Goal: Transaction & Acquisition: Purchase product/service

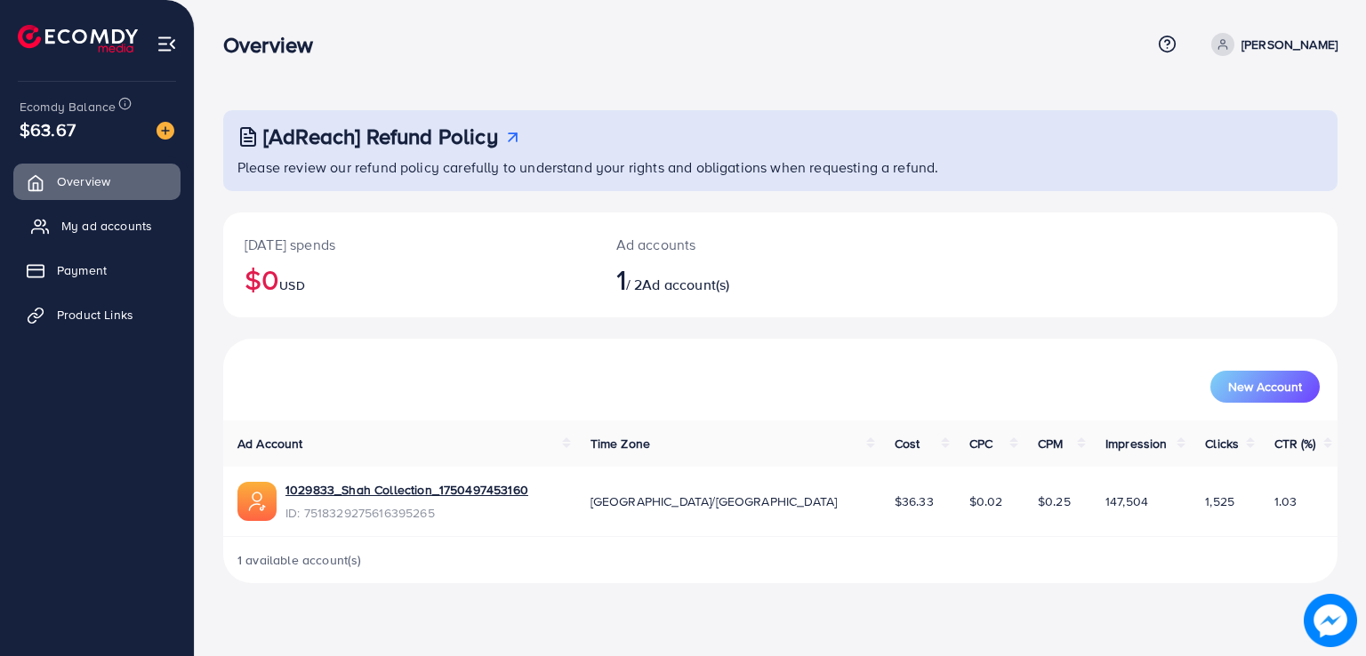
click at [114, 228] on span "My ad accounts" at bounding box center [106, 226] width 91 height 18
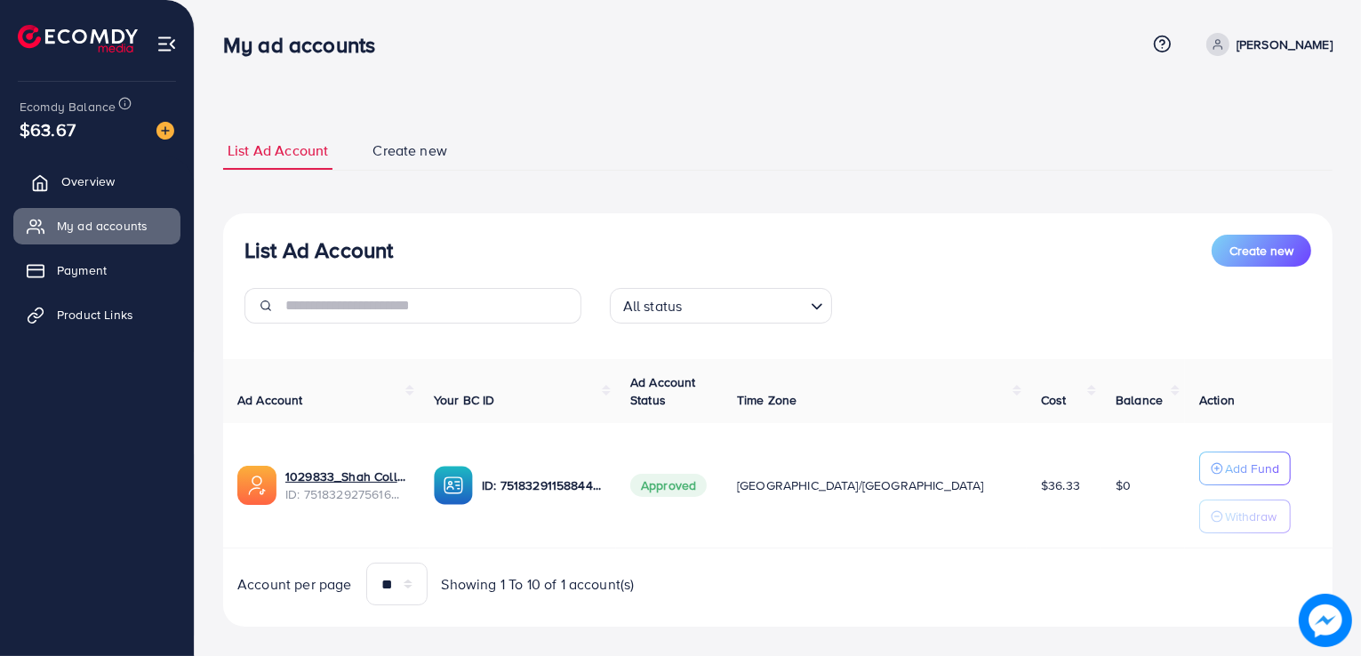
click at [117, 188] on link "Overview" at bounding box center [96, 182] width 167 height 36
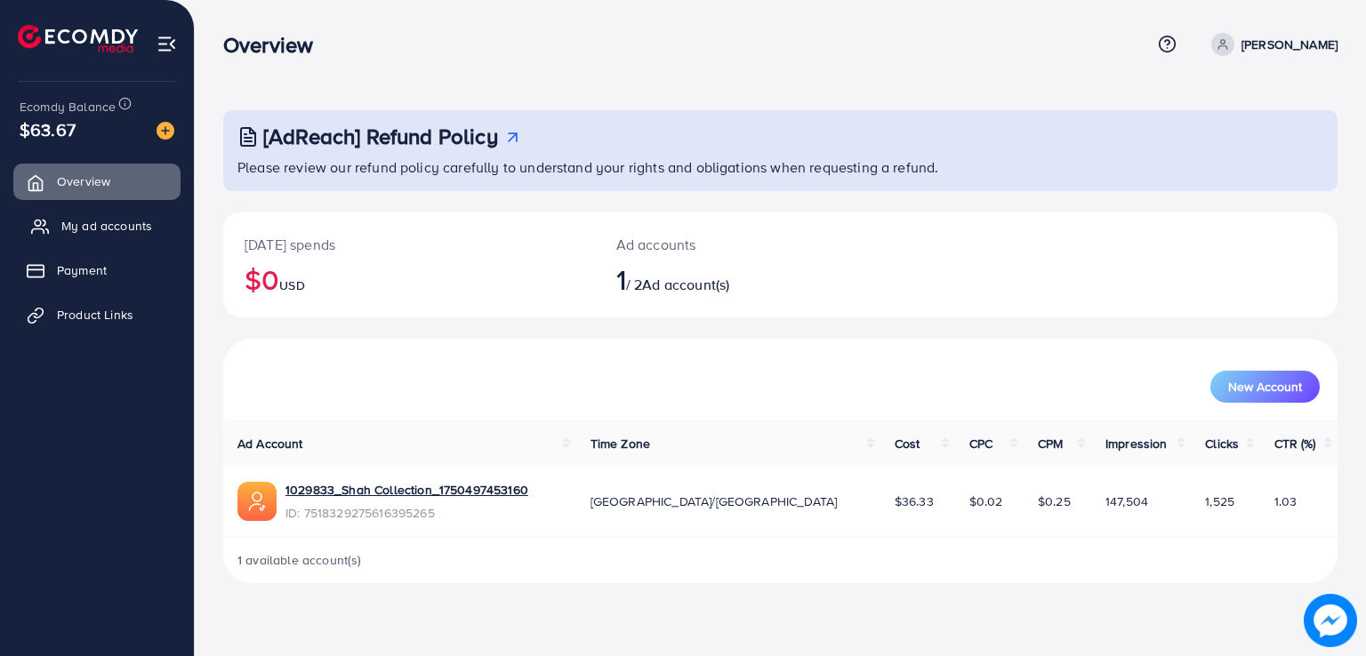
click at [150, 208] on link "My ad accounts" at bounding box center [96, 226] width 167 height 36
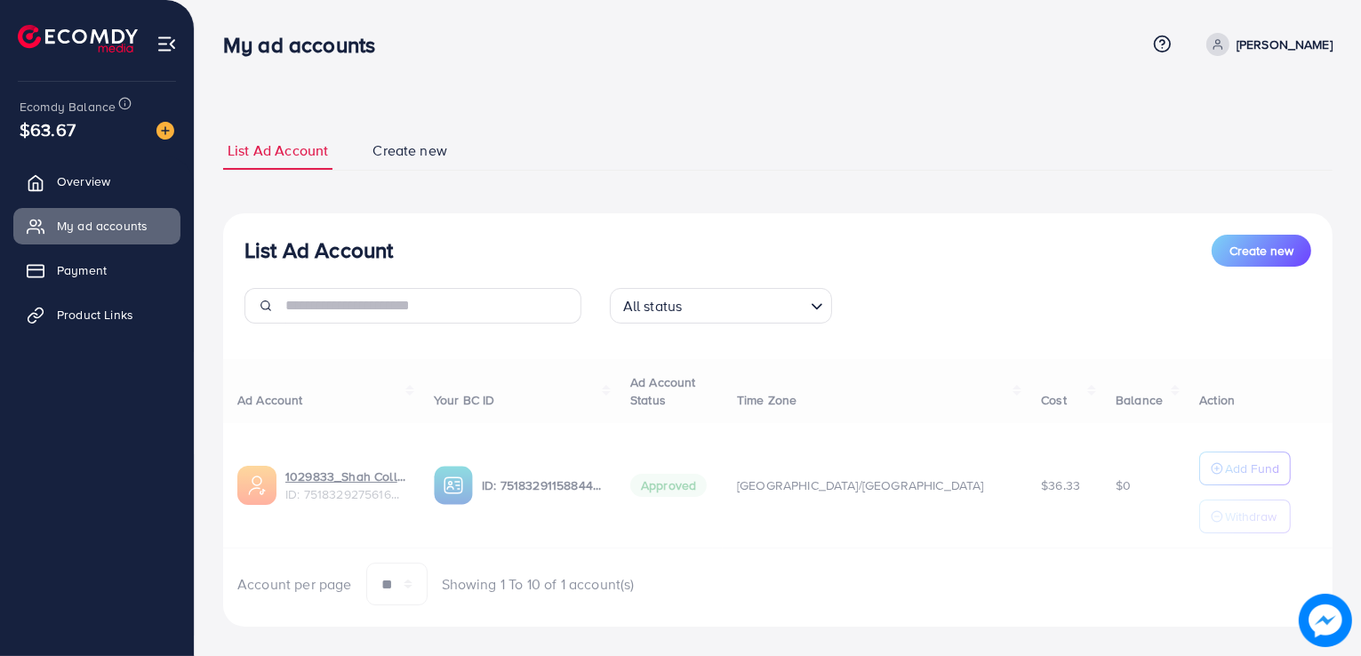
scroll to position [20, 0]
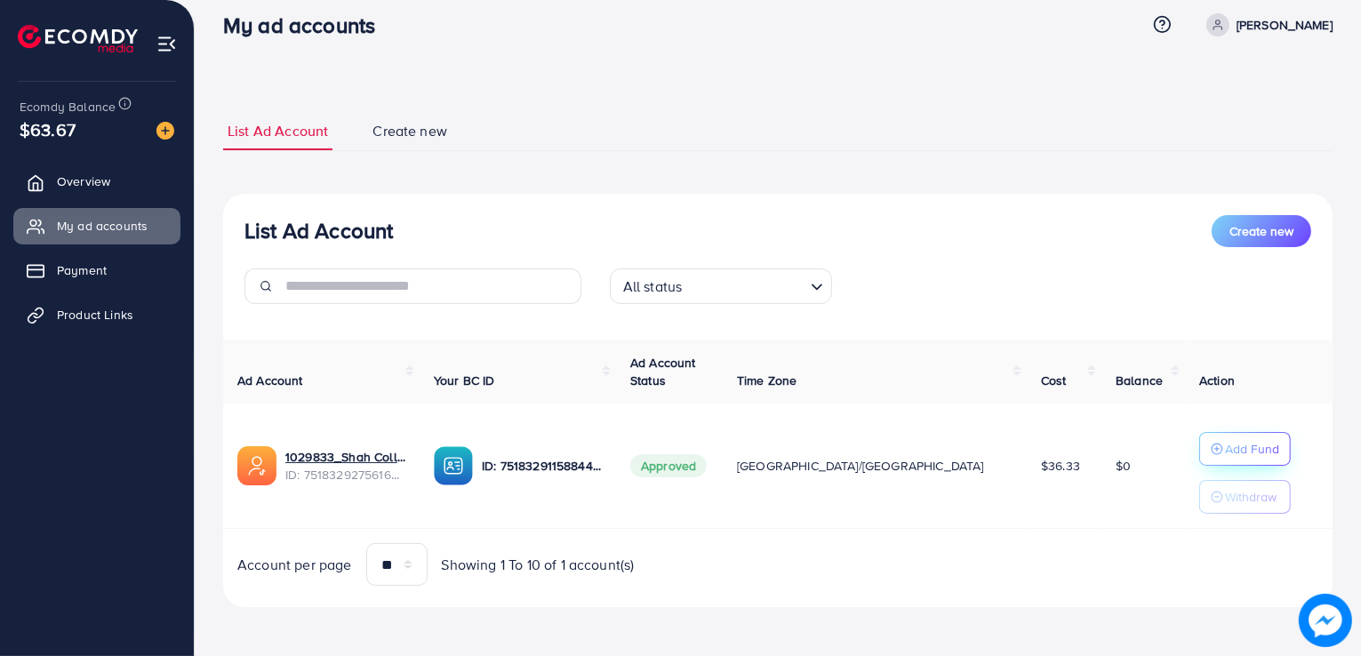
click at [1216, 435] on button "Add Fund" at bounding box center [1245, 449] width 92 height 34
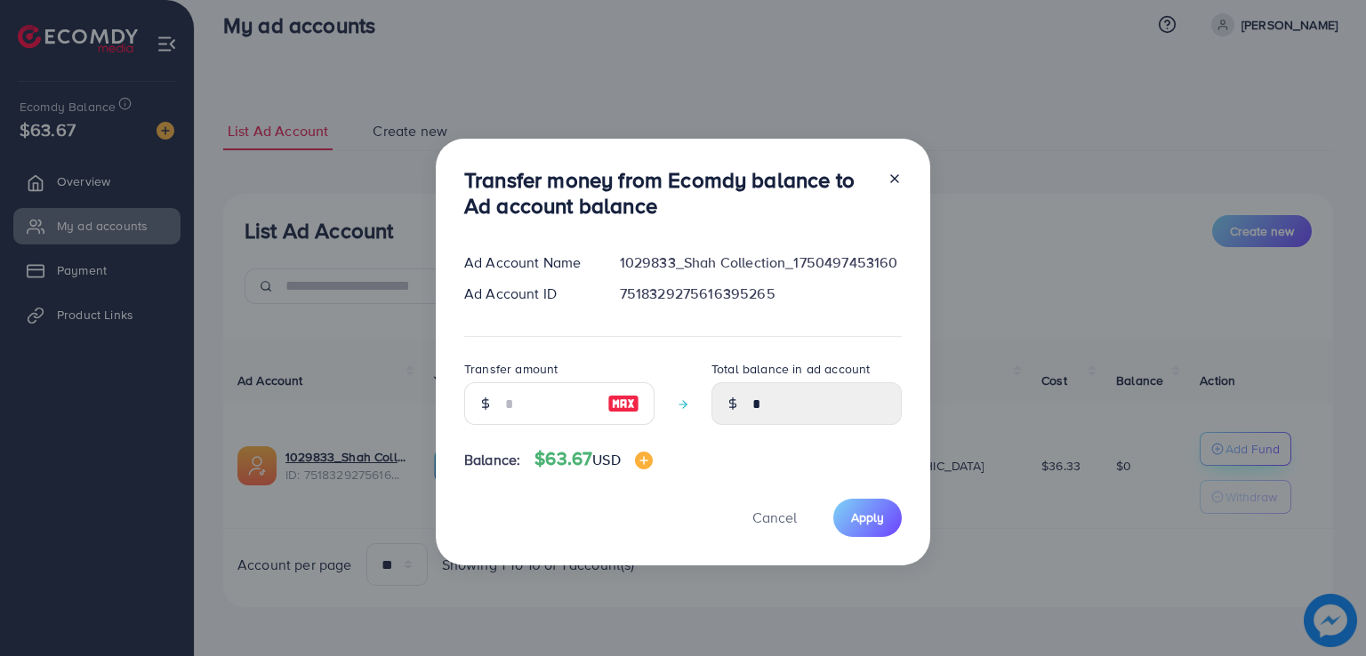
click at [1216, 435] on div "Transfer money from Ecomdy balance to Ad account balance Ad Account Name 102983…" at bounding box center [683, 328] width 1366 height 656
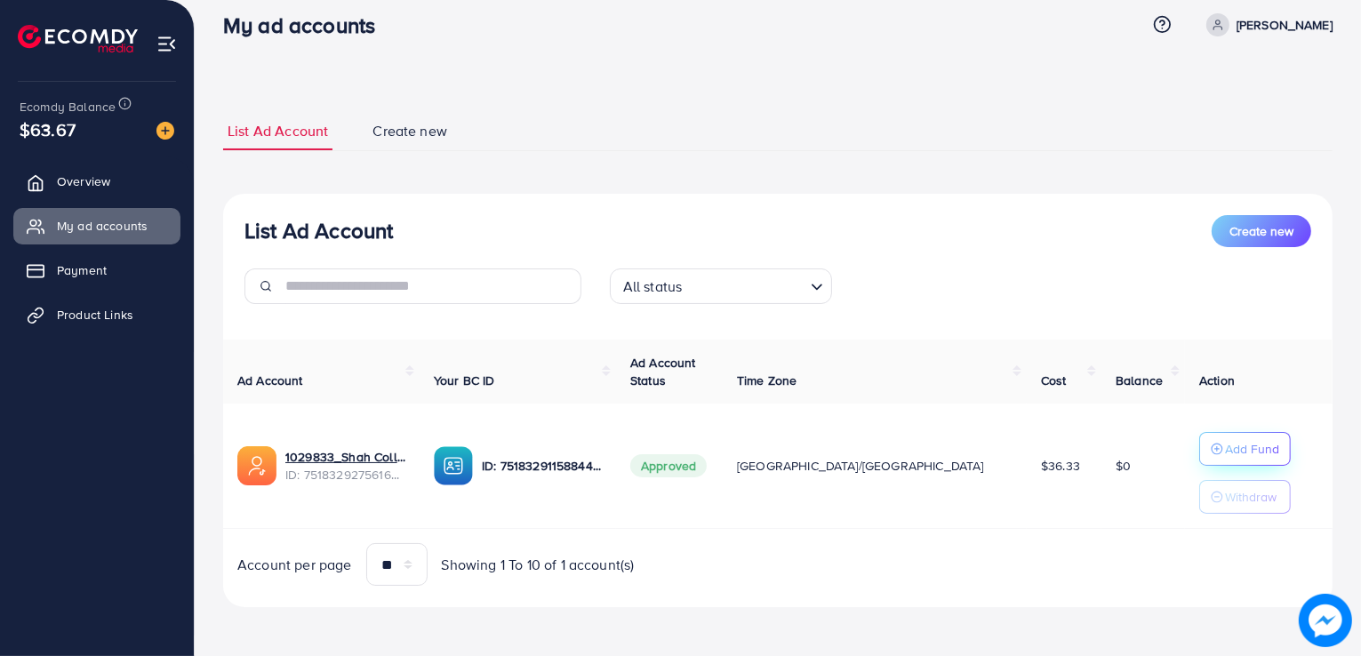
click at [1225, 443] on p "Add Fund" at bounding box center [1252, 448] width 54 height 21
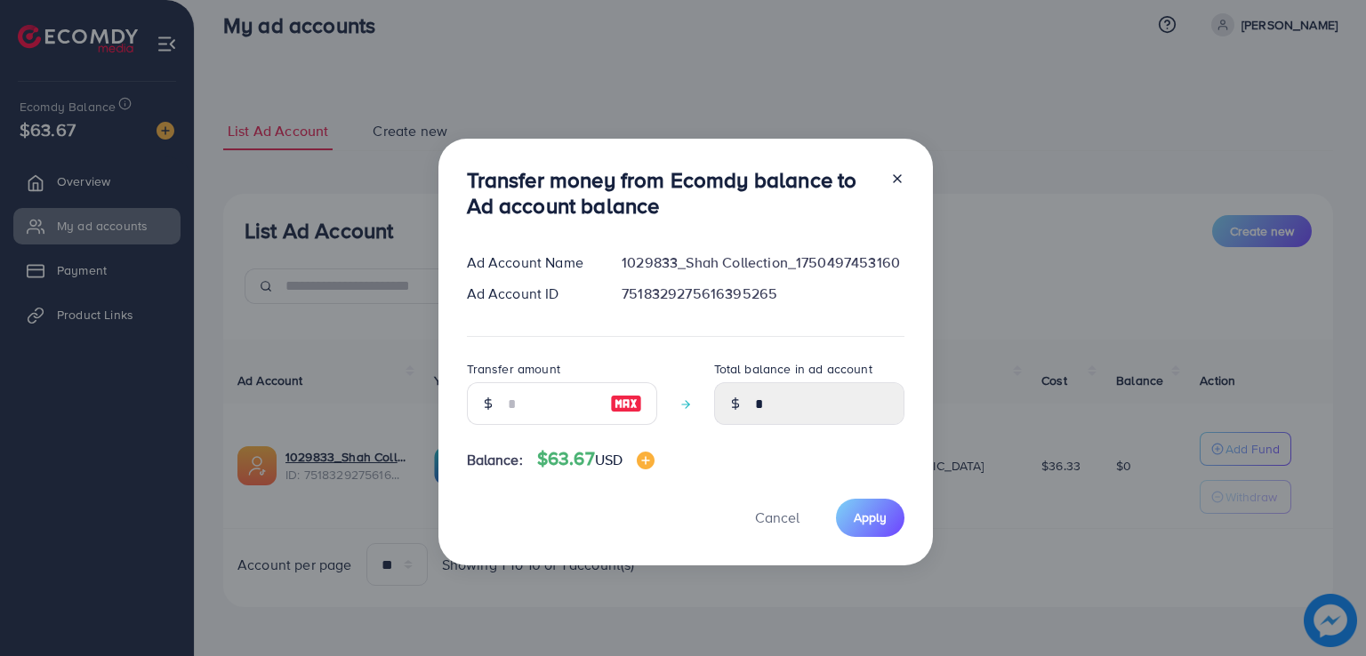
click at [893, 175] on icon at bounding box center [897, 179] width 14 height 14
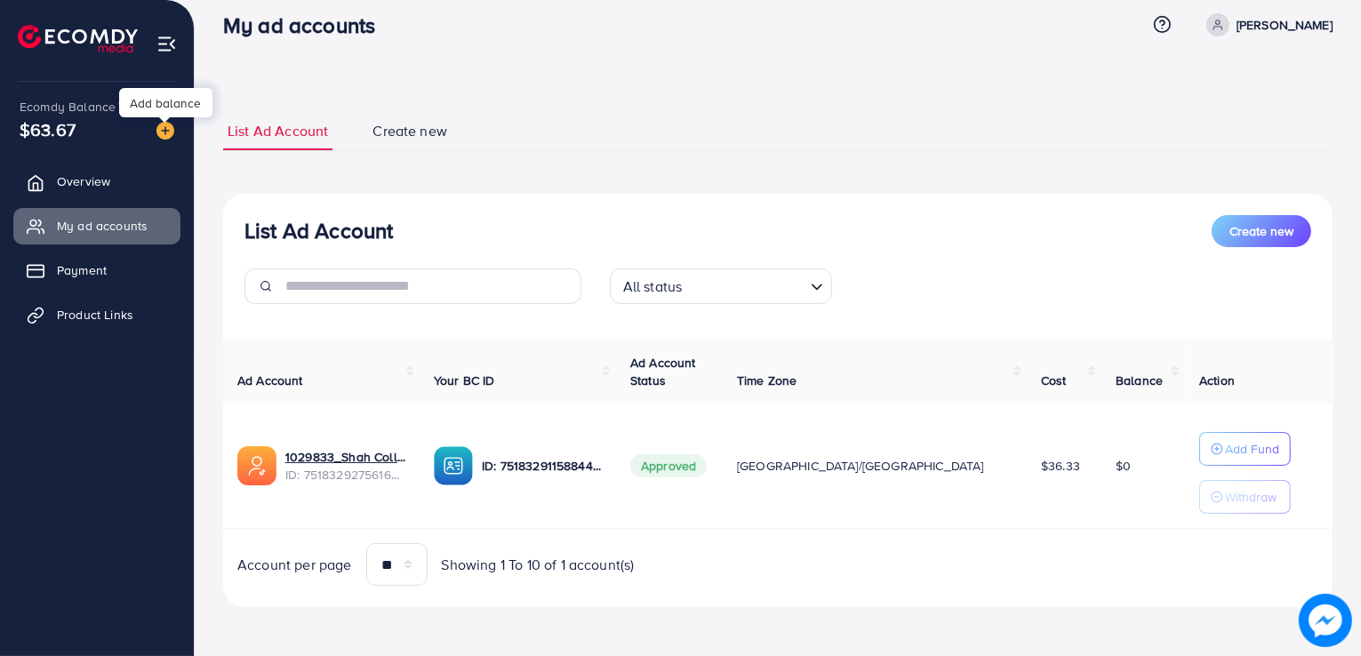
click at [171, 129] on img at bounding box center [165, 131] width 18 height 18
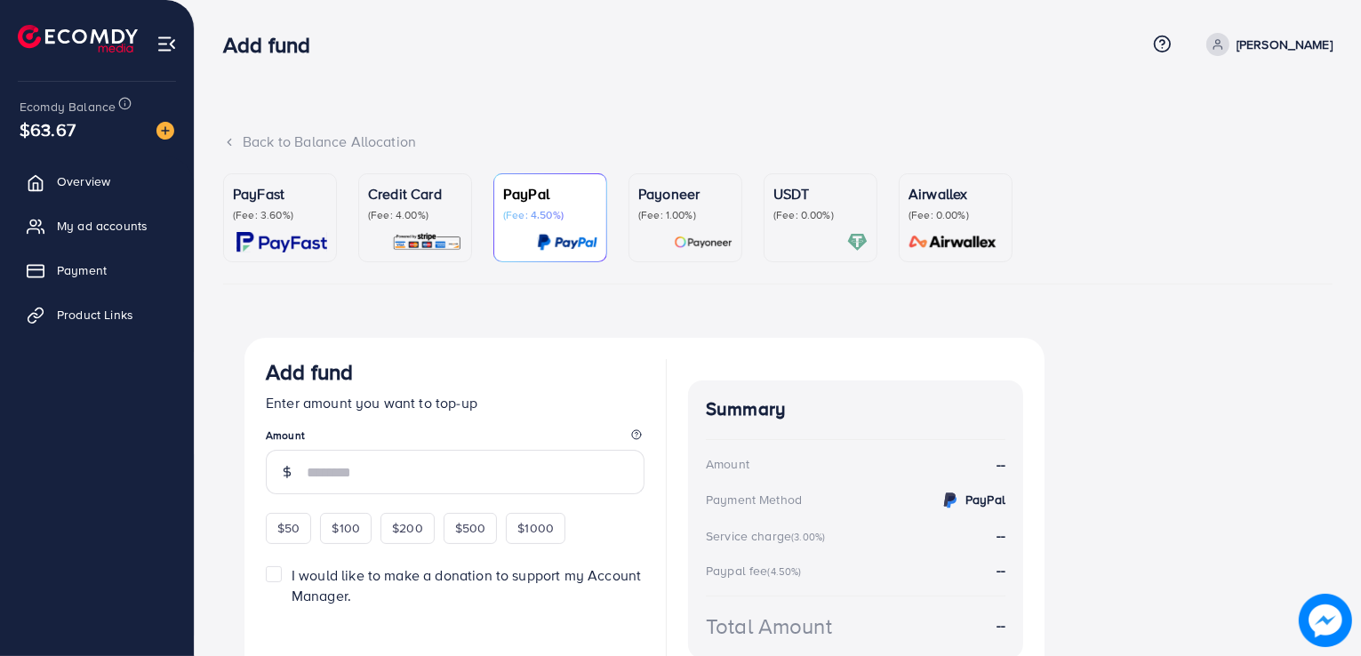
click at [258, 218] on p "(Fee: 3.60%)" at bounding box center [280, 215] width 94 height 14
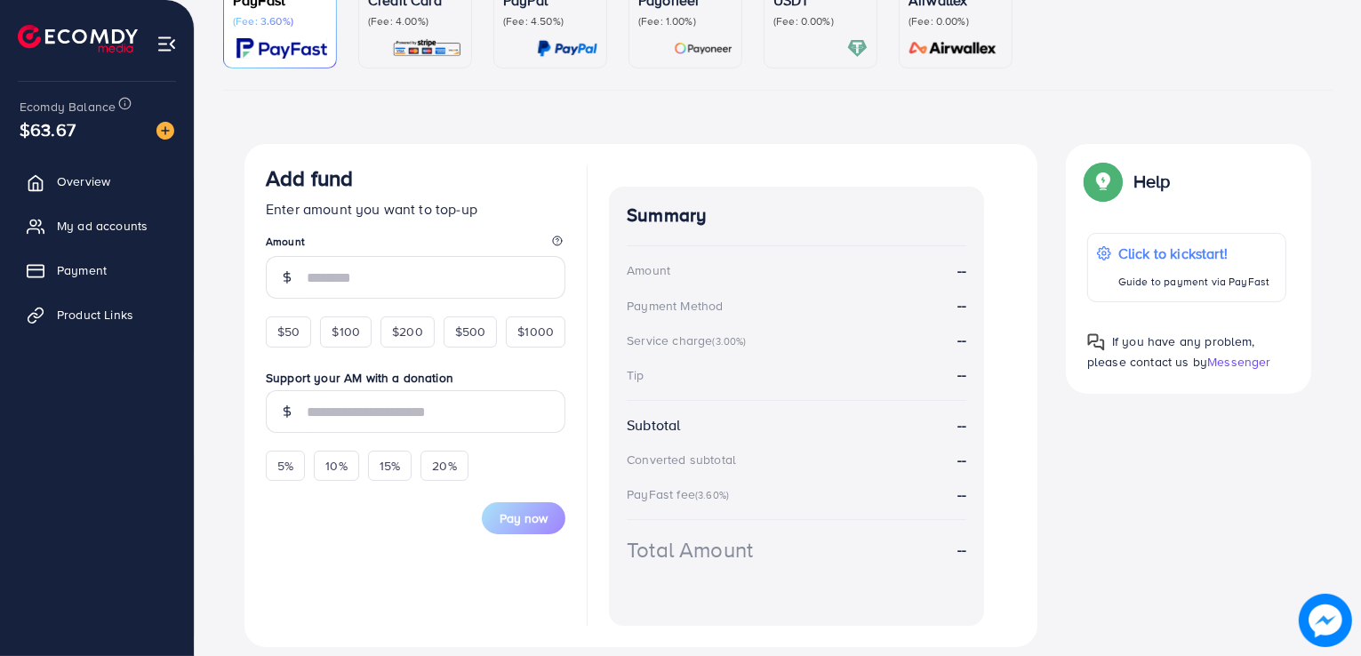
scroll to position [249, 0]
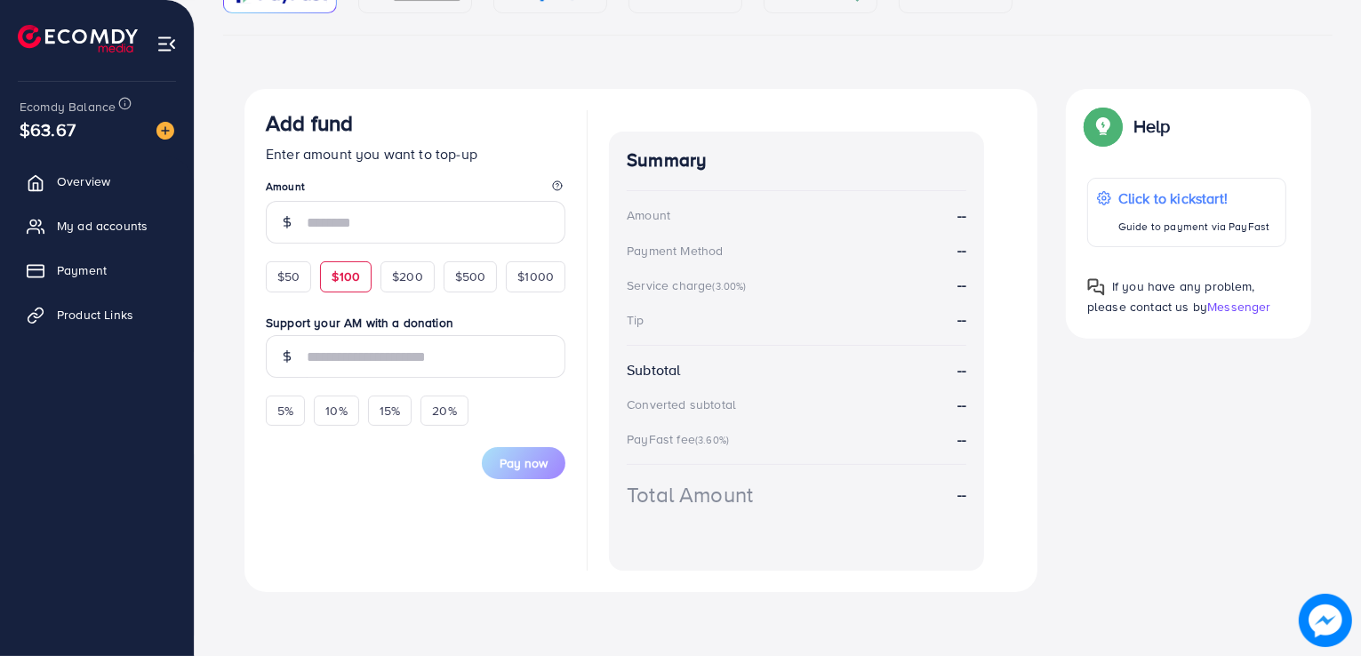
click at [333, 275] on span "$100" at bounding box center [346, 277] width 28 height 18
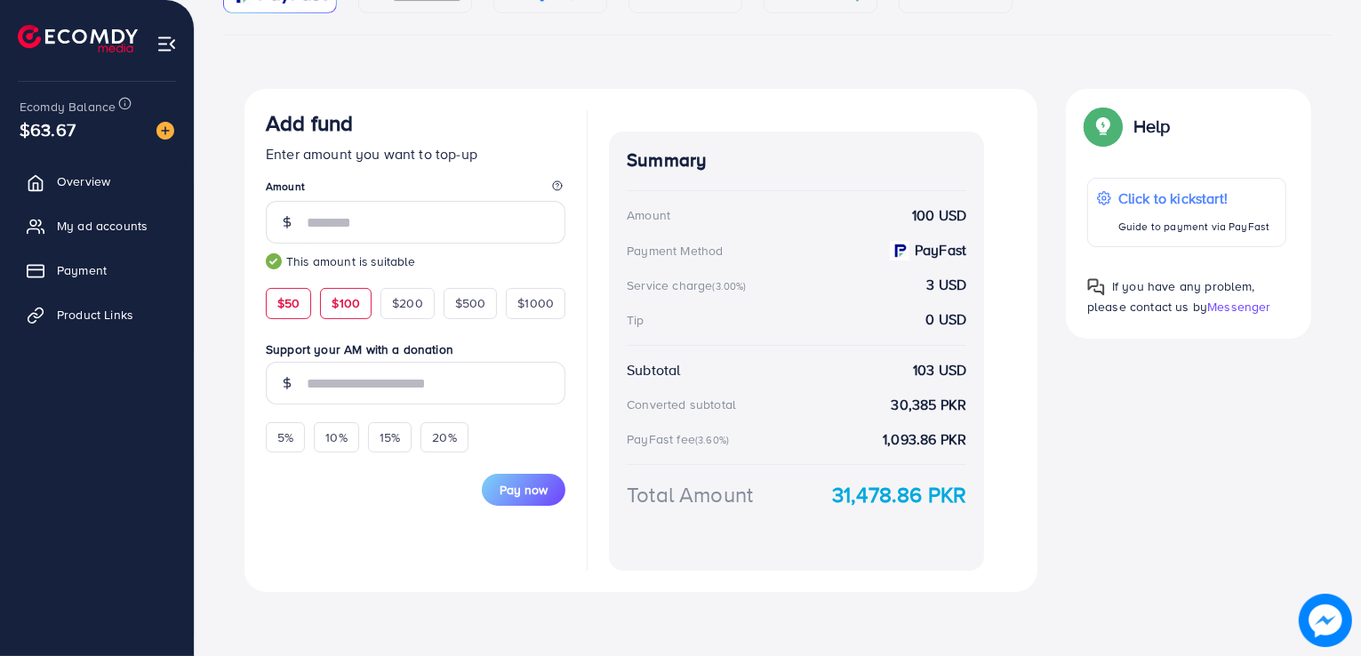
click at [285, 307] on span "$50" at bounding box center [288, 303] width 22 height 18
type input "**"
click at [452, 431] on span "20%" at bounding box center [444, 438] width 24 height 18
click at [401, 430] on div "15%" at bounding box center [390, 437] width 44 height 30
click at [286, 429] on span "5%" at bounding box center [285, 438] width 16 height 18
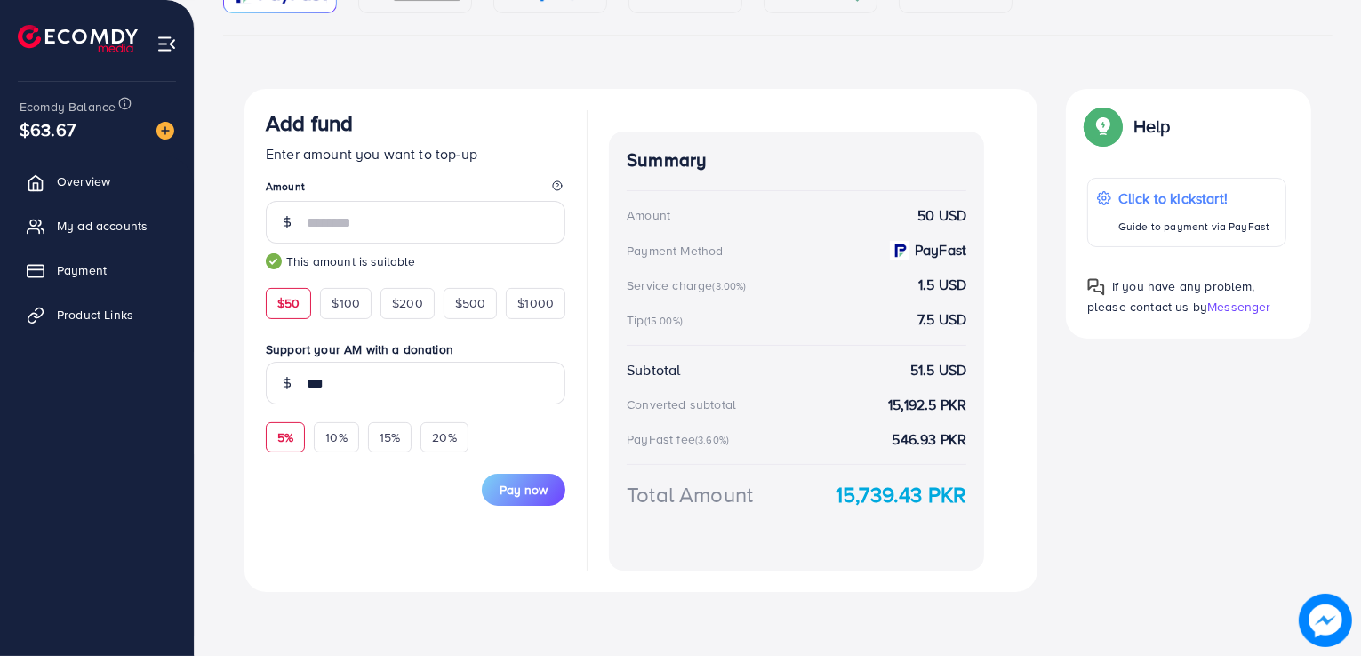
type input "***"
click at [103, 187] on span "Overview" at bounding box center [87, 181] width 53 height 18
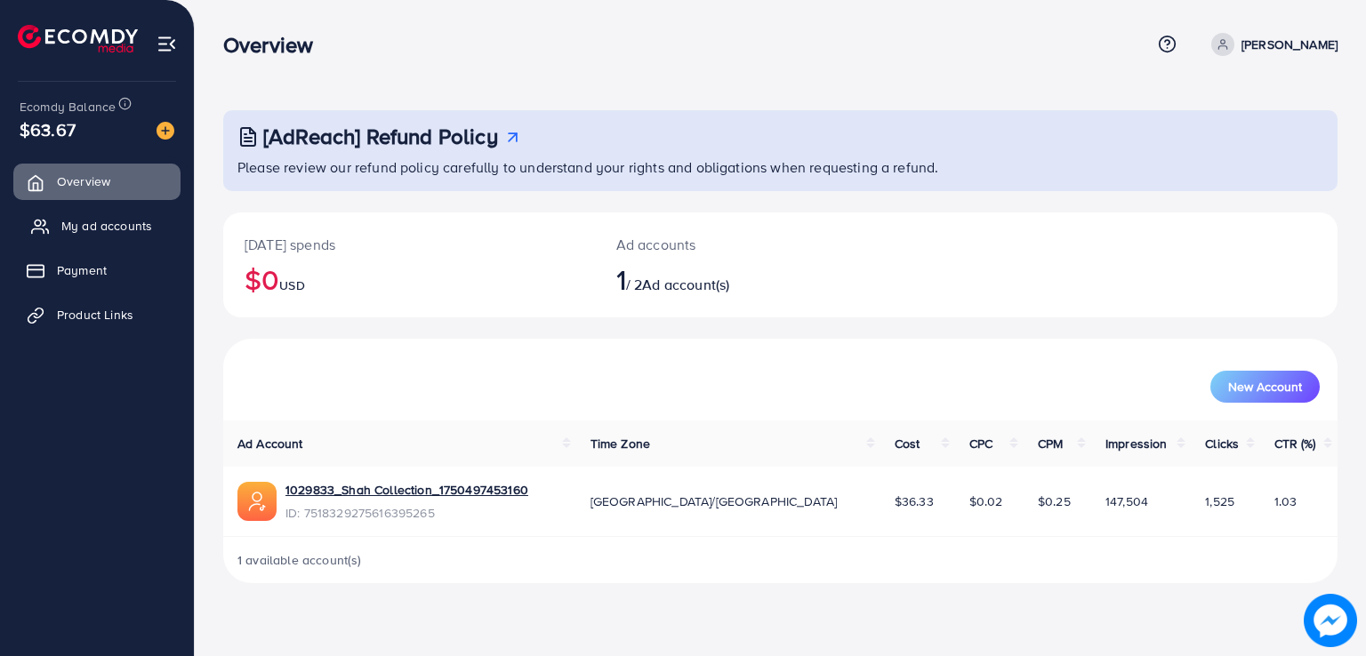
click at [111, 210] on link "My ad accounts" at bounding box center [96, 226] width 167 height 36
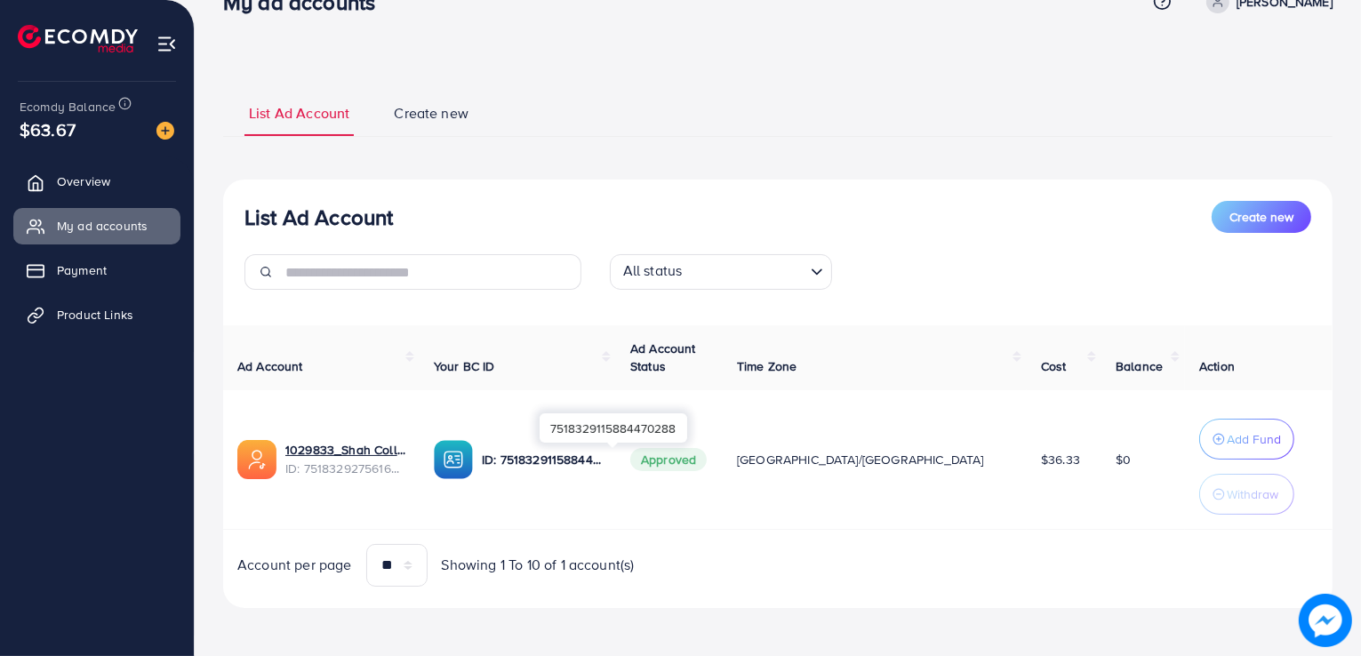
scroll to position [43, 0]
click at [1227, 435] on p "Add Fund" at bounding box center [1254, 439] width 54 height 21
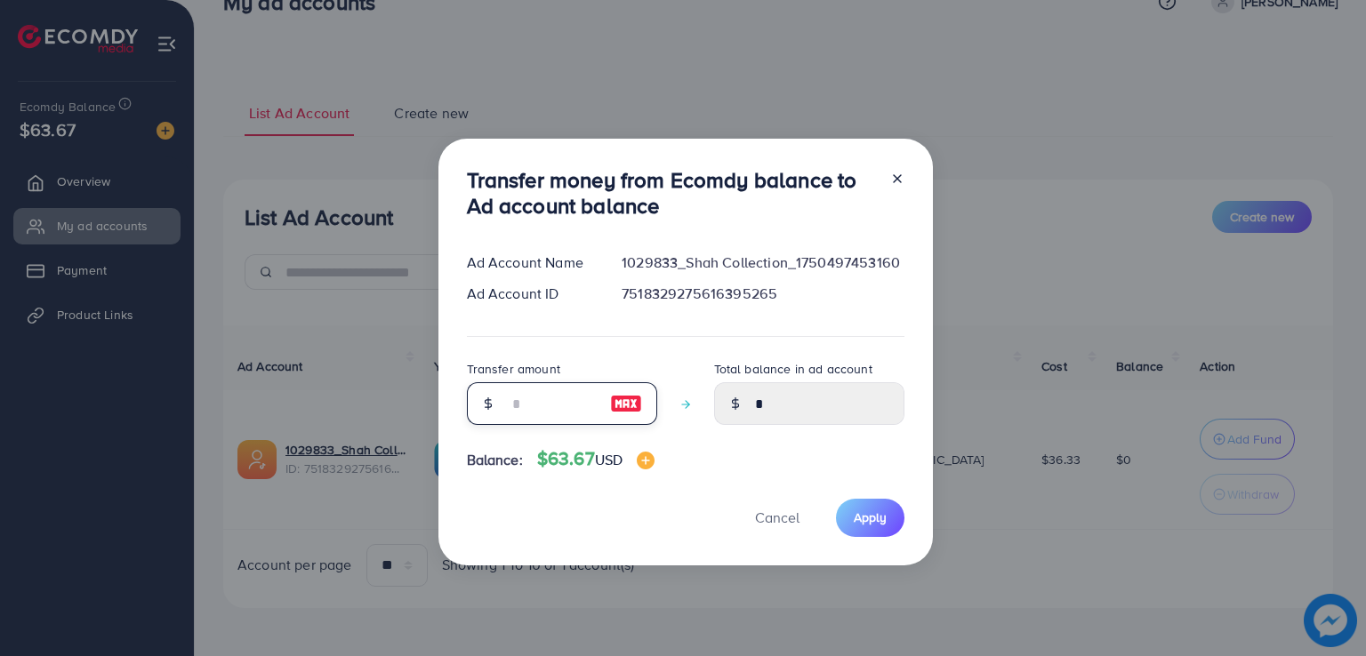
click at [510, 407] on input "number" at bounding box center [552, 403] width 89 height 43
type input "*"
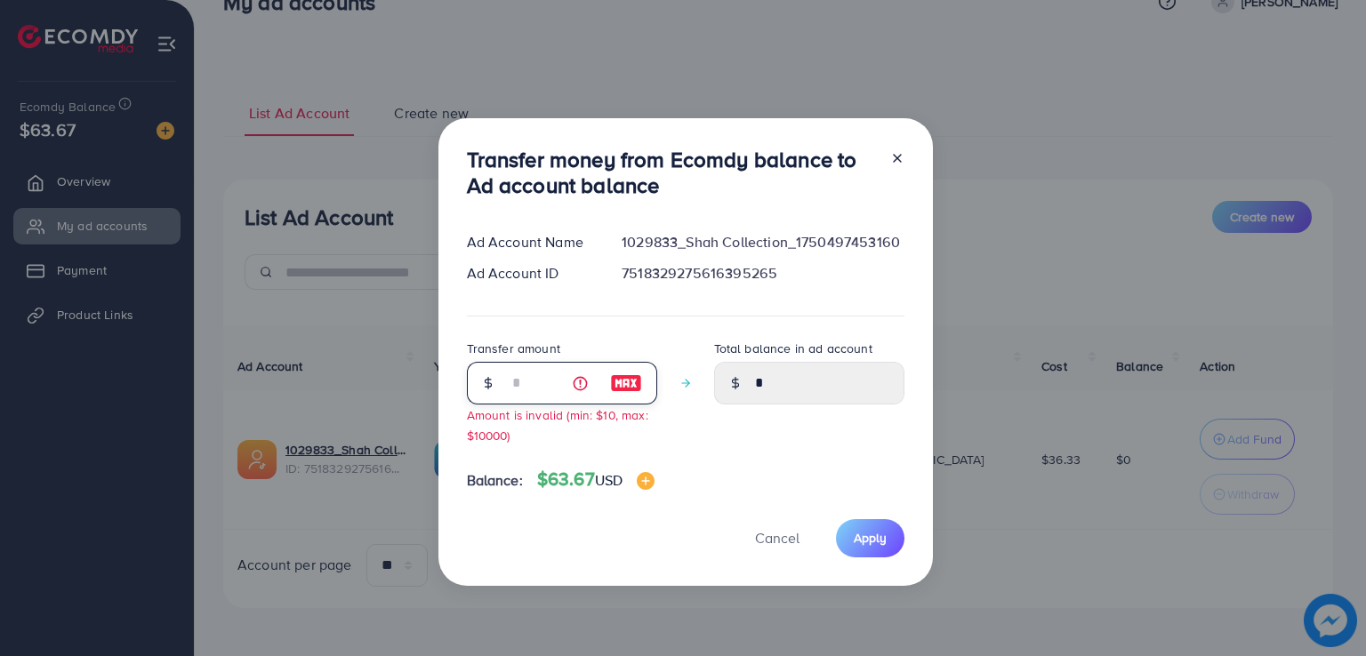
type input "****"
type input "**"
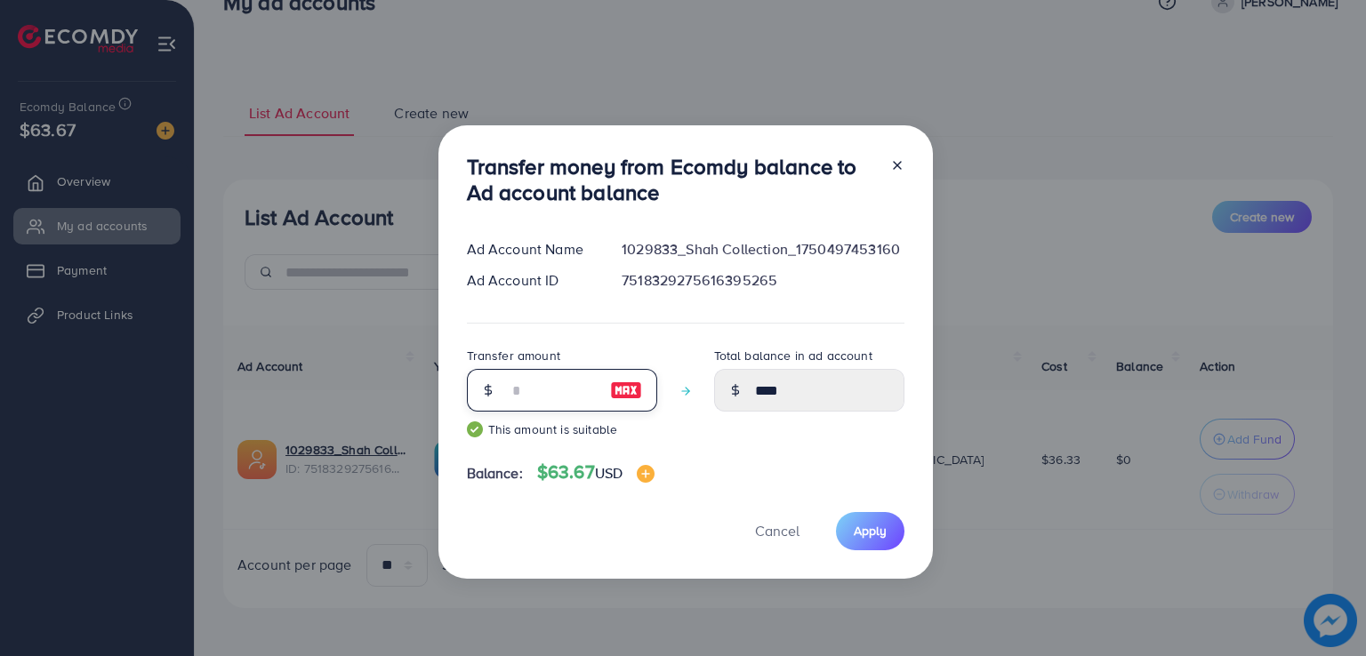
type input "*****"
type input "**"
click at [896, 166] on icon at bounding box center [897, 165] width 14 height 14
type input "*"
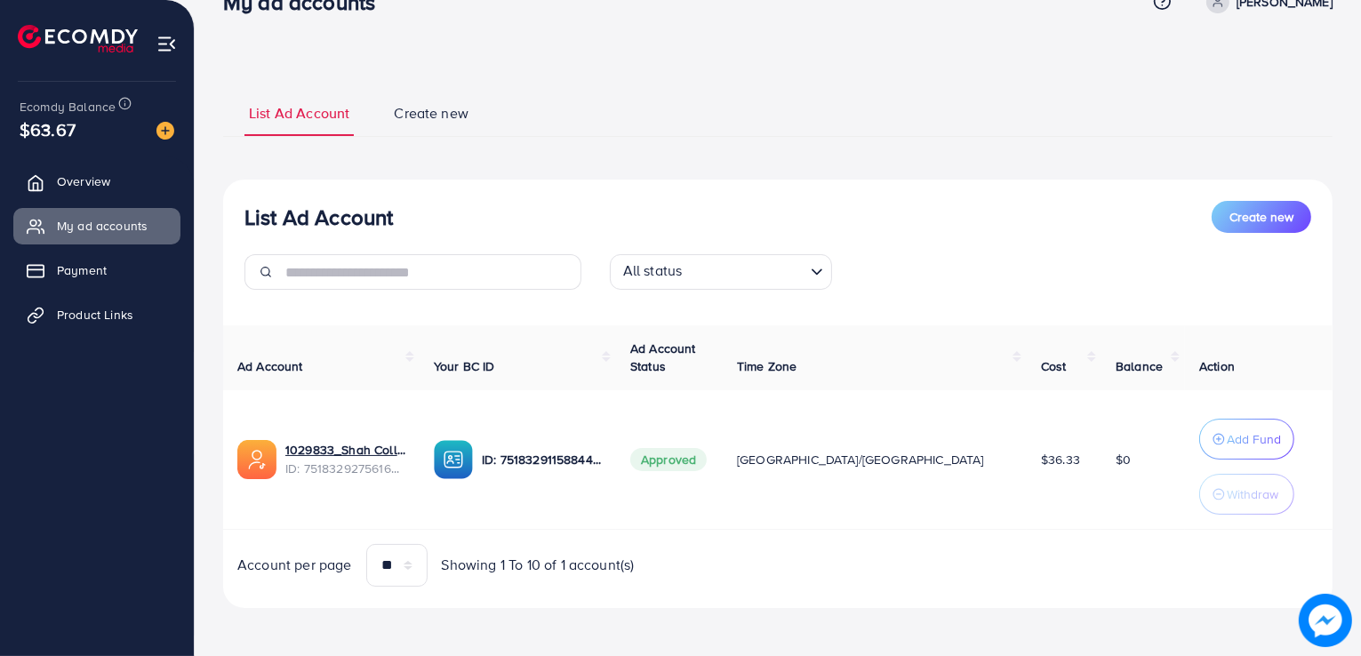
click at [437, 117] on span "Create new" at bounding box center [431, 113] width 75 height 20
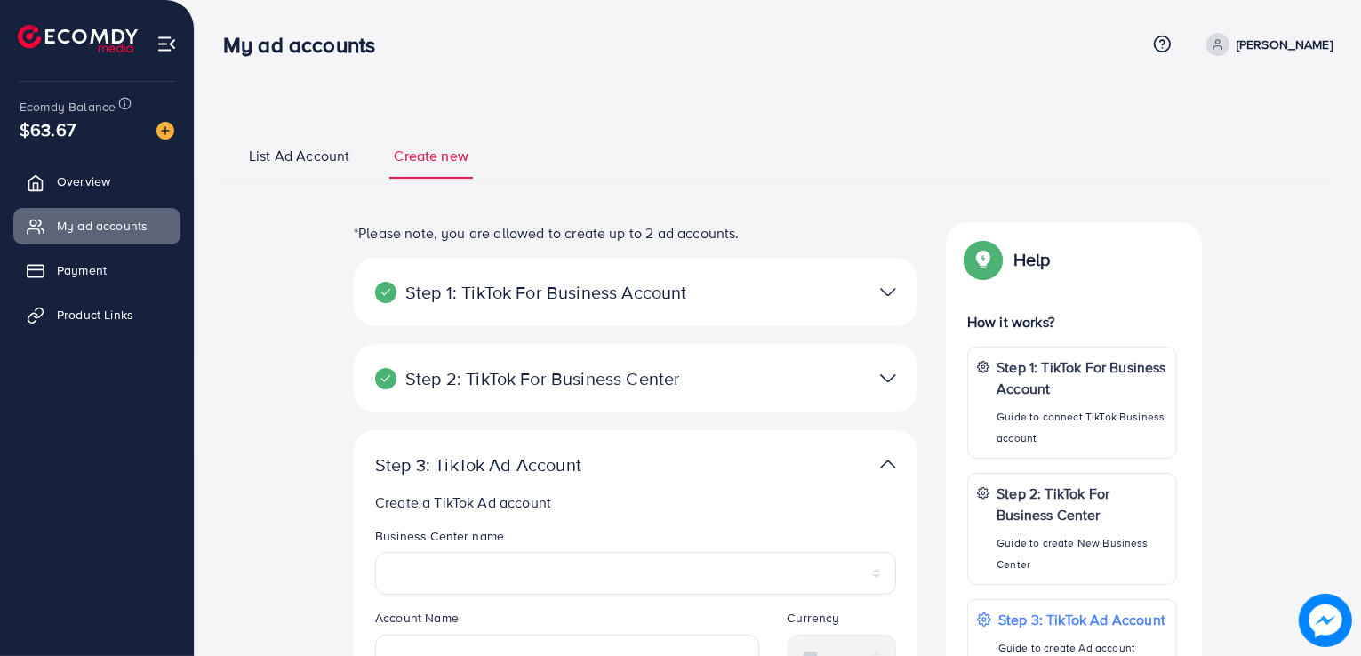
click at [297, 152] on span "List Ad Account" at bounding box center [299, 156] width 100 height 20
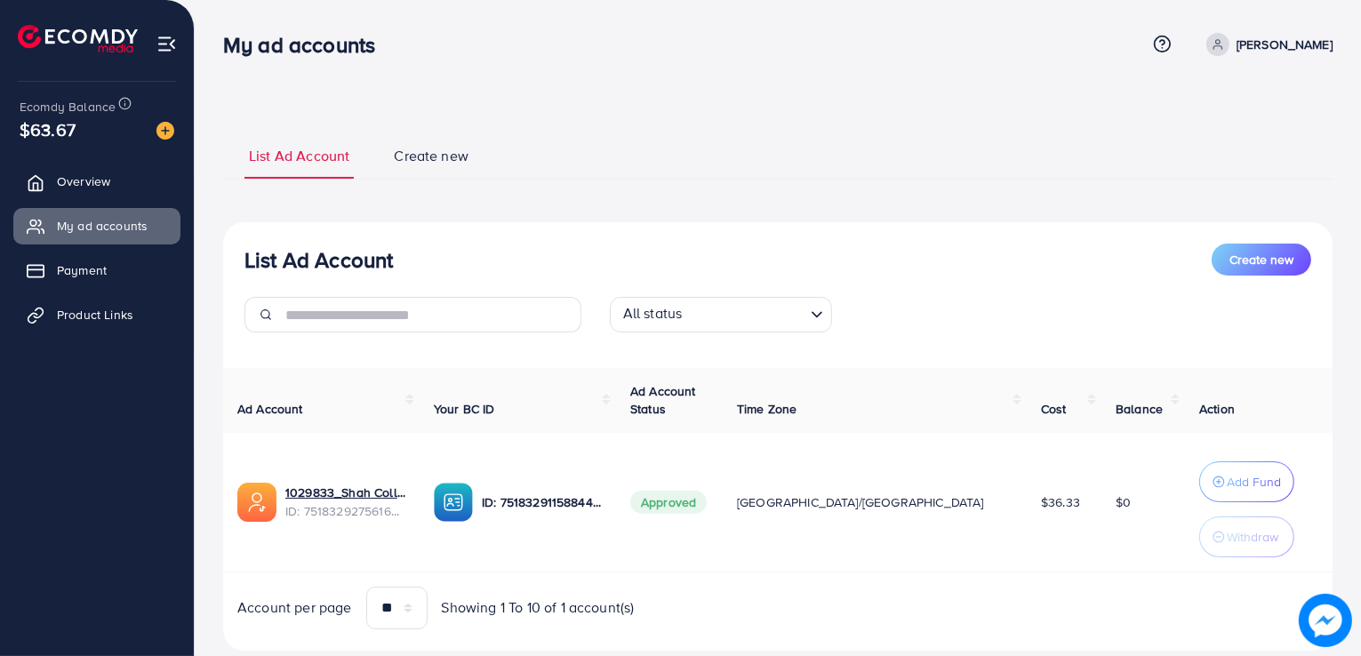
scroll to position [43, 0]
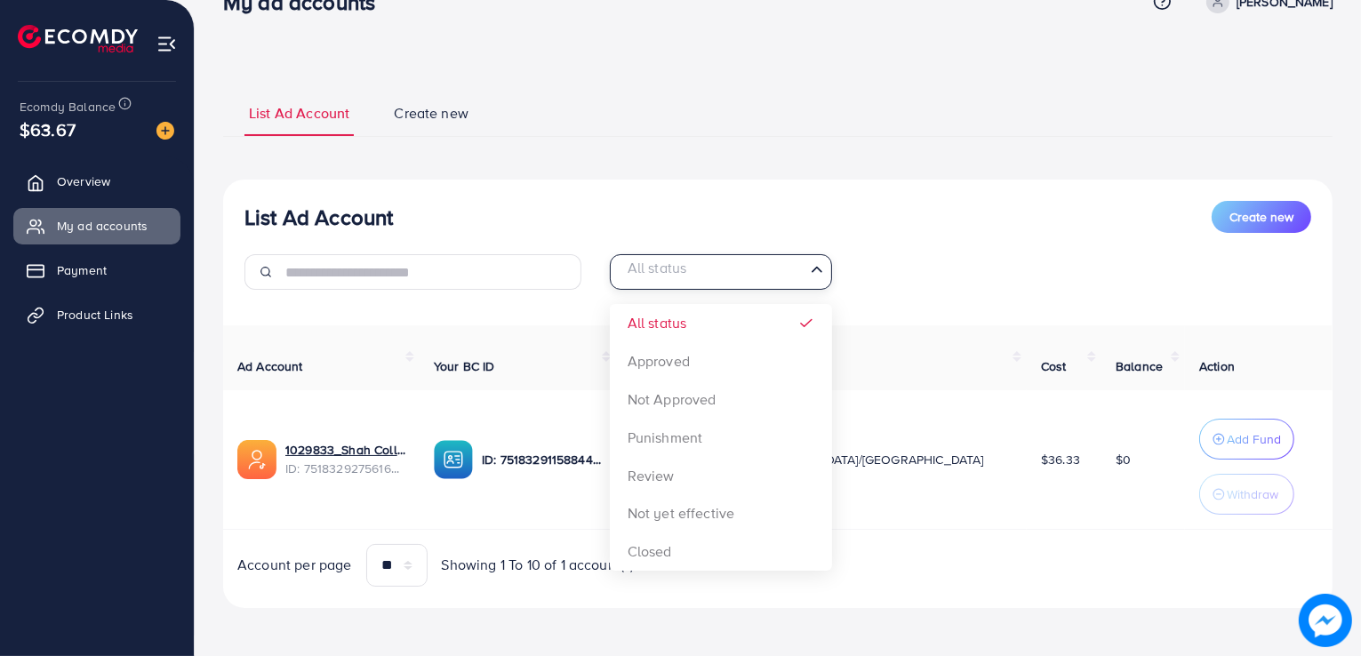
click at [818, 272] on icon "Search for option" at bounding box center [817, 270] width 18 height 18
click at [897, 223] on div "List Ad Account Create new" at bounding box center [778, 217] width 1067 height 32
click at [811, 266] on icon "Search for option" at bounding box center [817, 270] width 18 height 18
click at [1020, 248] on div "List Ad Account Create new All status Loading... All status Approved Not Approv…" at bounding box center [778, 252] width 1110 height 103
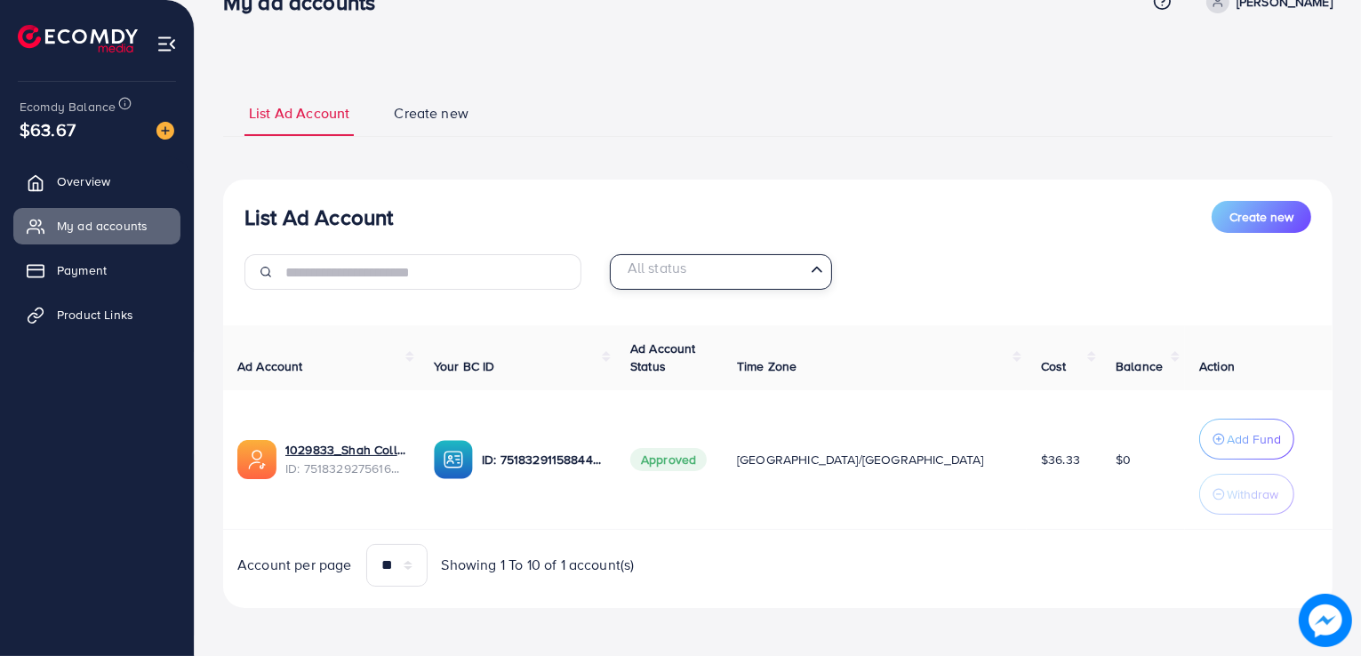
click at [811, 267] on icon "Search for option" at bounding box center [817, 270] width 18 height 18
click at [782, 118] on ul "List Ad Account Create new" at bounding box center [778, 113] width 1110 height 48
click at [811, 269] on icon "Search for option" at bounding box center [817, 272] width 18 height 18
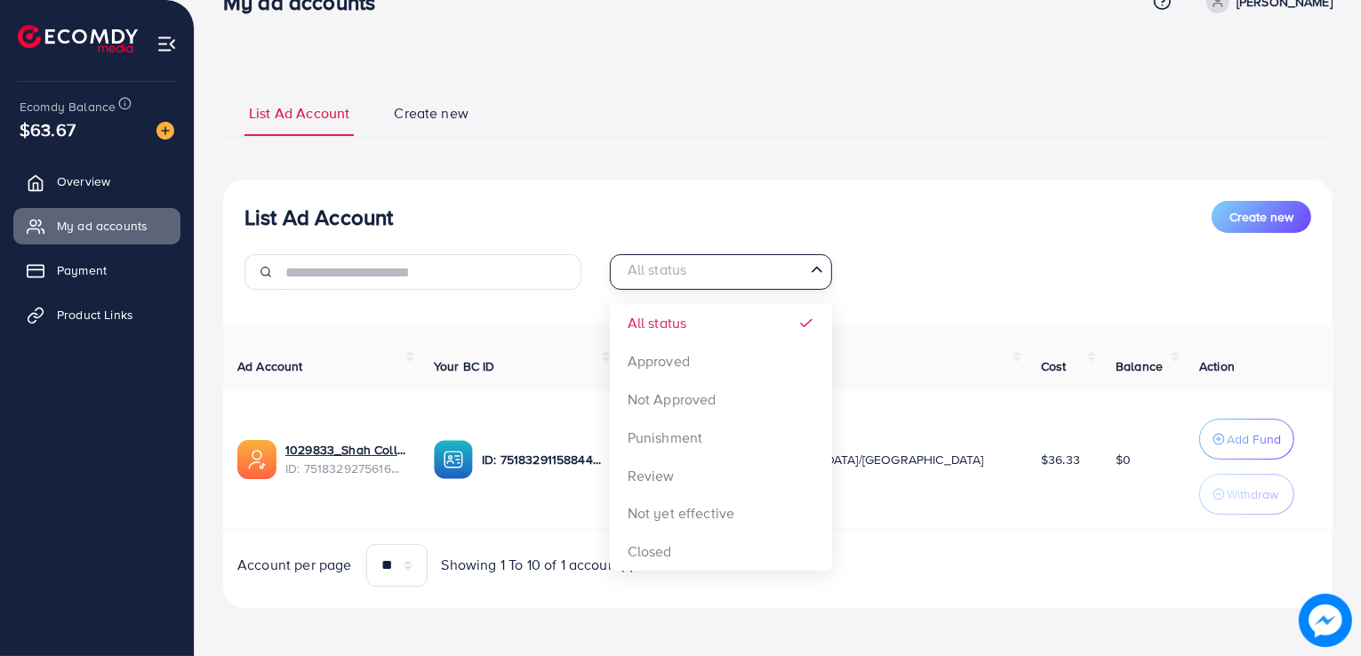
click at [800, 195] on div "List Ad Account Create new All status Loading... All status Approved Not Approv…" at bounding box center [778, 394] width 1110 height 429
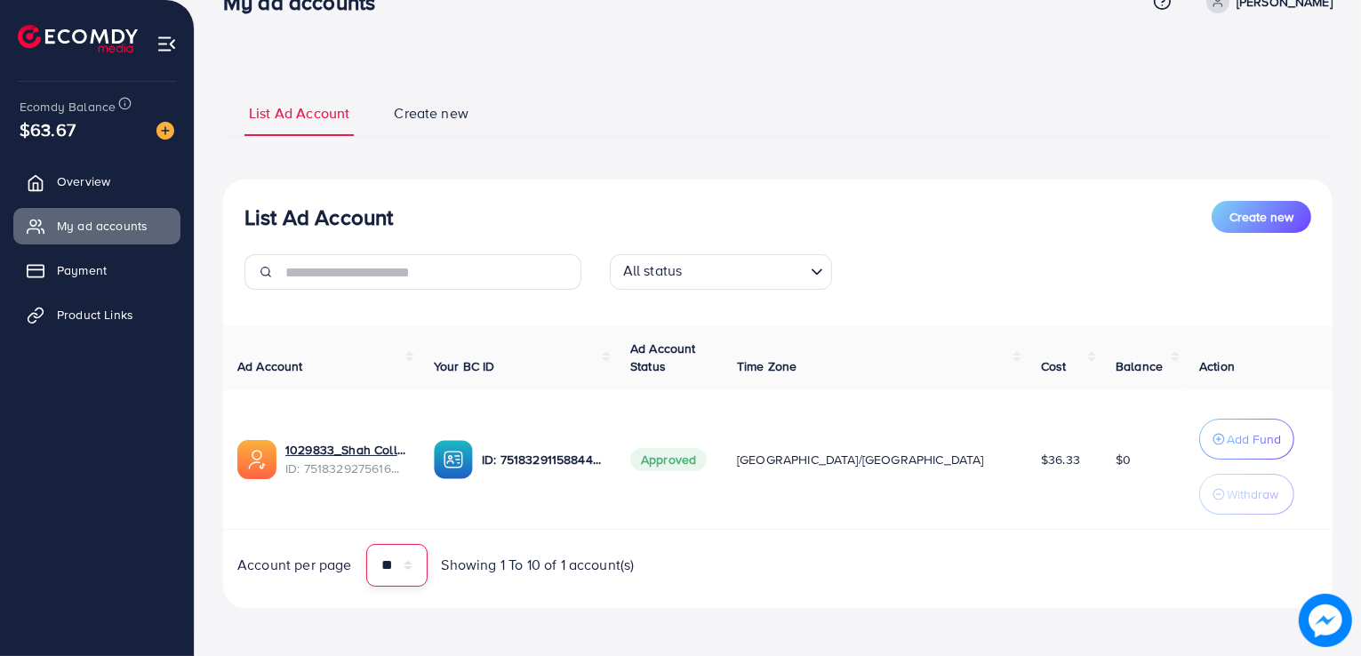
drag, startPoint x: 376, startPoint y: 563, endPoint x: 743, endPoint y: 572, distance: 367.3
click at [743, 572] on div "Account per page ** ** ** *** Showing 1 To 10 of 1 account(s)" at bounding box center [500, 565] width 555 height 43
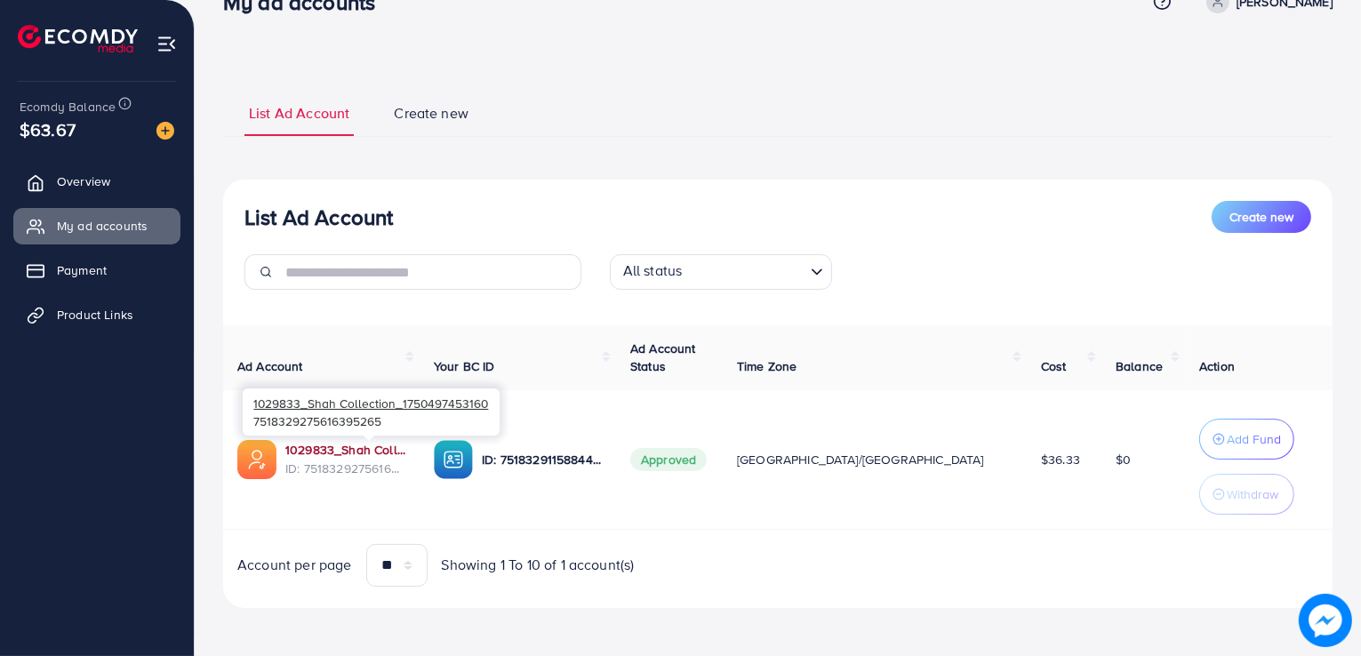
click at [368, 453] on link "1029833_Shah Collection_1750497453160" at bounding box center [345, 450] width 120 height 18
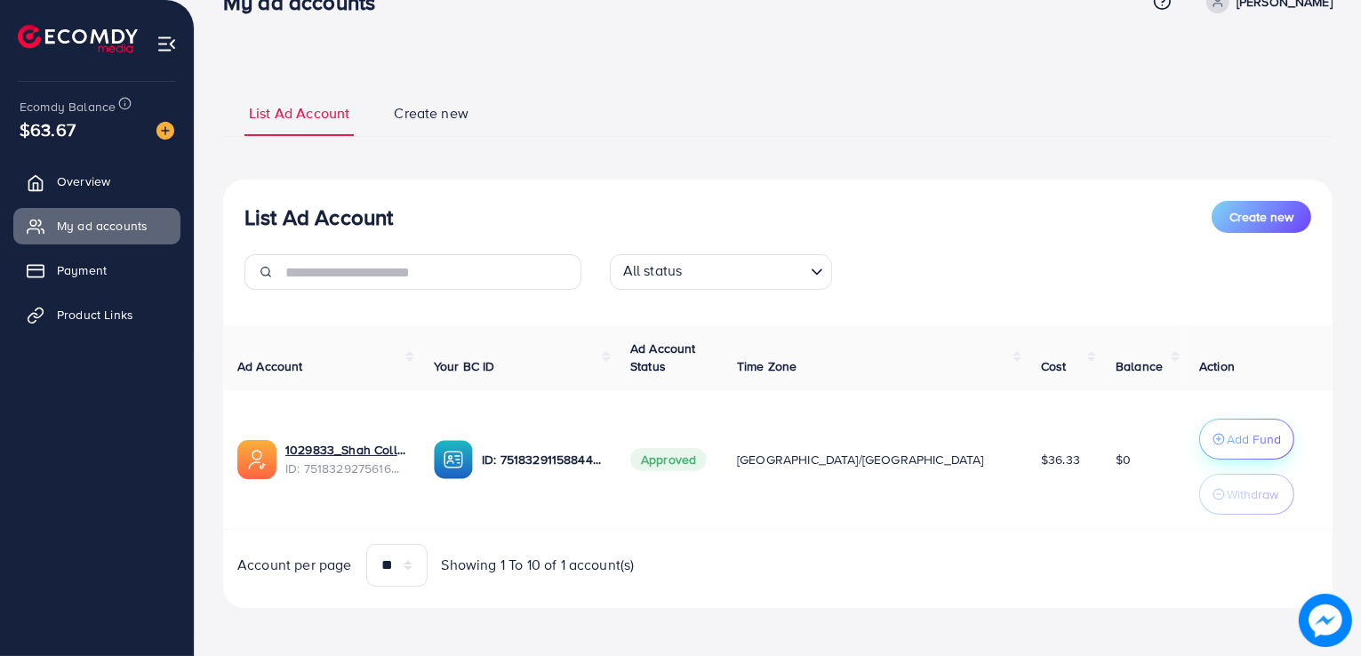
click at [1199, 421] on button "Add Fund" at bounding box center [1246, 439] width 95 height 41
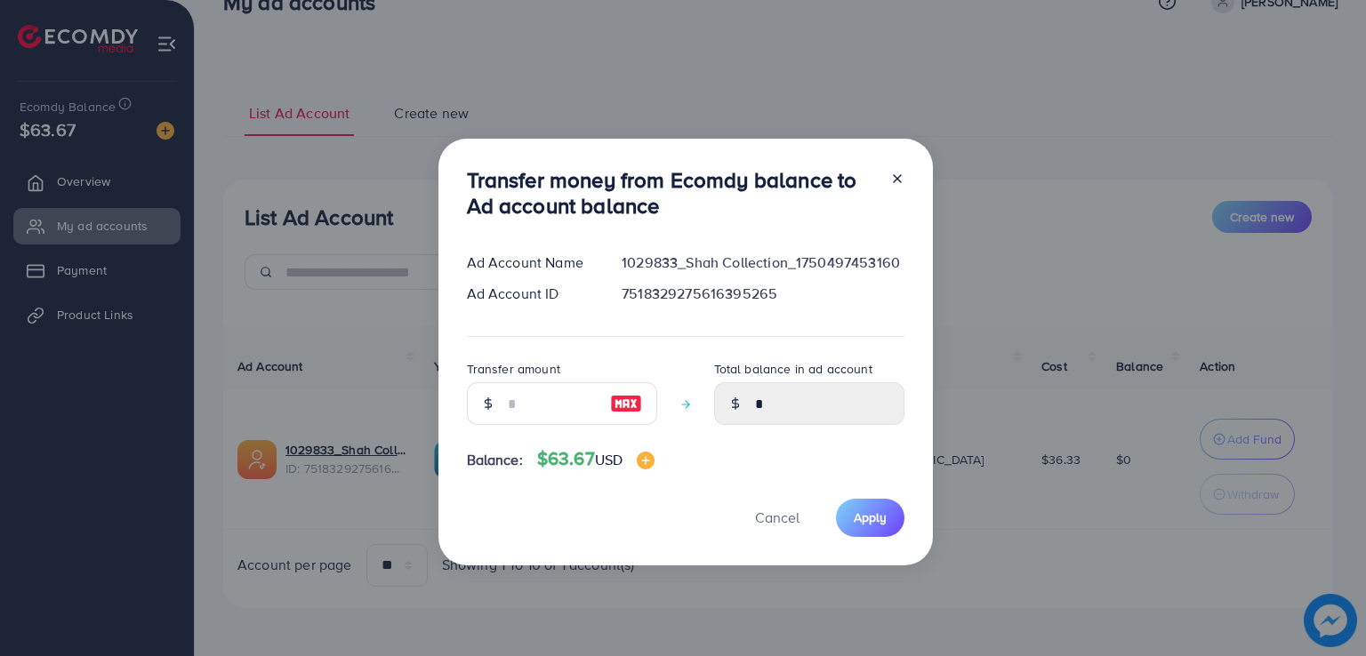
click at [890, 181] on icon at bounding box center [897, 179] width 14 height 14
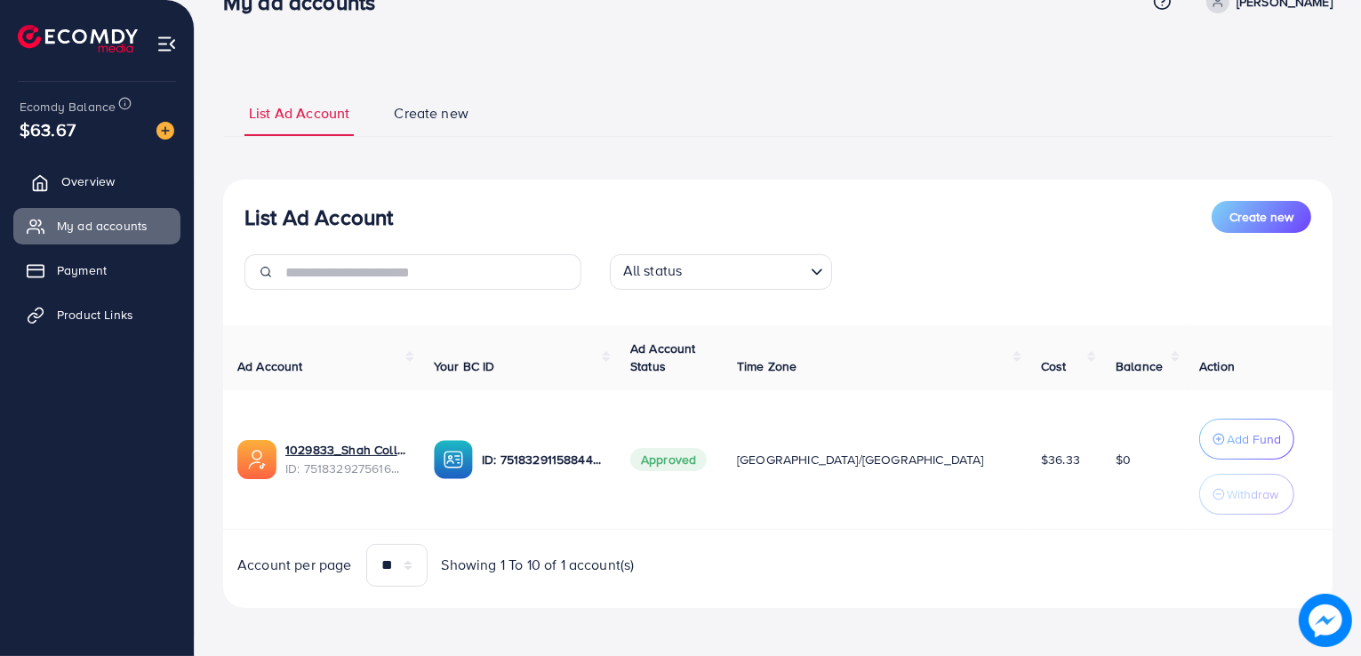
click at [88, 190] on link "Overview" at bounding box center [96, 182] width 167 height 36
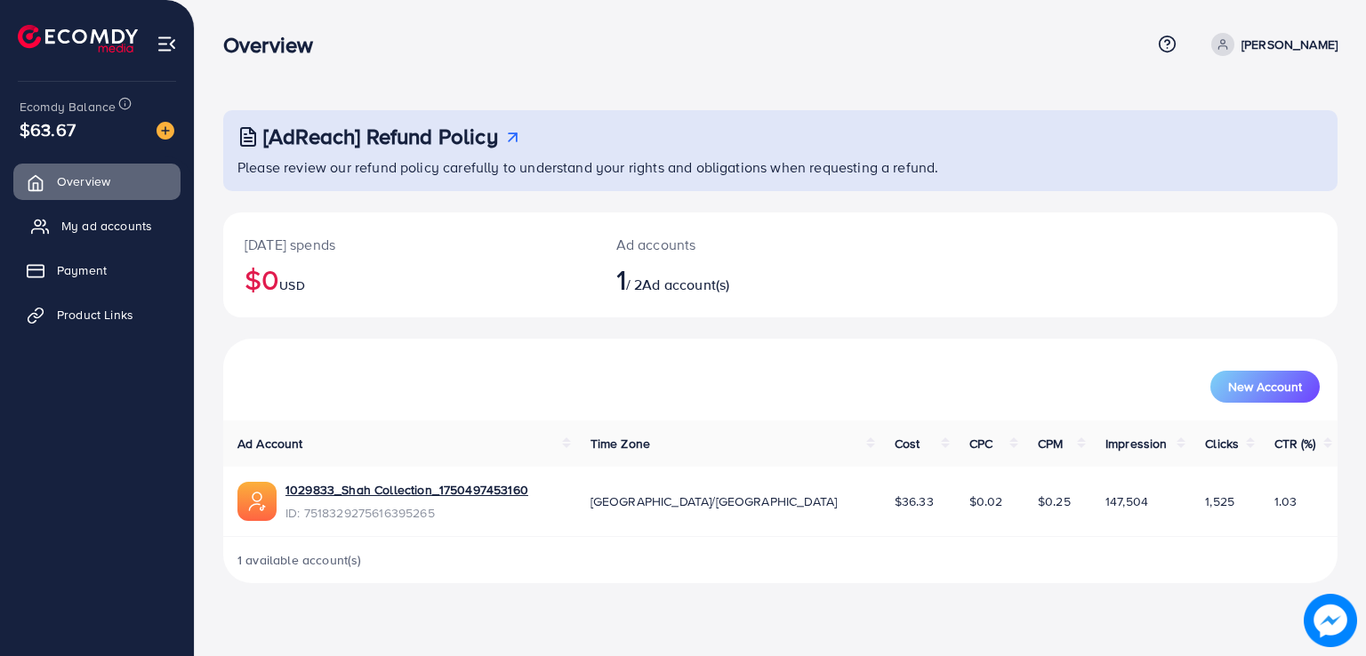
click at [140, 225] on span "My ad accounts" at bounding box center [106, 226] width 91 height 18
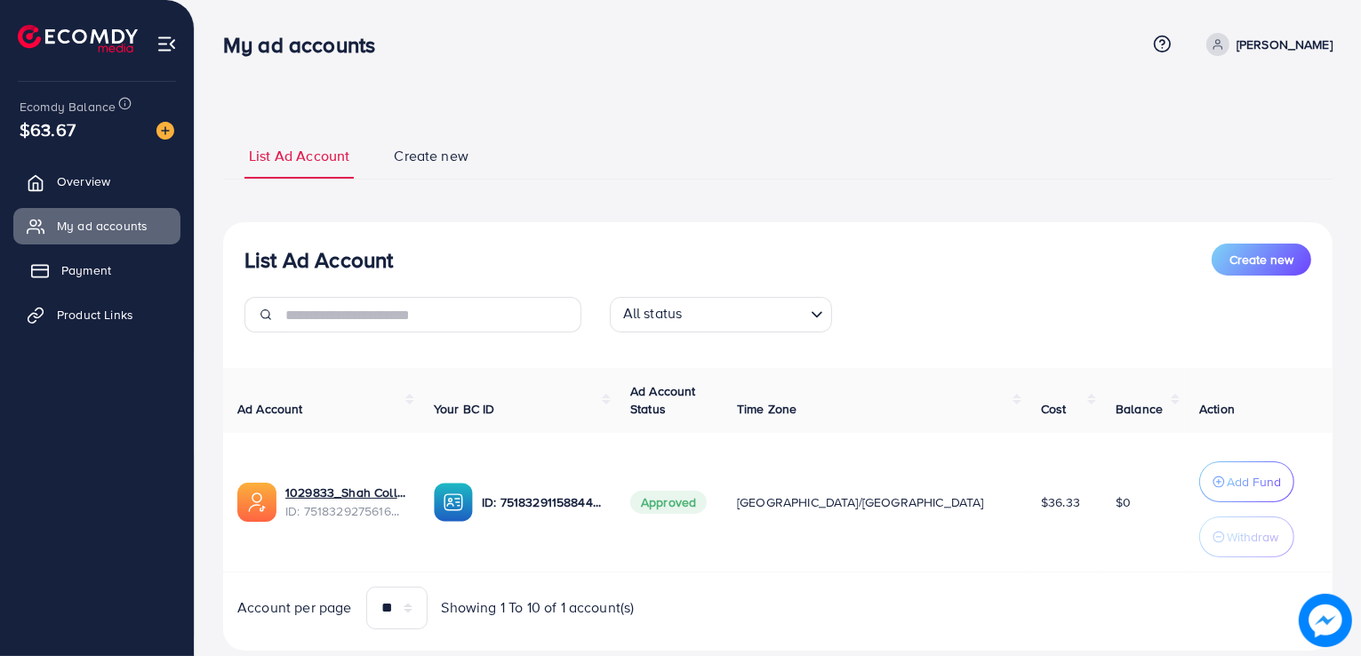
click at [78, 259] on link "Payment" at bounding box center [96, 271] width 167 height 36
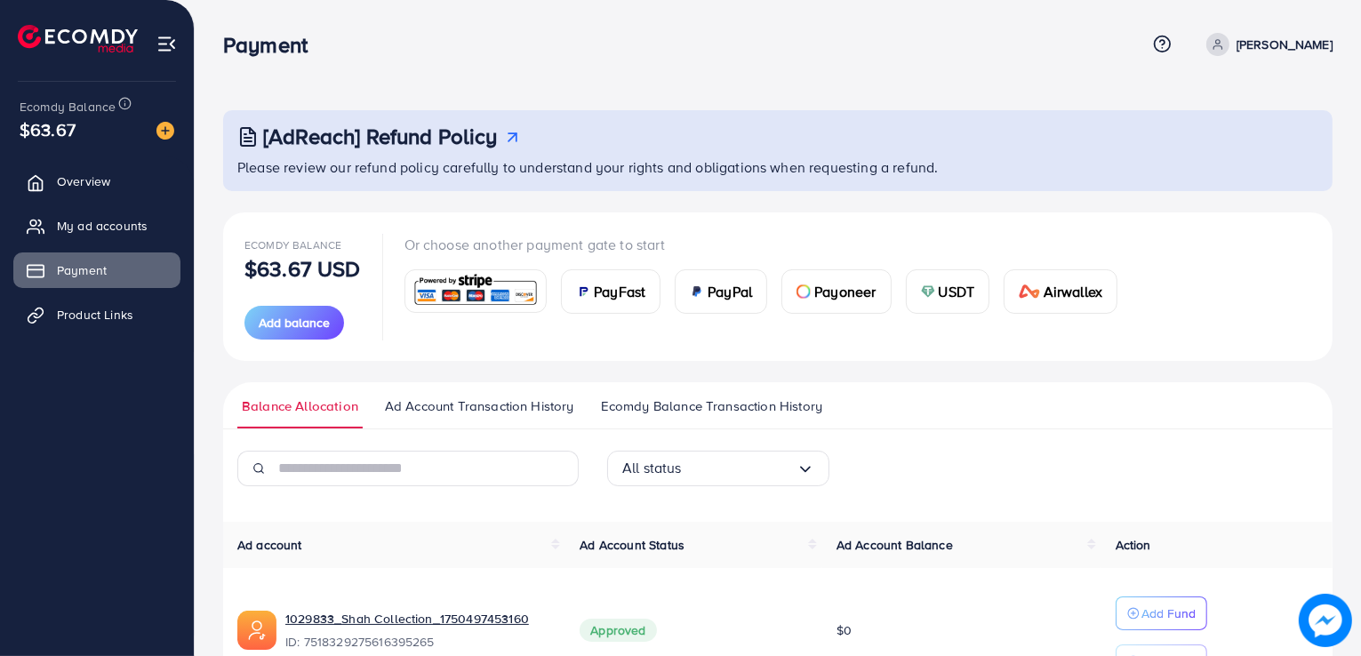
scroll to position [50, 0]
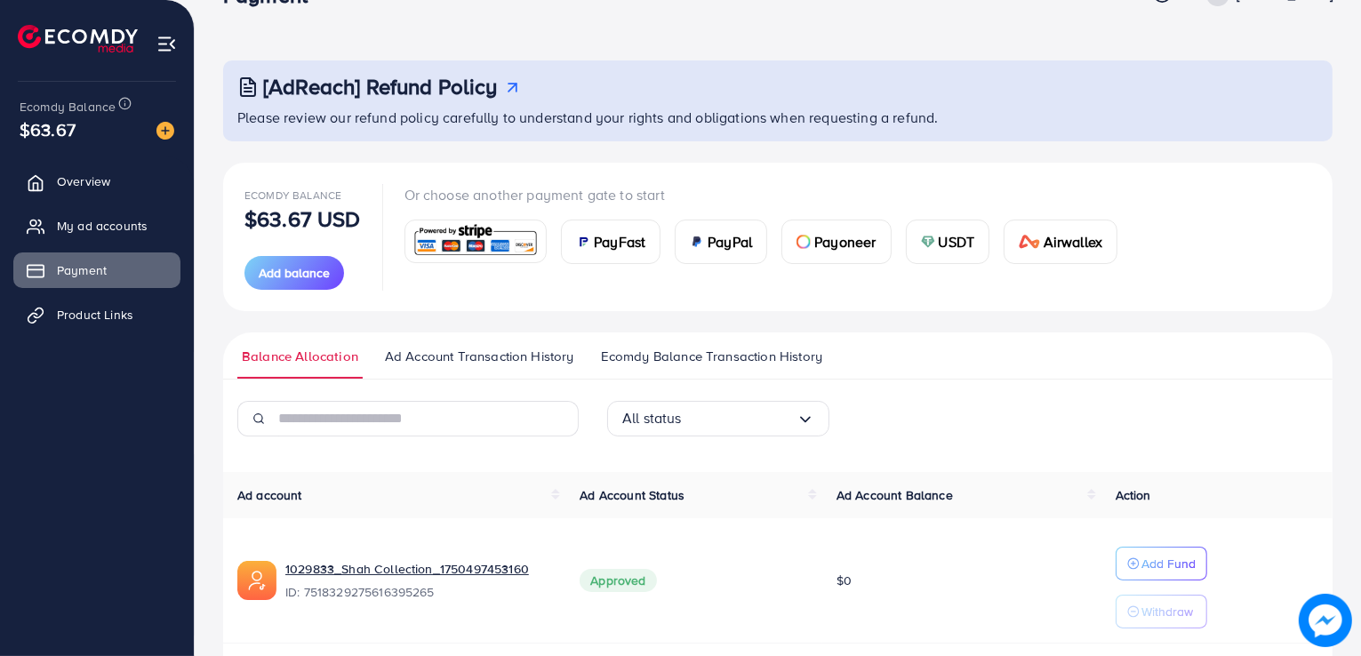
click at [320, 218] on p "$63.67 USD" at bounding box center [303, 218] width 116 height 21
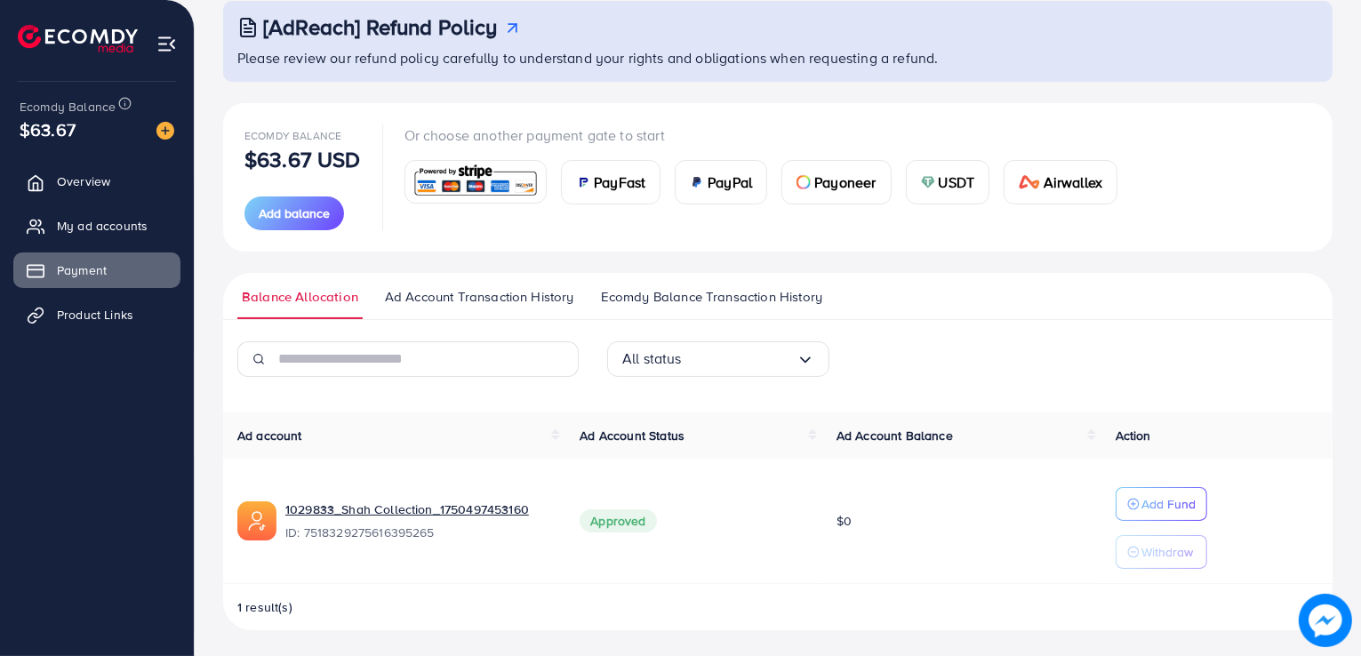
scroll to position [111, 0]
click at [301, 205] on span "Add balance" at bounding box center [294, 212] width 71 height 18
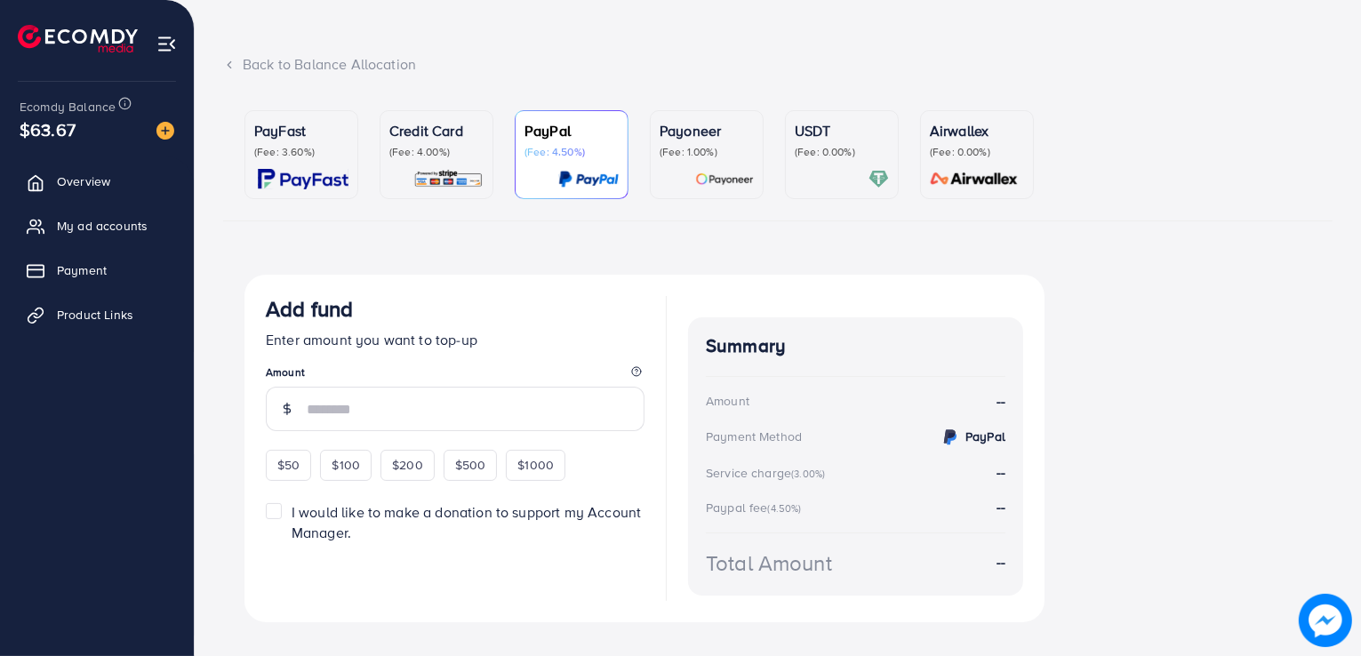
scroll to position [78, 0]
click at [266, 189] on img at bounding box center [303, 178] width 91 height 20
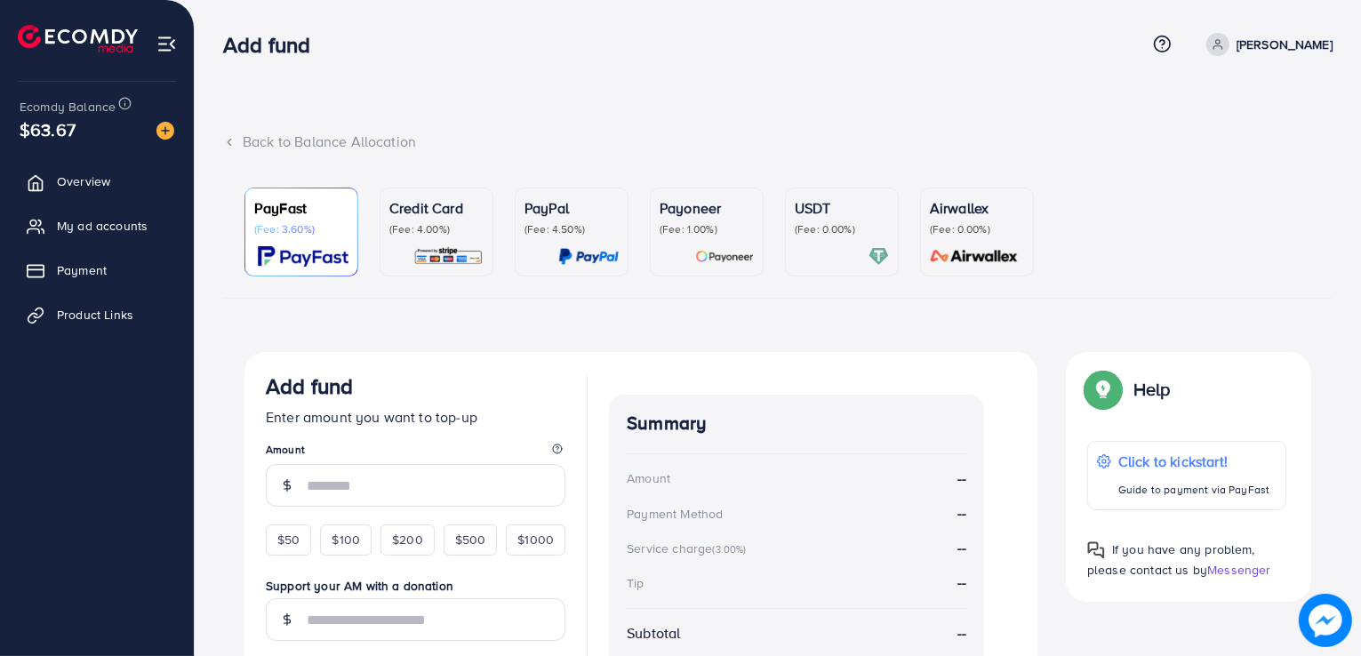
click at [111, 248] on ul "Overview My ad accounts Payment Product Links" at bounding box center [97, 254] width 194 height 196
click at [99, 267] on span "Payment" at bounding box center [86, 270] width 50 height 18
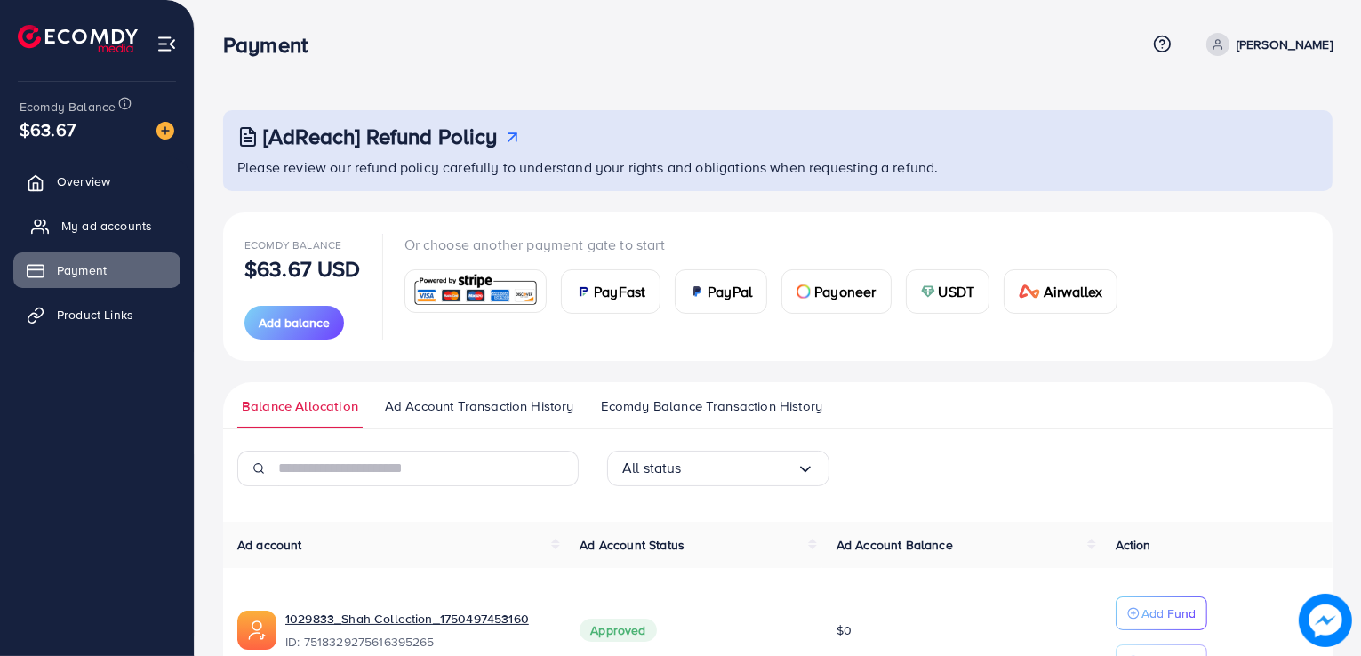
click at [108, 229] on span "My ad accounts" at bounding box center [106, 226] width 91 height 18
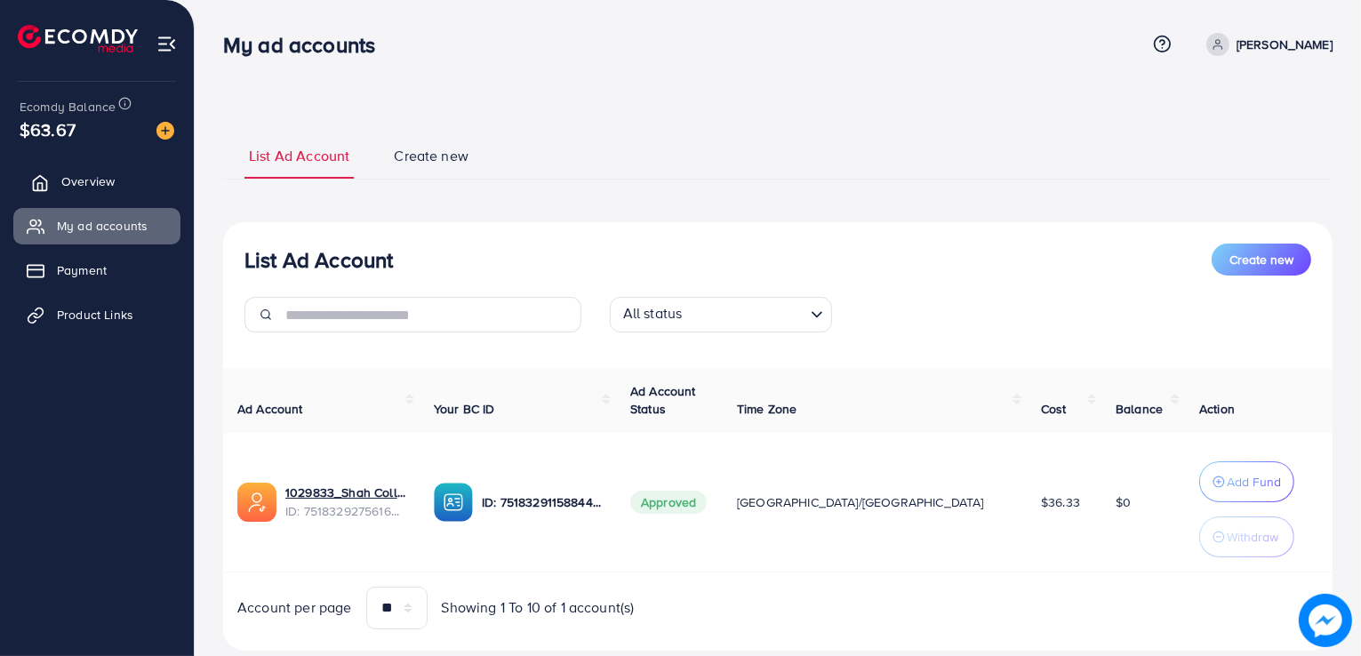
click at [89, 168] on link "Overview" at bounding box center [96, 182] width 167 height 36
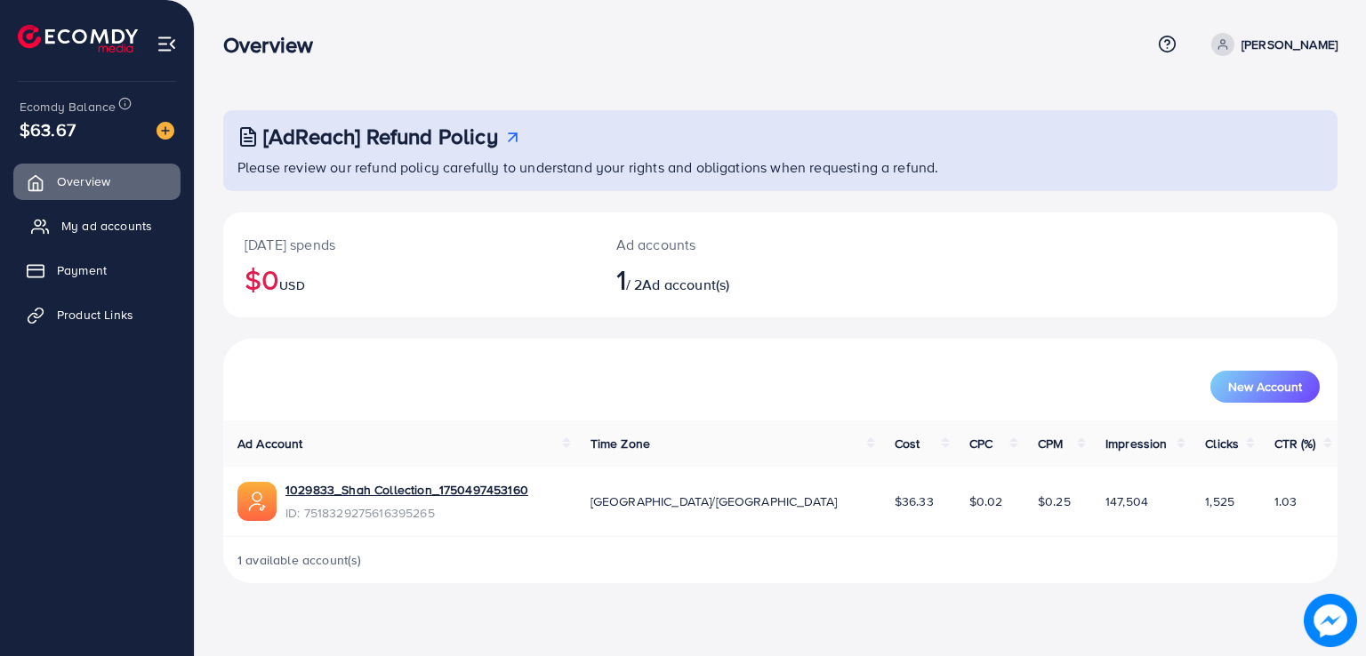
click at [116, 229] on span "My ad accounts" at bounding box center [106, 226] width 91 height 18
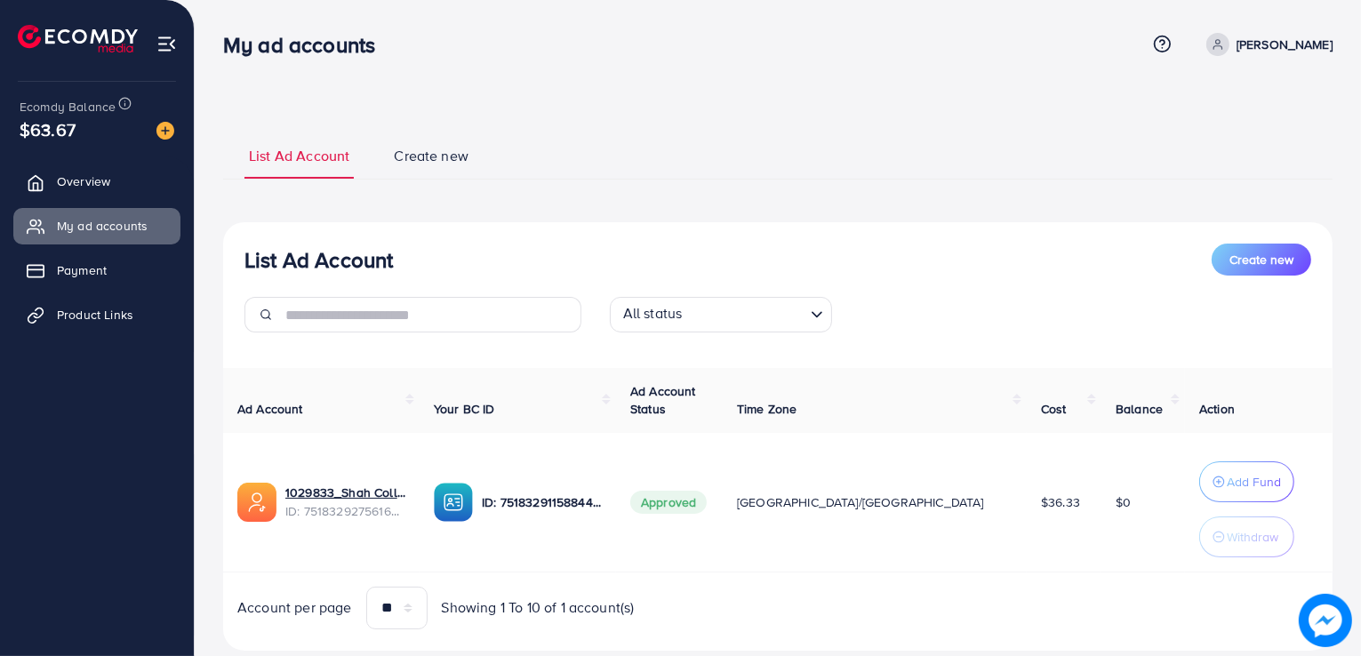
scroll to position [43, 0]
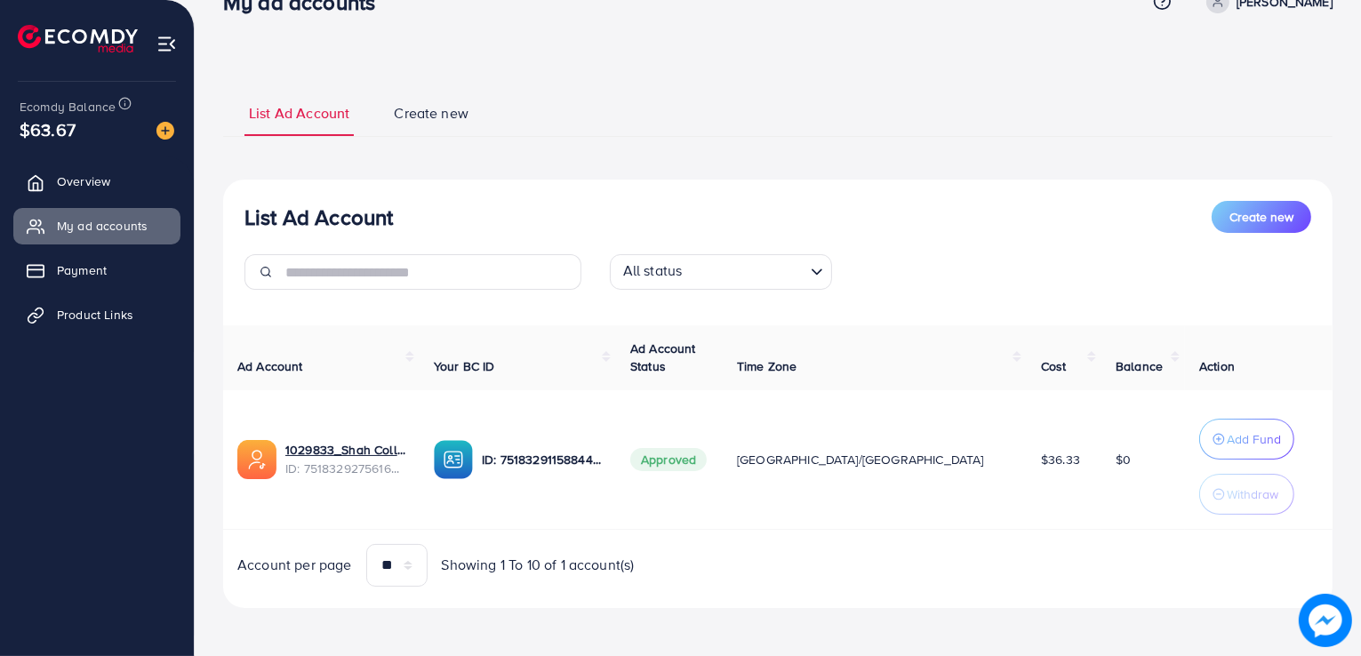
click at [415, 108] on span "Create new" at bounding box center [431, 113] width 75 height 20
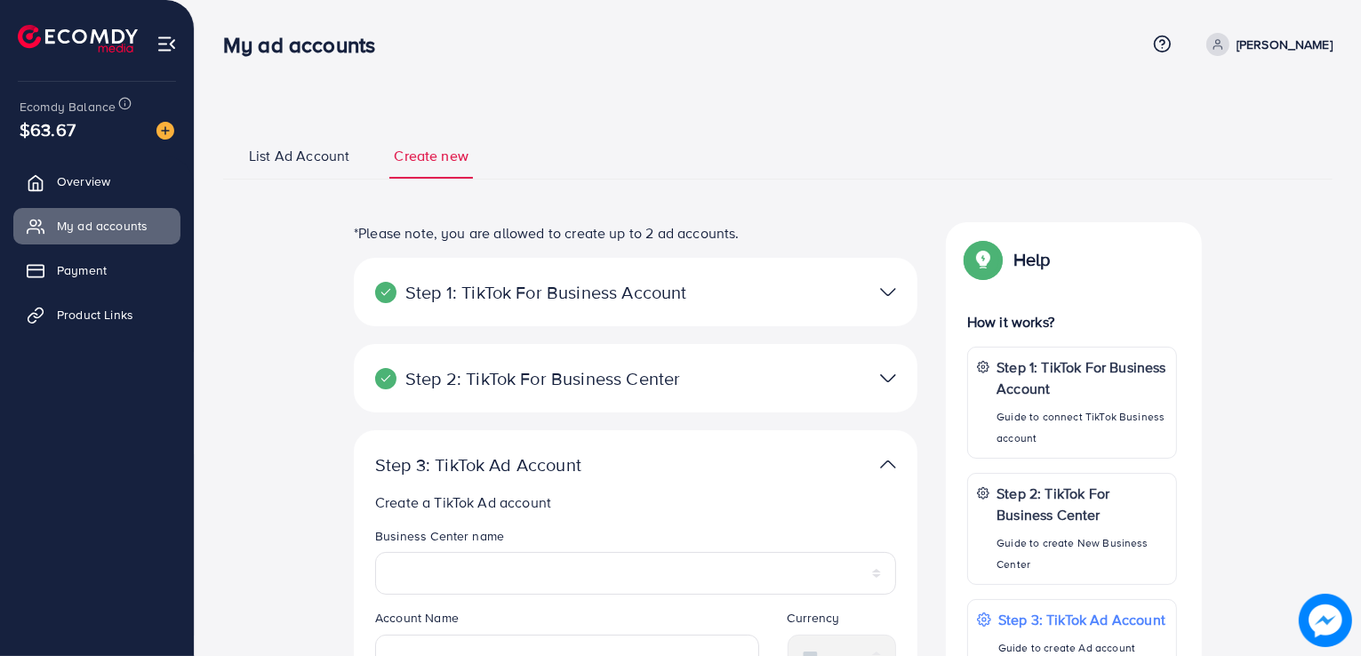
click at [345, 161] on span "List Ad Account" at bounding box center [299, 156] width 100 height 20
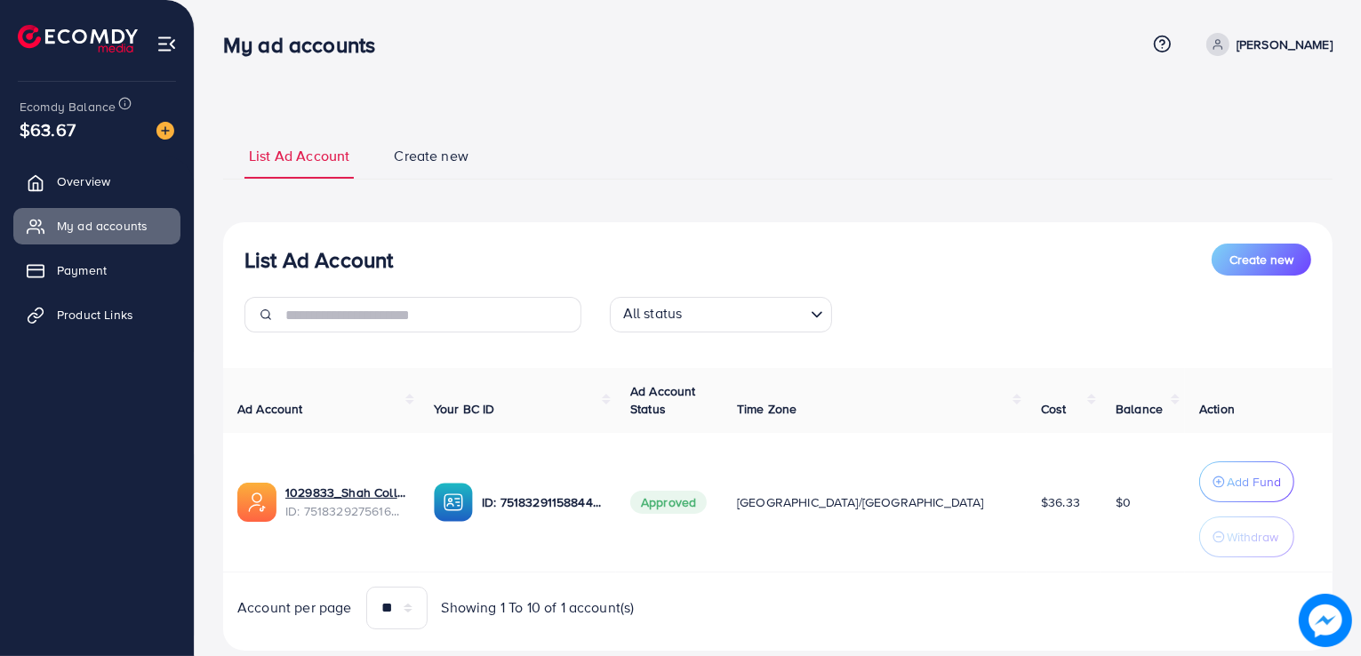
scroll to position [43, 0]
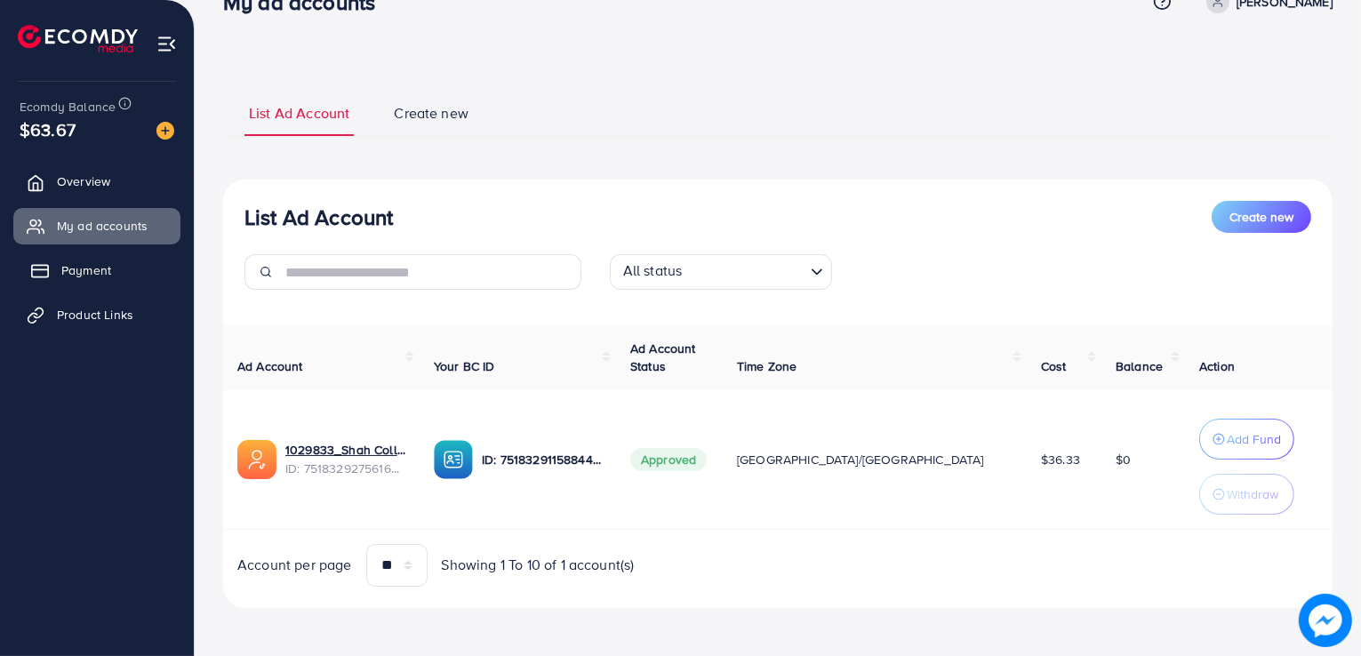
click at [71, 257] on link "Payment" at bounding box center [96, 271] width 167 height 36
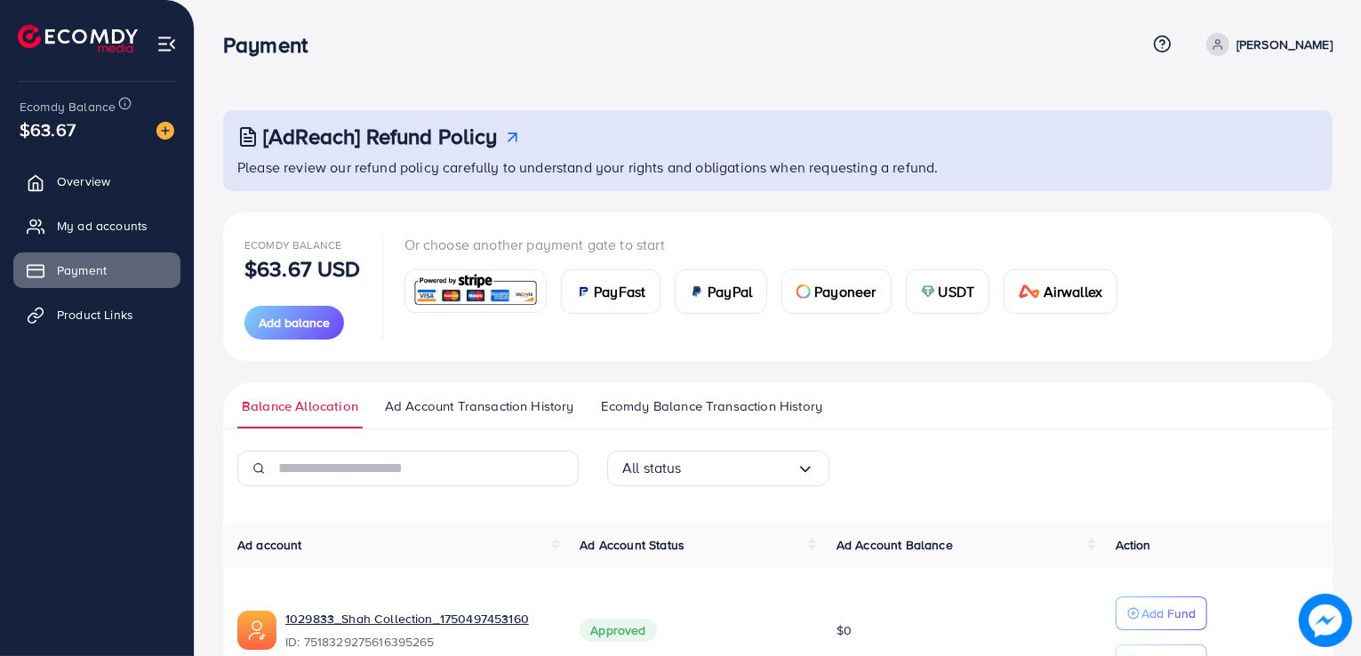
click at [687, 282] on div "PayPal" at bounding box center [721, 291] width 91 height 43
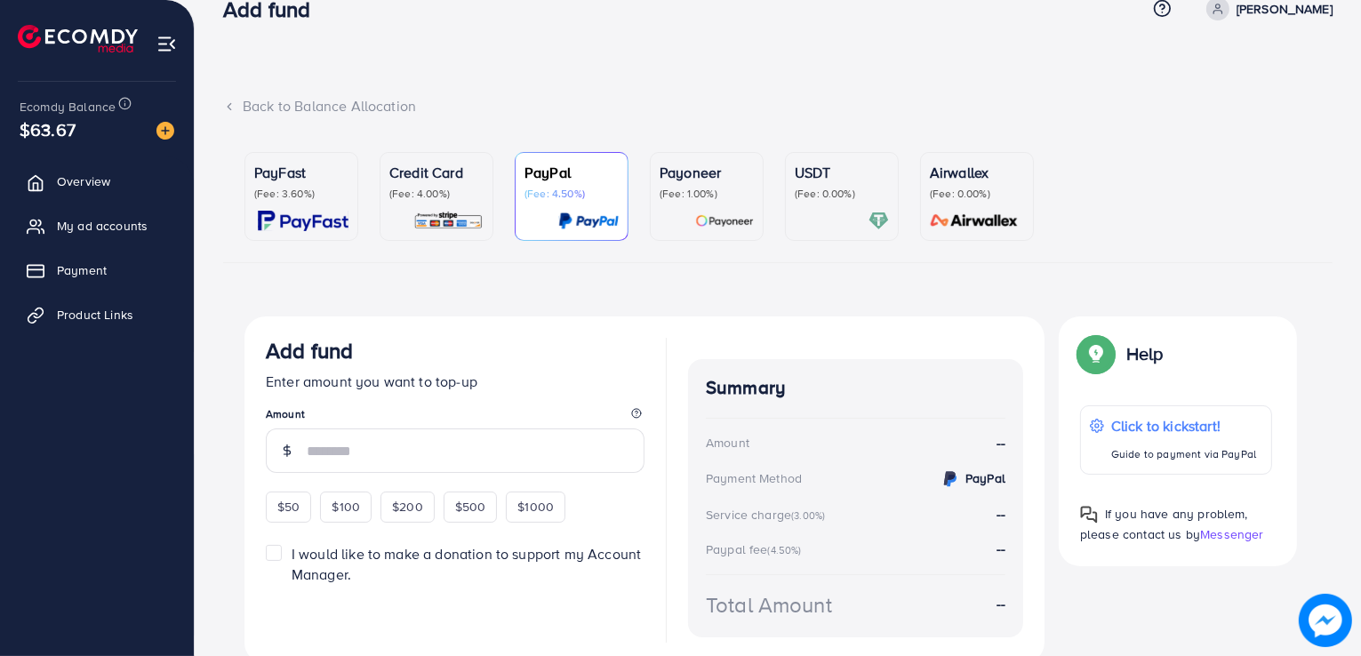
scroll to position [107, 0]
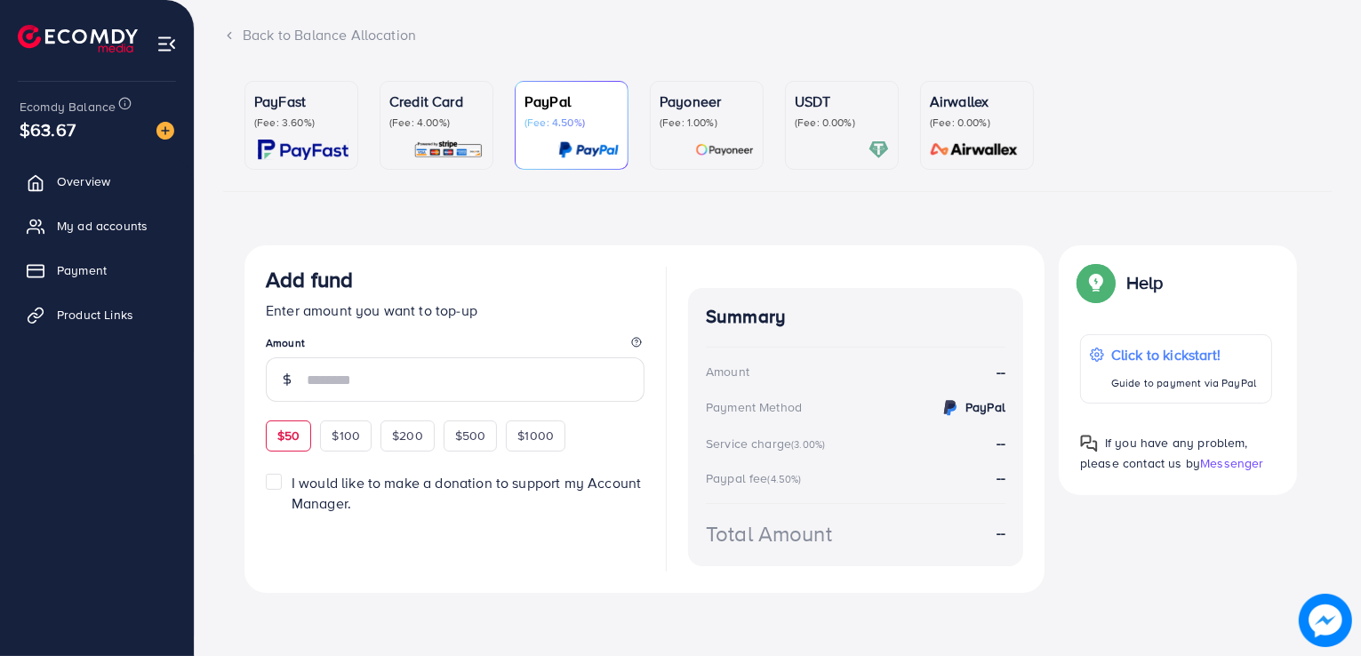
click at [303, 437] on div "$50" at bounding box center [288, 436] width 45 height 30
type input "**"
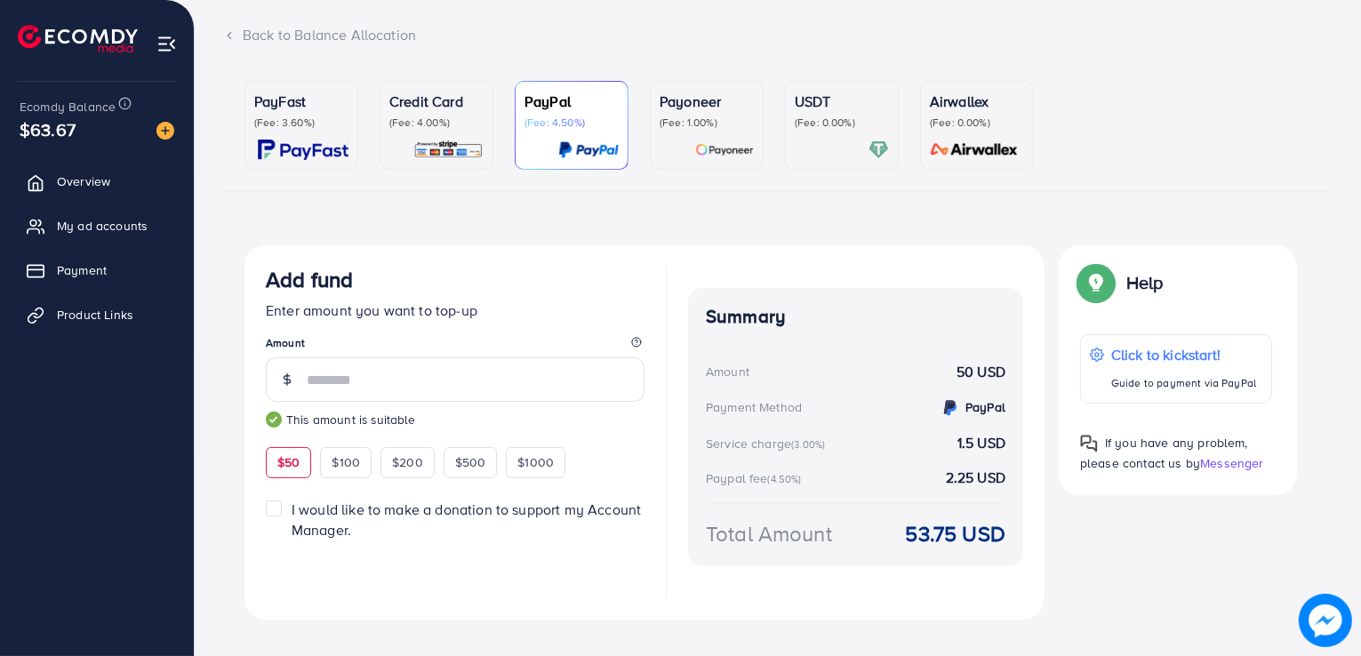
scroll to position [133, 0]
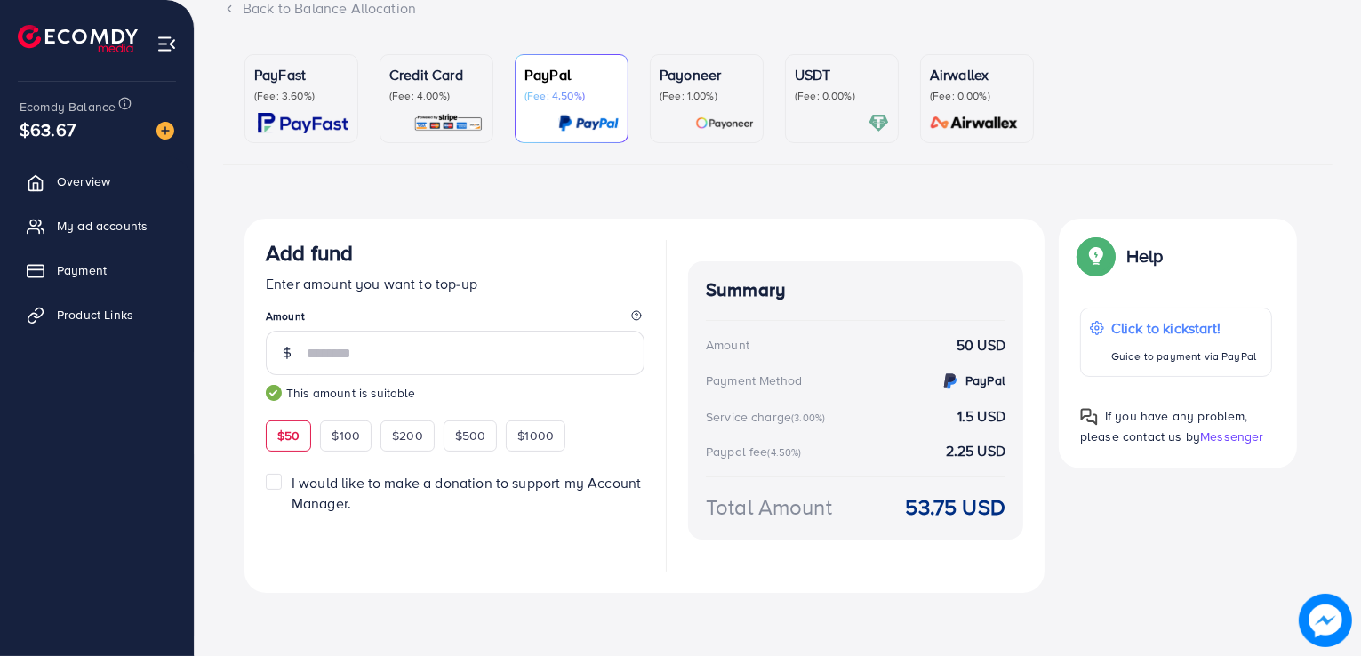
click at [292, 485] on label "I would like to make a donation to support my Account Manager." at bounding box center [468, 493] width 353 height 41
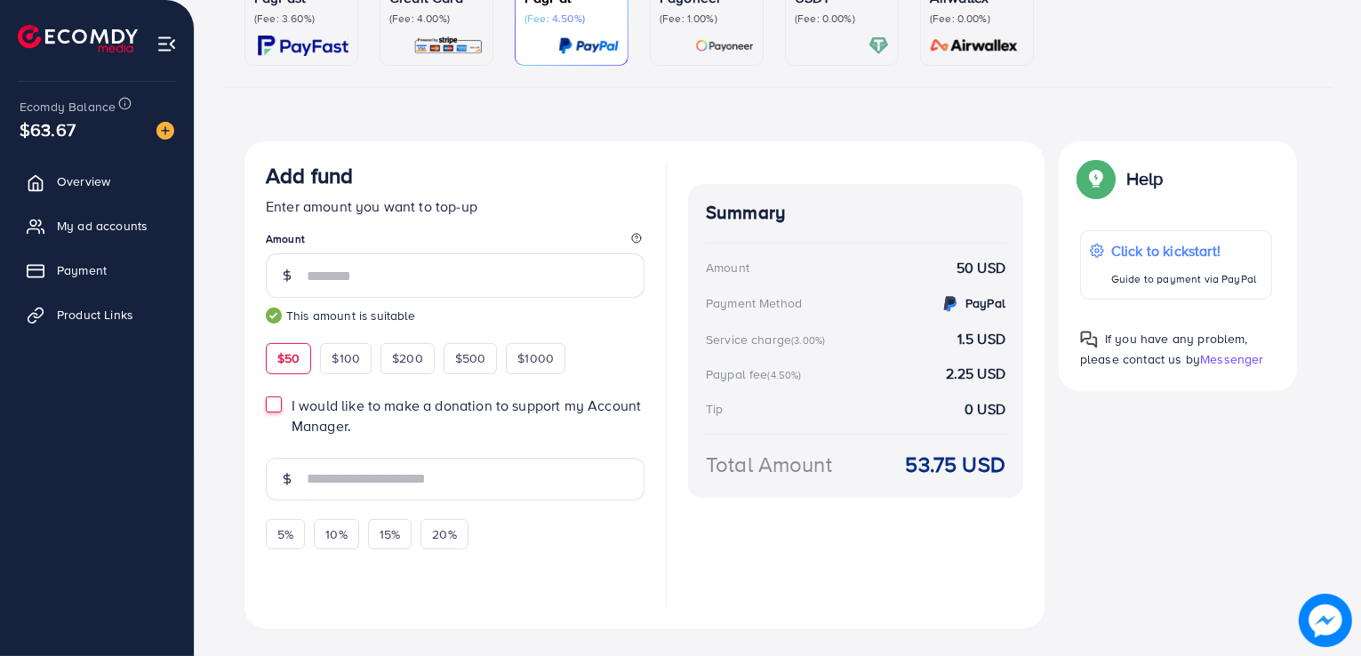
scroll to position [246, 0]
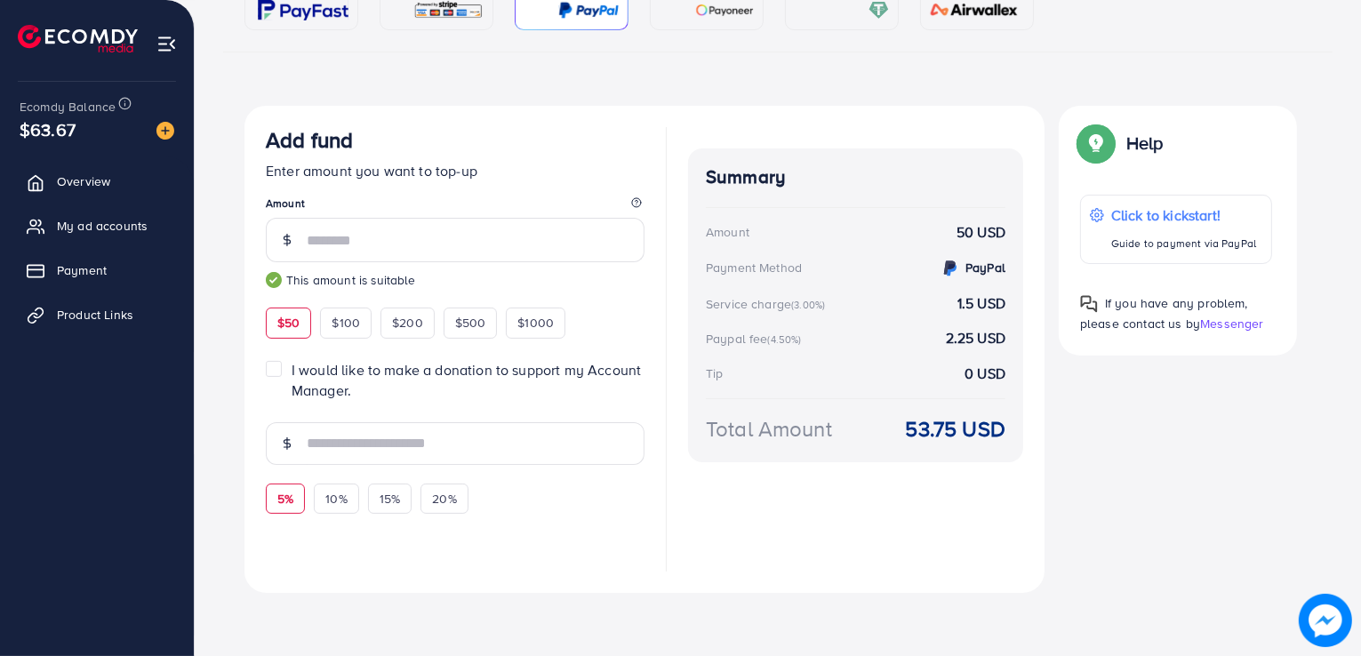
click at [272, 502] on div "5%" at bounding box center [285, 499] width 39 height 30
click at [432, 493] on span "20%" at bounding box center [444, 499] width 24 height 18
click at [287, 491] on span "5%" at bounding box center [285, 499] width 16 height 18
click at [341, 499] on span "10%" at bounding box center [335, 499] width 21 height 18
click at [397, 506] on div "15%" at bounding box center [390, 499] width 44 height 30
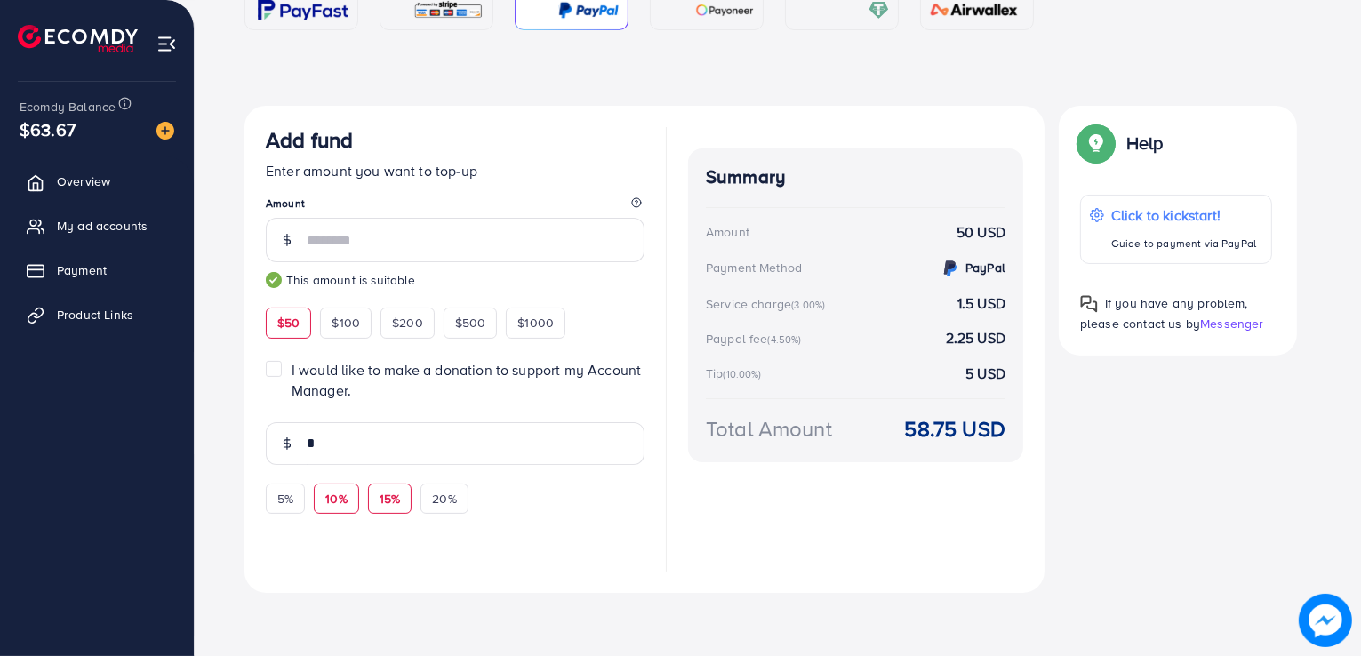
type input "***"
click at [292, 367] on label "I would like to make a donation to support my Account Manager." at bounding box center [468, 380] width 353 height 41
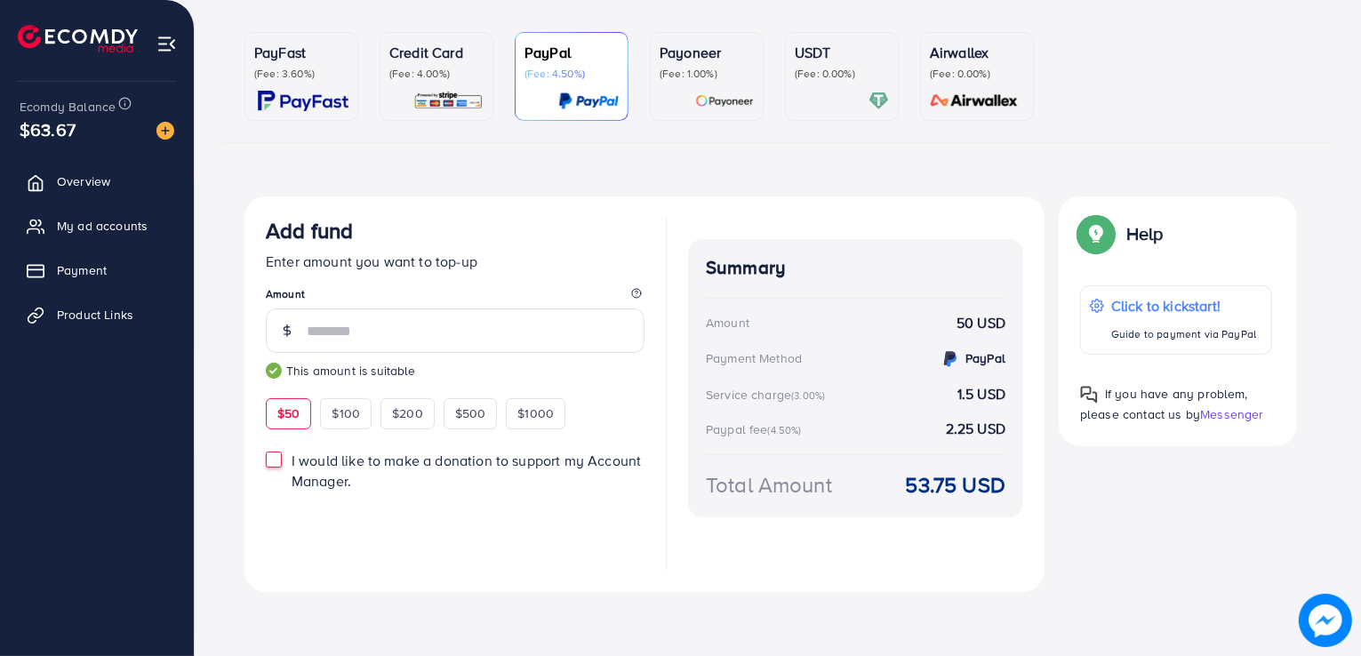
scroll to position [133, 0]
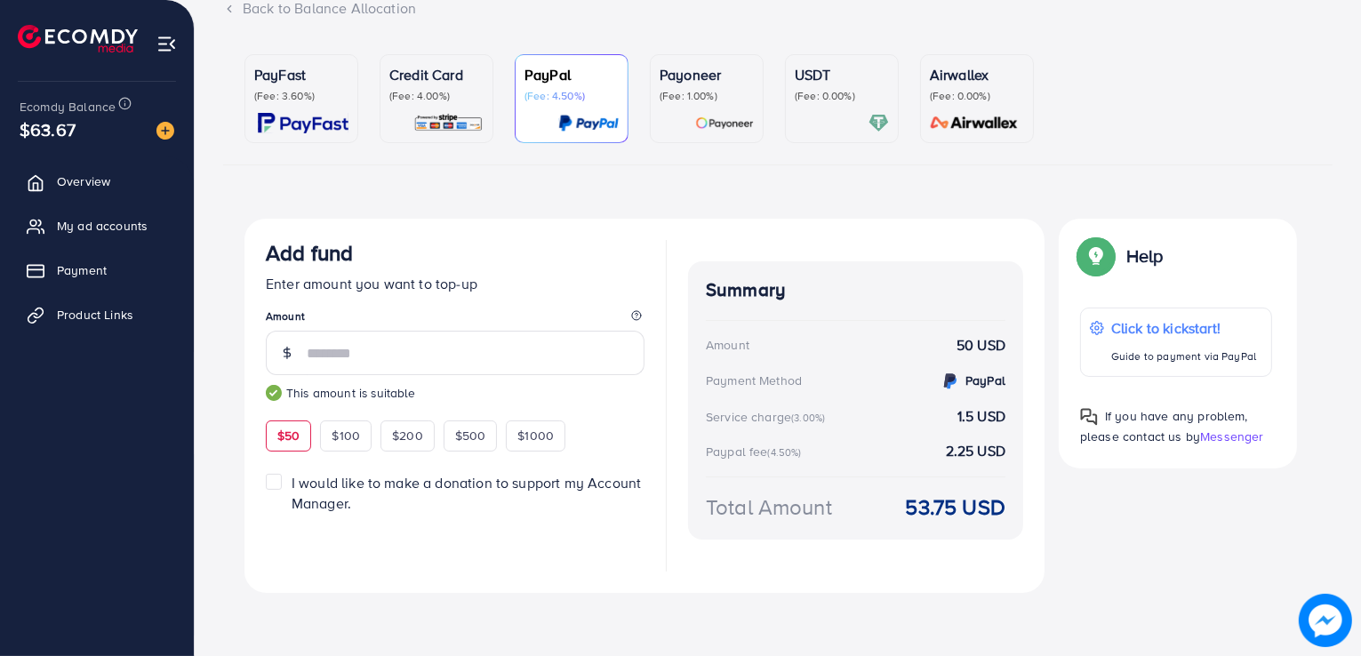
click at [785, 125] on link "USDT (Fee: 0.00%)" at bounding box center [842, 98] width 114 height 89
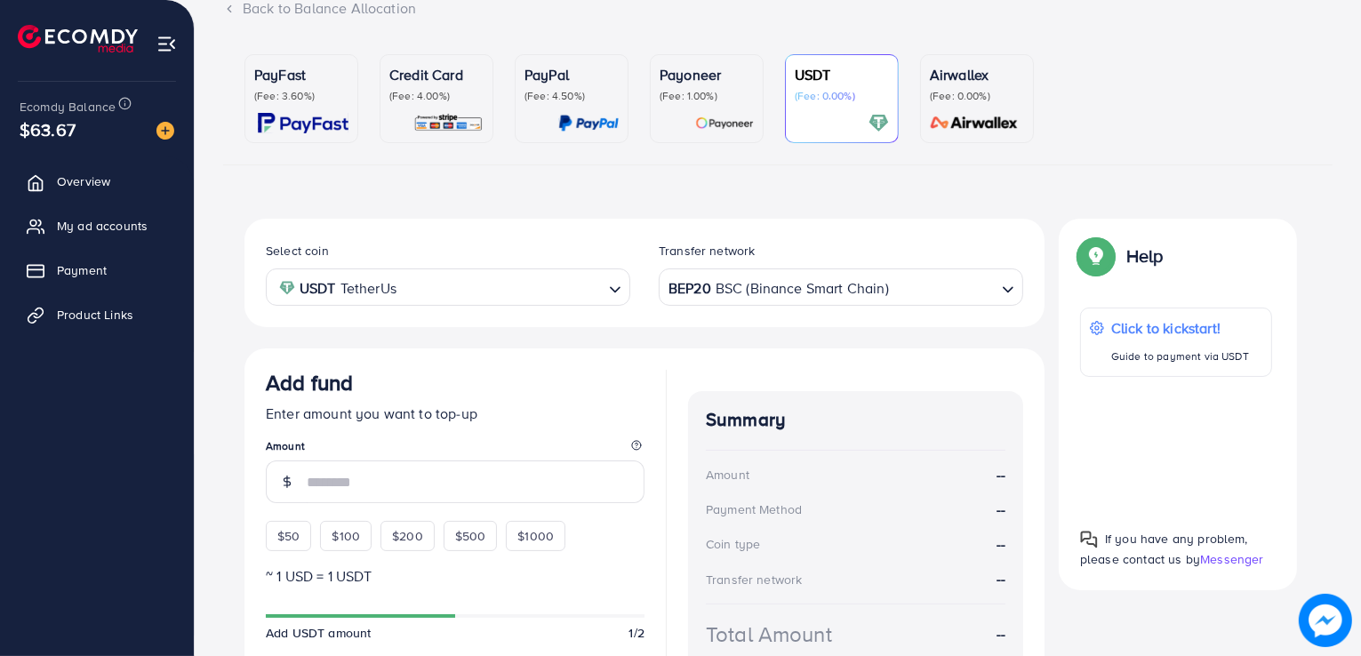
scroll to position [320, 0]
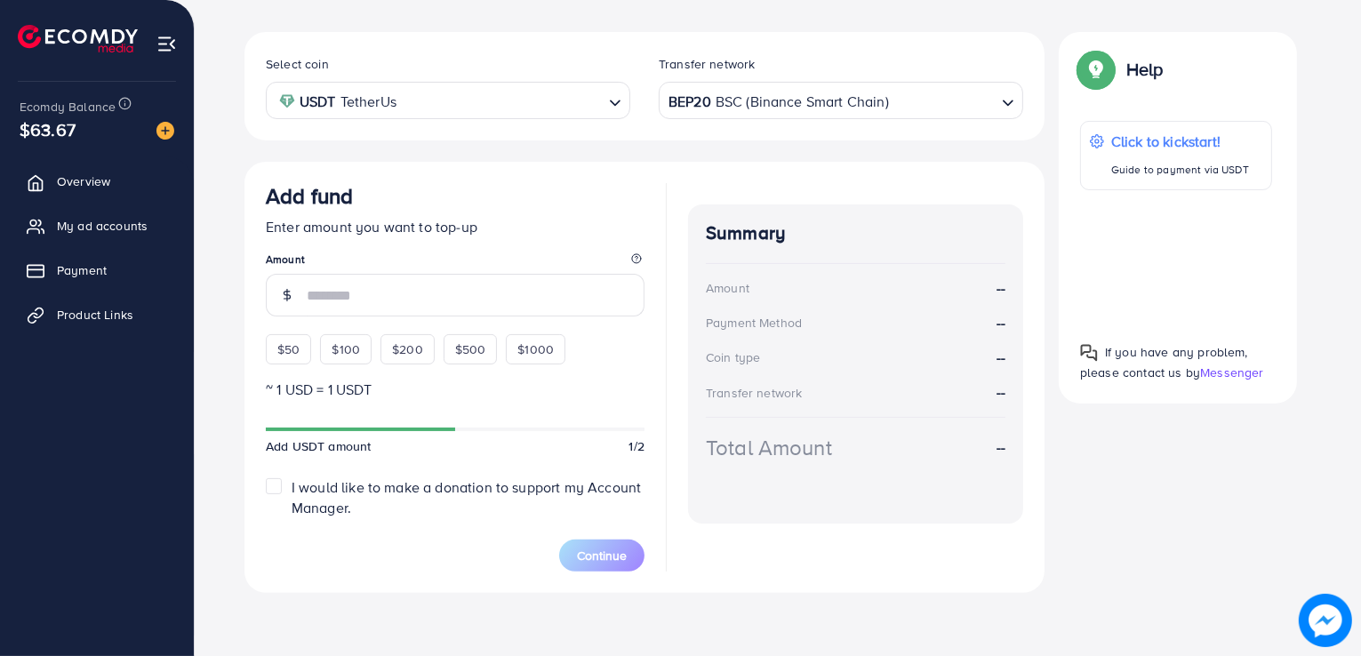
click at [292, 485] on label "I would like to make a donation to support my Account Manager." at bounding box center [468, 497] width 353 height 41
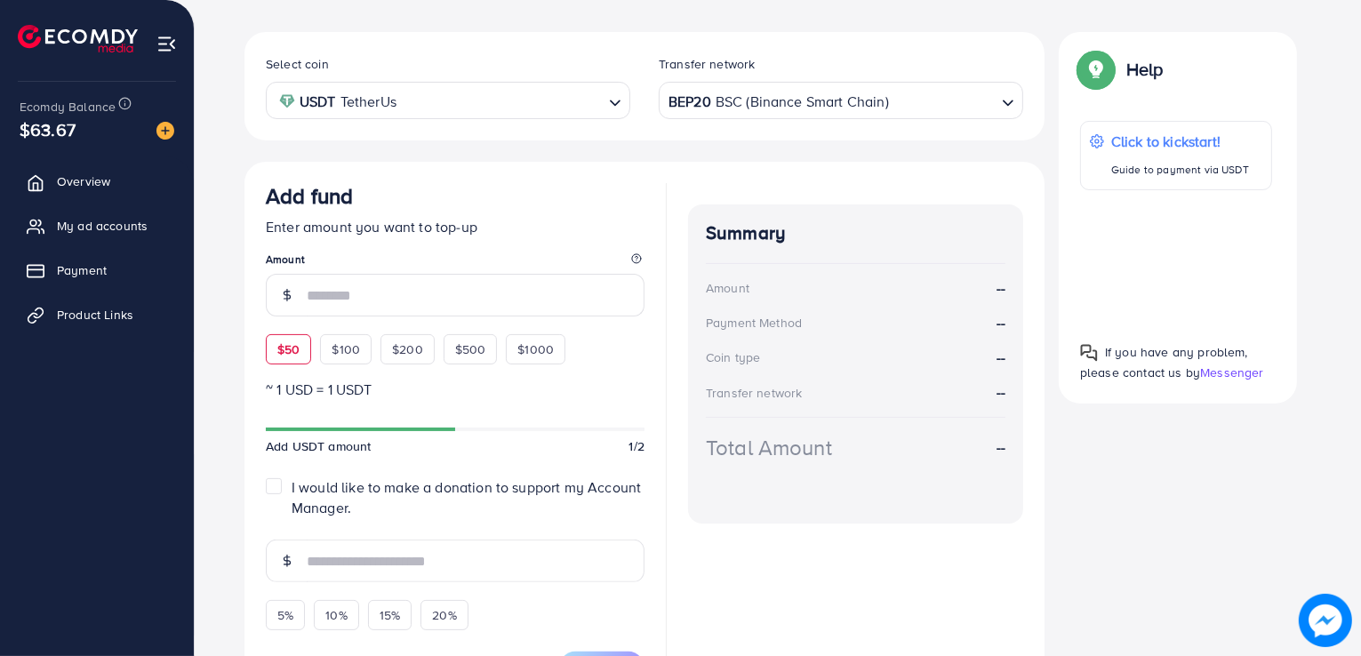
click at [292, 349] on span "$50" at bounding box center [288, 350] width 22 height 18
type input "**"
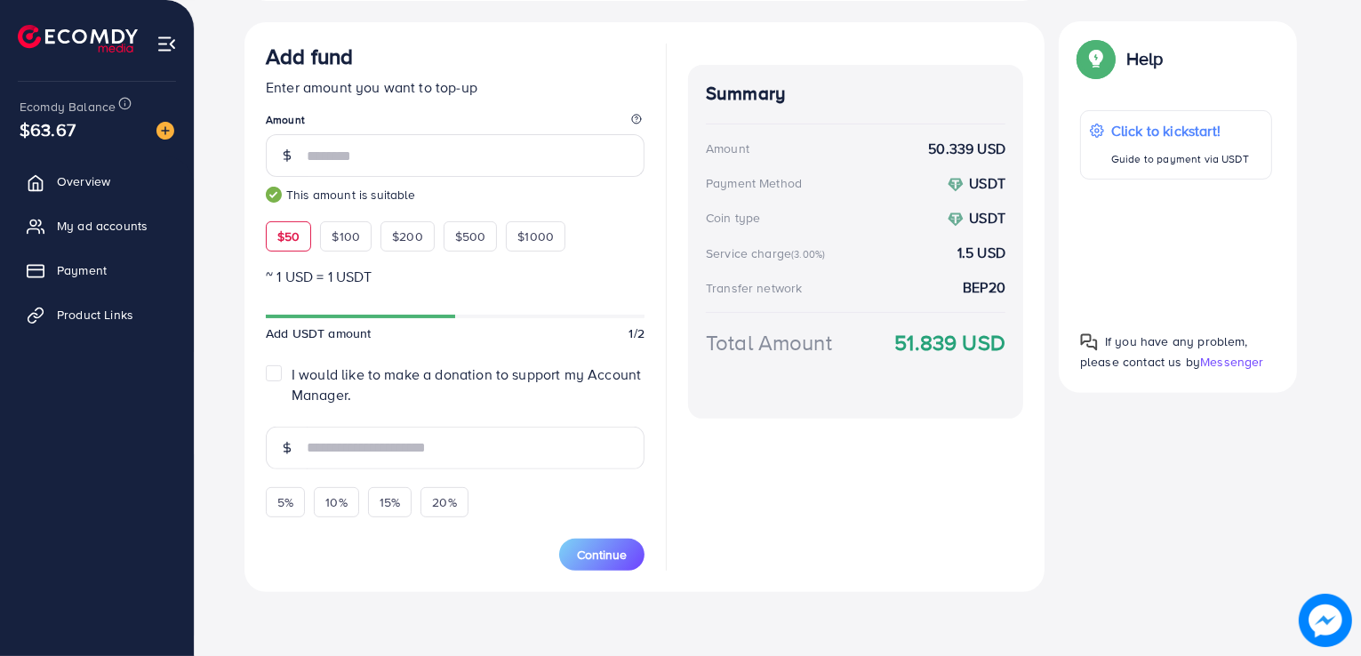
scroll to position [459, 0]
click at [281, 494] on span "5%" at bounding box center [285, 503] width 16 height 18
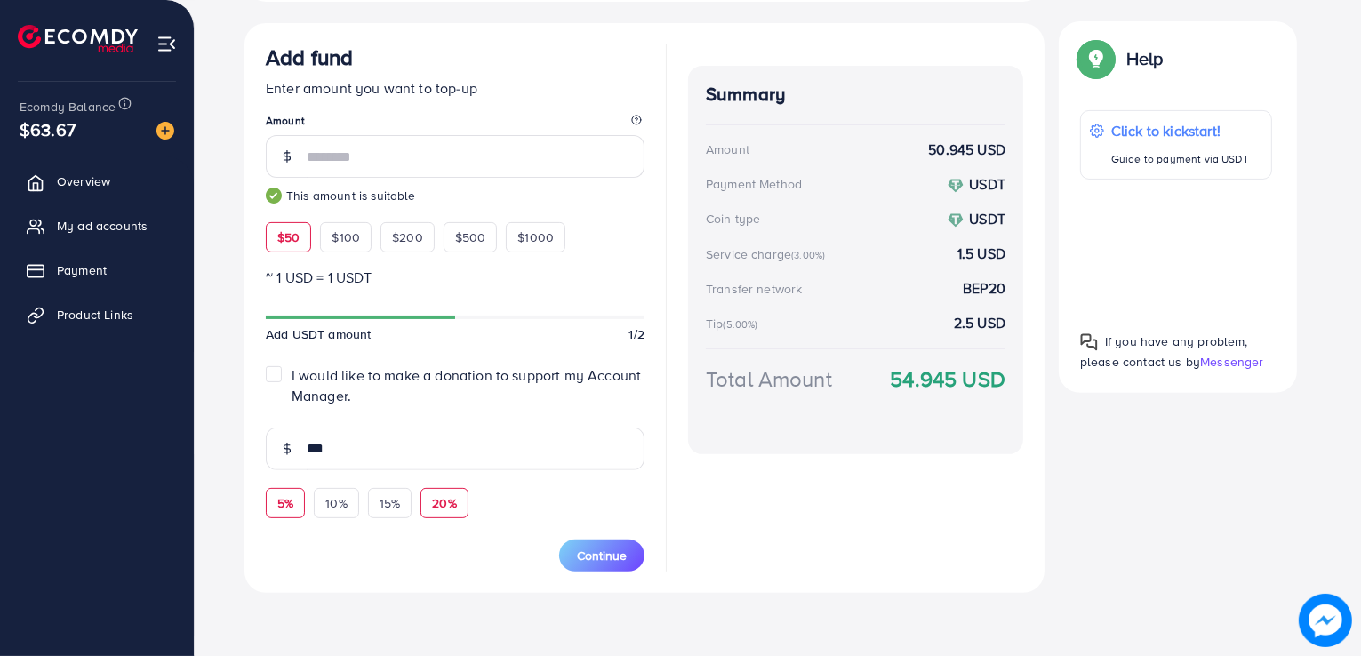
click at [434, 498] on span "20%" at bounding box center [444, 503] width 24 height 18
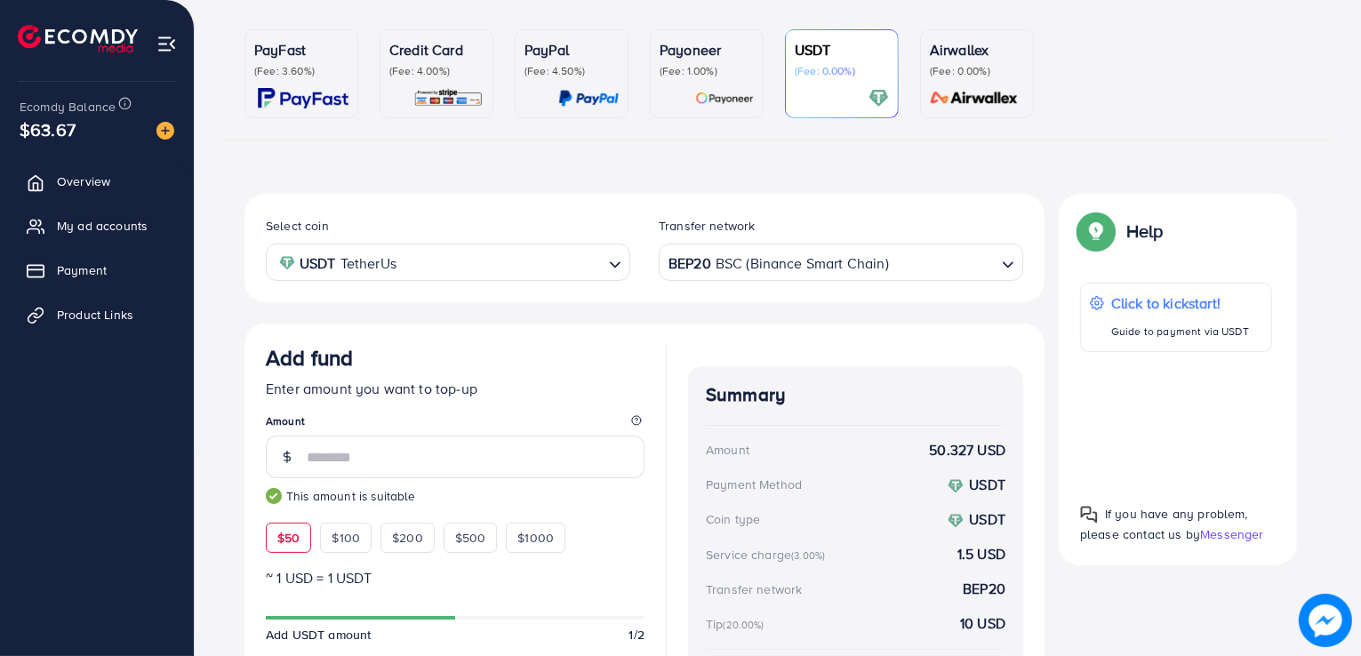
scroll to position [162, 0]
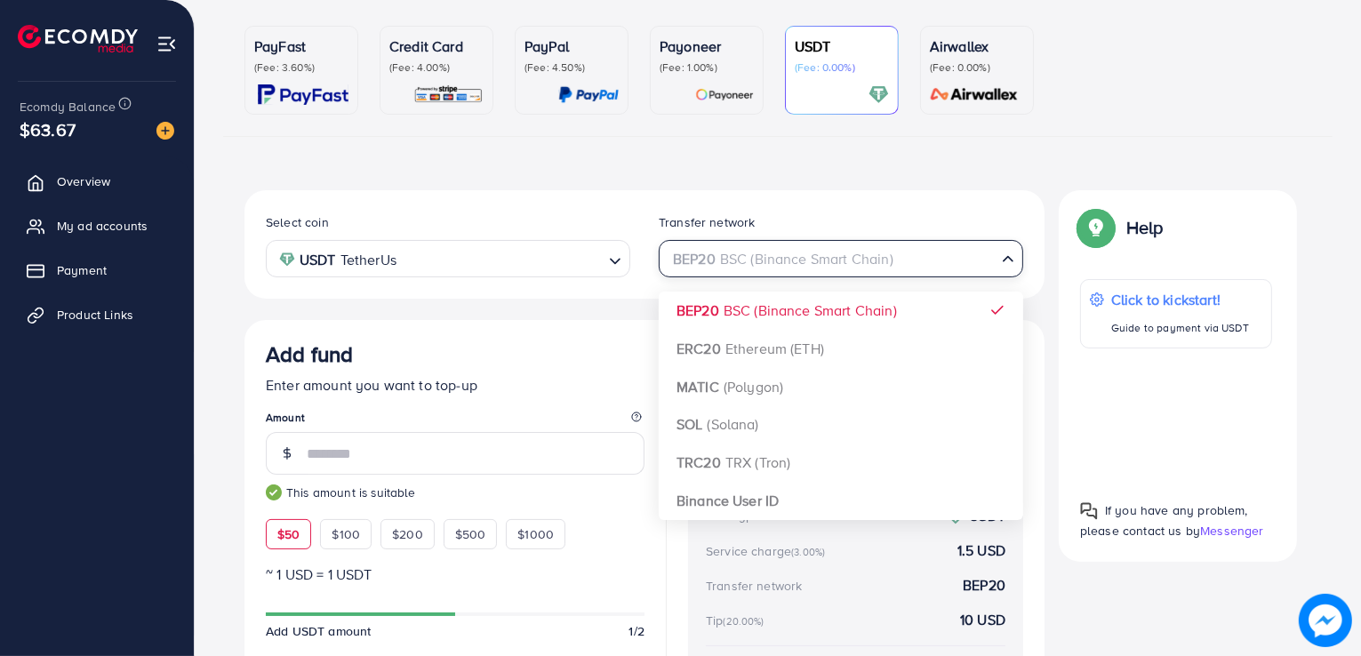
click at [936, 253] on input "Search for option" at bounding box center [831, 259] width 328 height 28
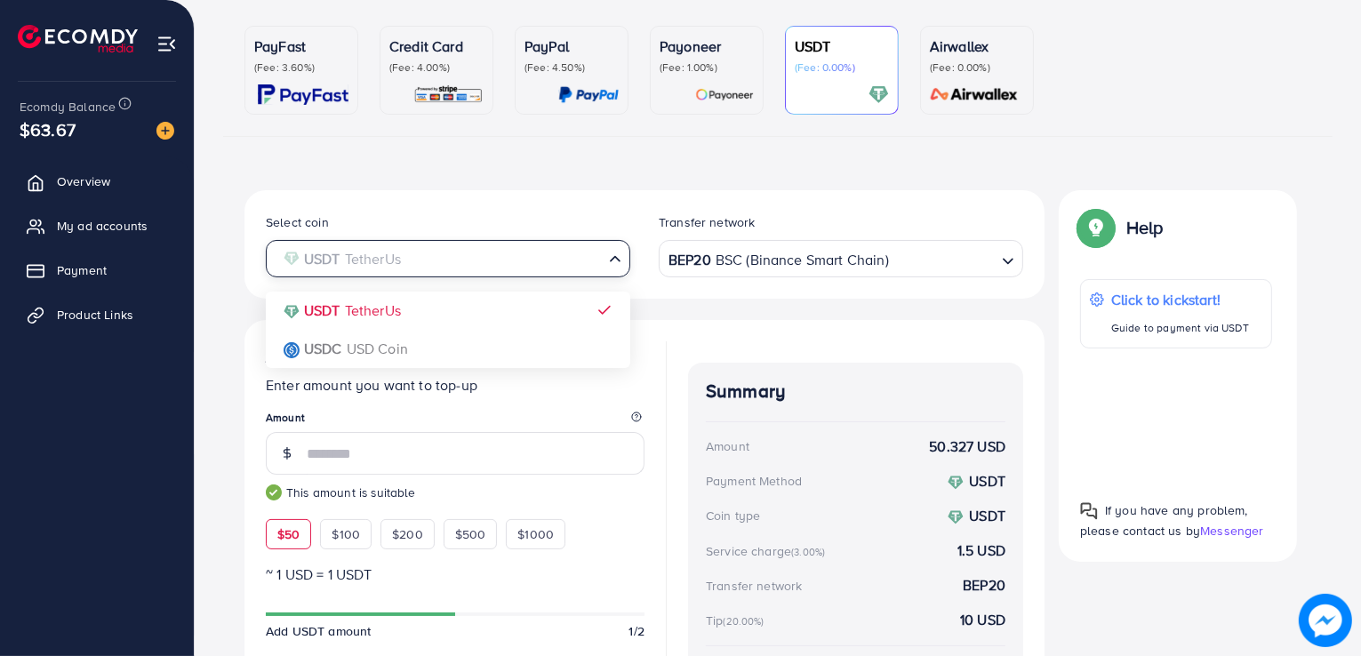
click at [595, 261] on input "Search for option" at bounding box center [438, 259] width 328 height 28
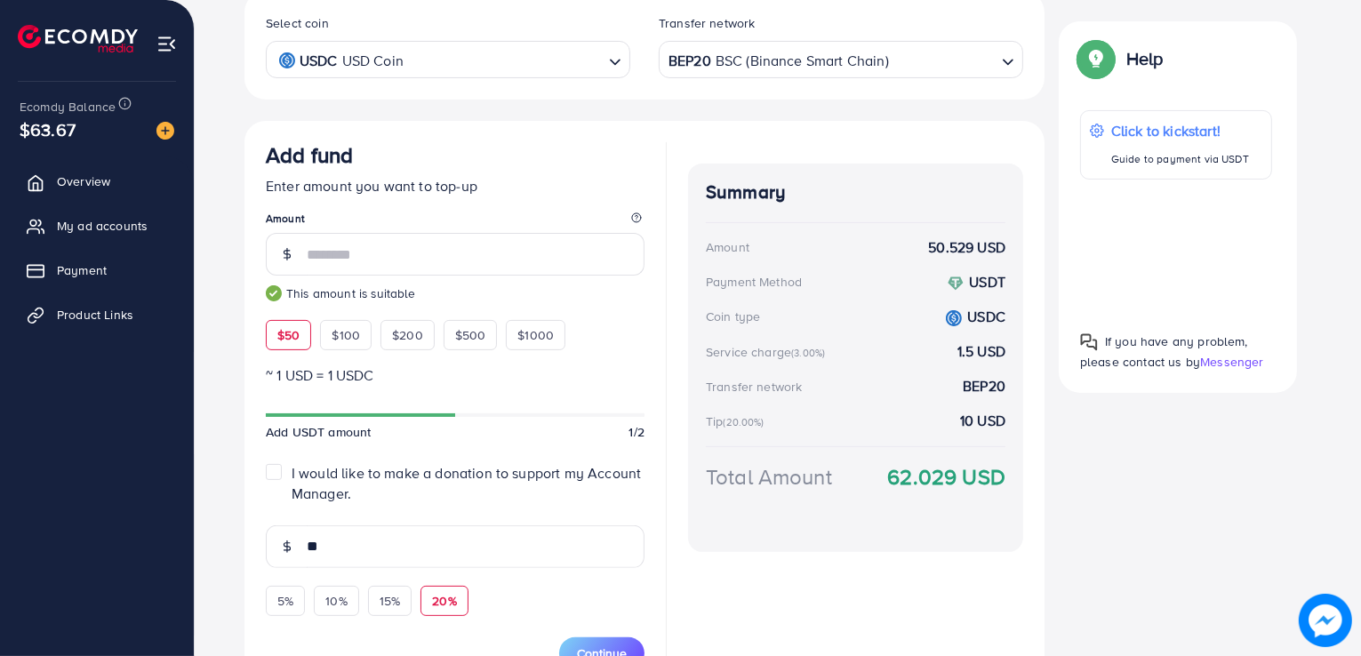
scroll to position [398, 0]
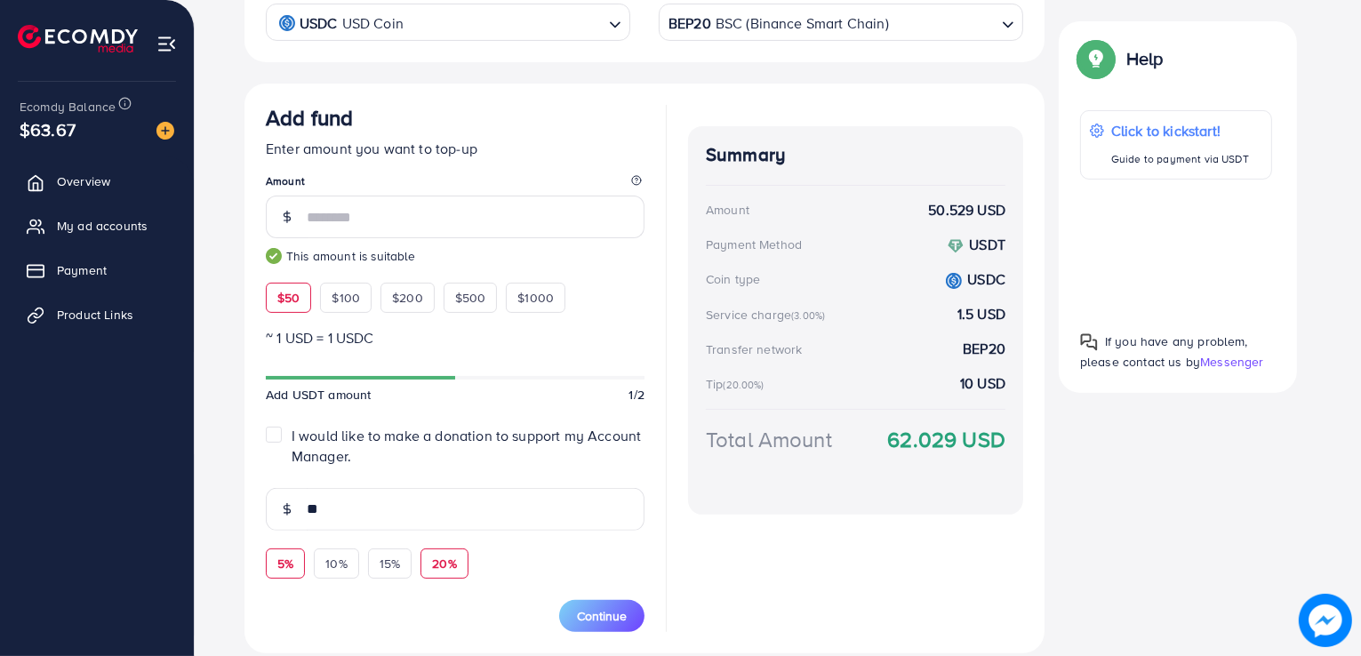
click at [287, 549] on div "5%" at bounding box center [285, 564] width 39 height 30
click at [333, 504] on input "***" at bounding box center [476, 509] width 338 height 43
click at [292, 434] on label "I would like to make a donation to support my Account Manager." at bounding box center [468, 446] width 353 height 41
type input "*"
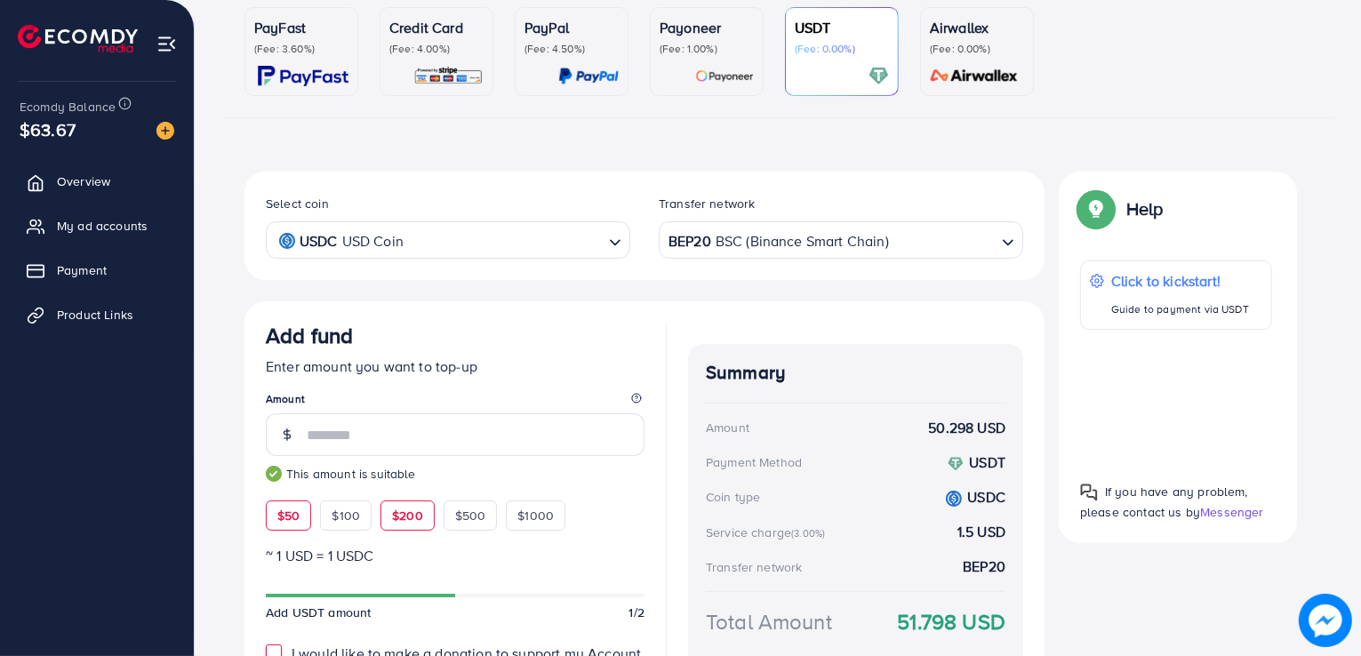
scroll to position [180, 0]
click at [703, 67] on img at bounding box center [724, 77] width 59 height 20
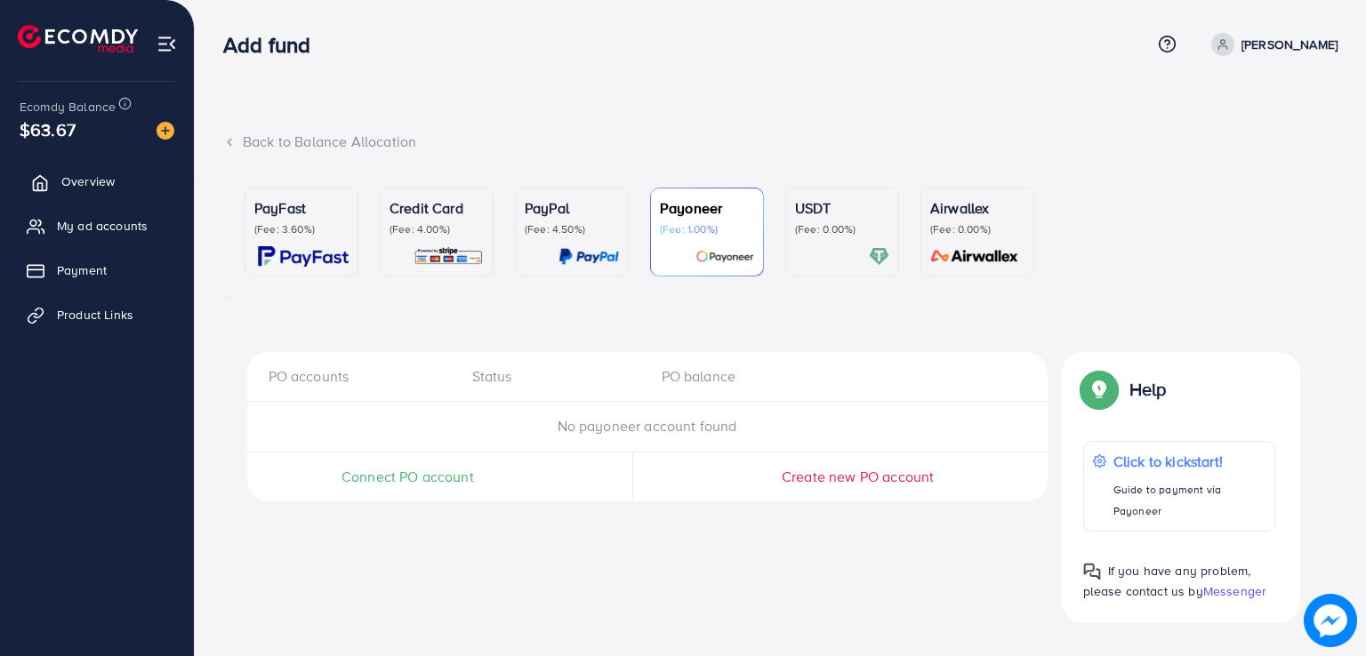
click at [89, 182] on span "Overview" at bounding box center [87, 181] width 53 height 18
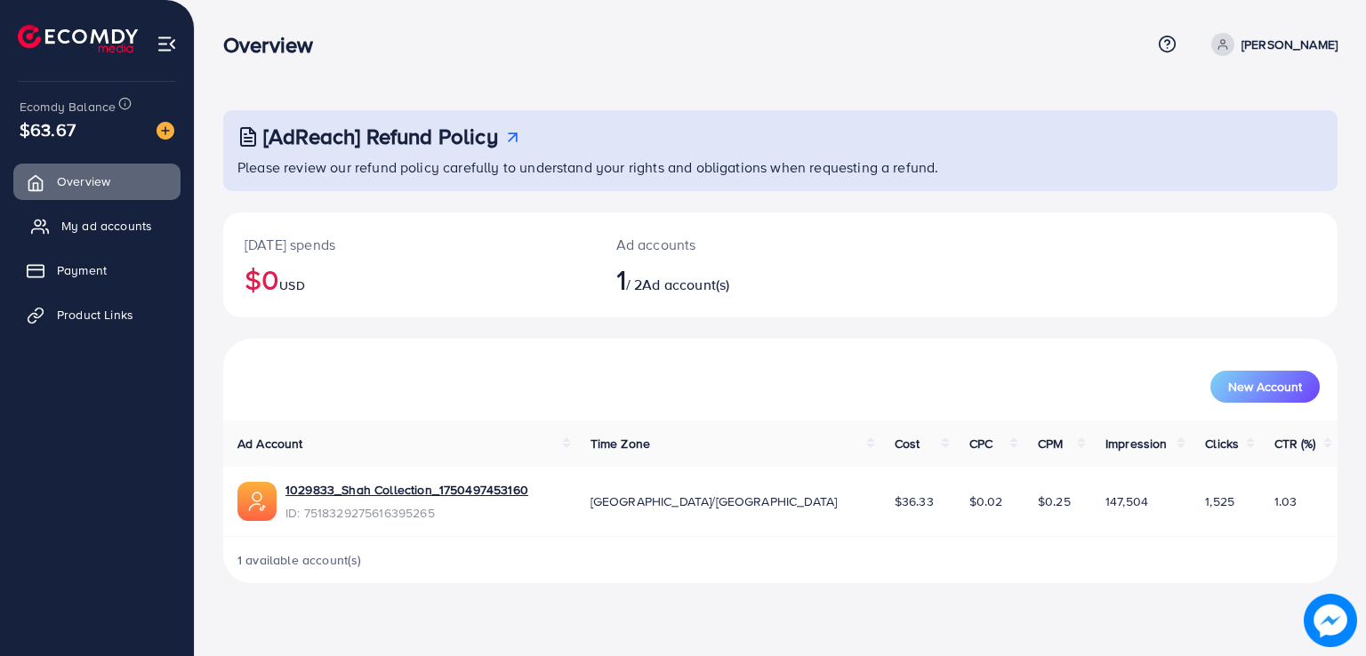
click at [88, 224] on span "My ad accounts" at bounding box center [106, 226] width 91 height 18
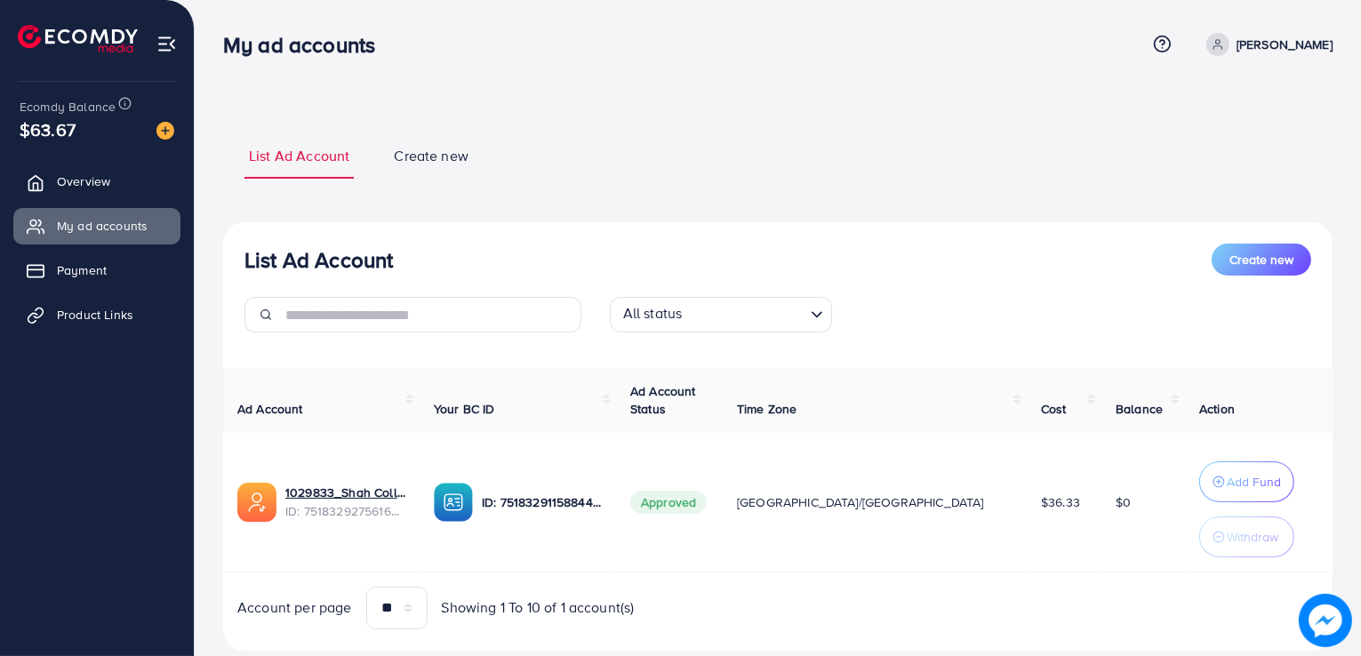
scroll to position [43, 0]
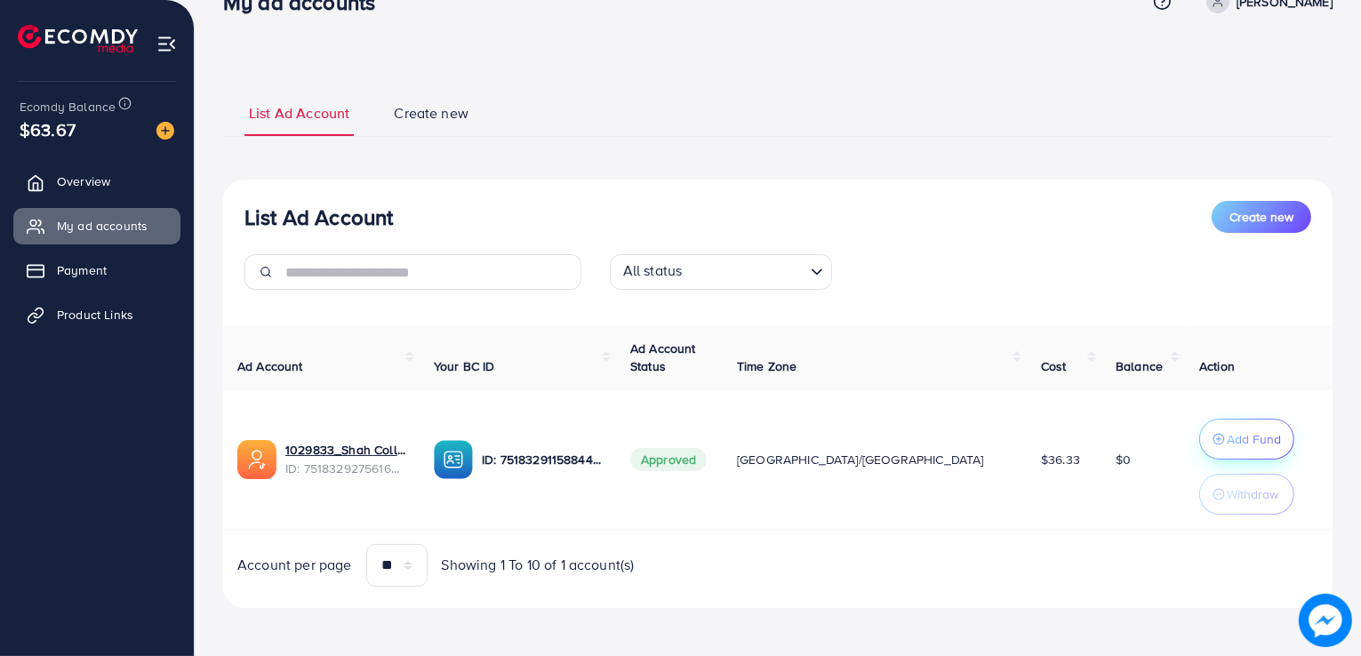
click at [1227, 430] on p "Add Fund" at bounding box center [1254, 439] width 54 height 21
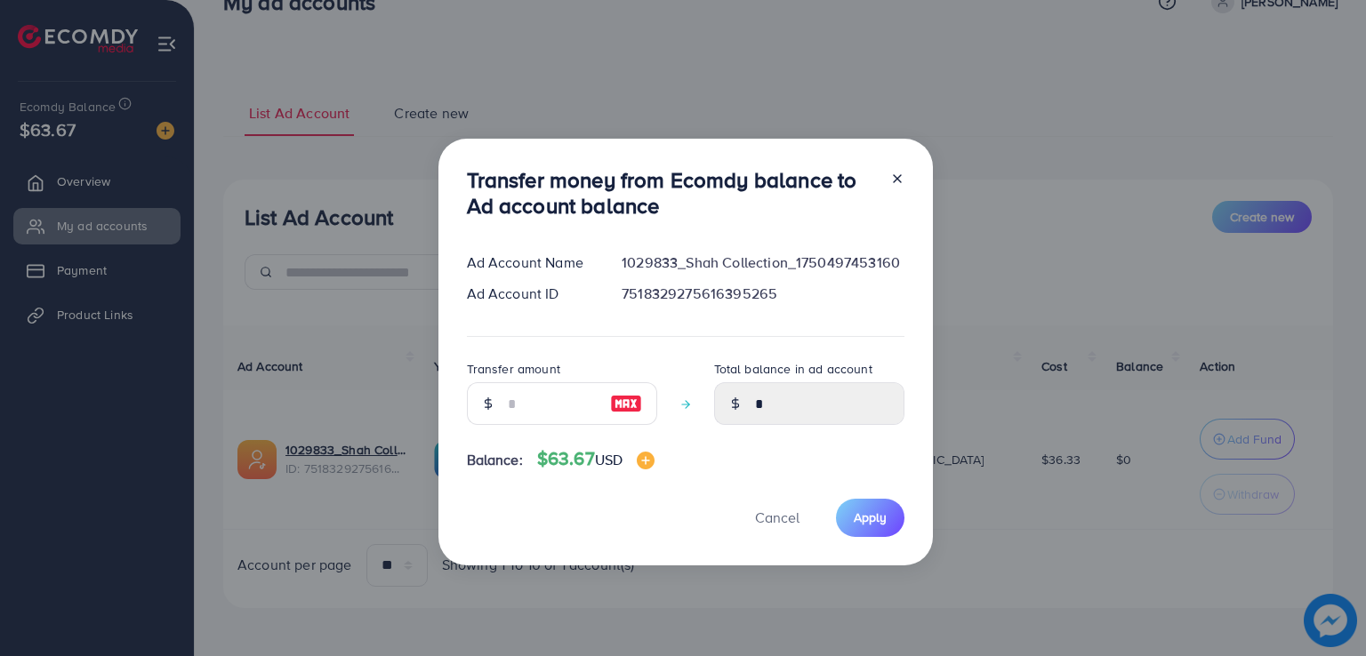
drag, startPoint x: 605, startPoint y: 399, endPoint x: 622, endPoint y: 398, distance: 17.8
click at [622, 398] on div at bounding box center [626, 403] width 61 height 43
click at [622, 398] on img at bounding box center [626, 403] width 32 height 21
type input "**"
type input "*****"
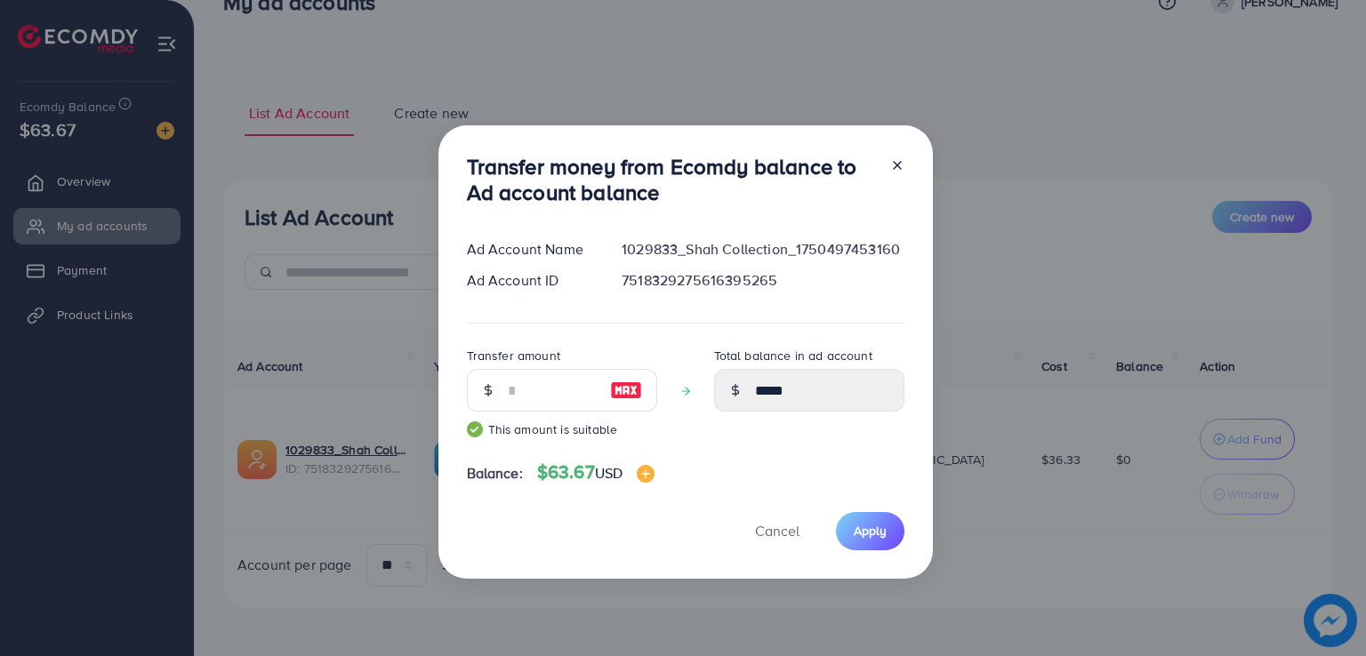
click at [625, 389] on img at bounding box center [626, 390] width 32 height 21
click at [616, 385] on img at bounding box center [626, 390] width 32 height 21
click at [467, 431] on img at bounding box center [475, 429] width 16 height 16
click at [622, 386] on img at bounding box center [626, 390] width 32 height 21
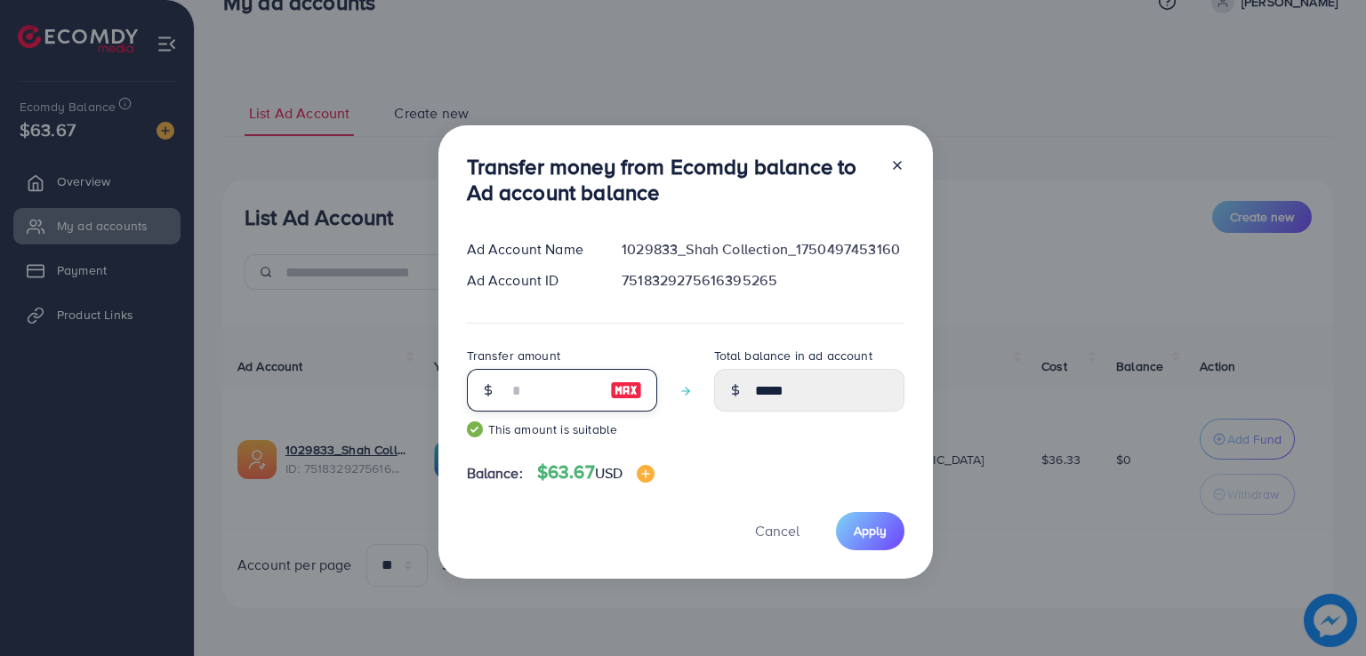
click at [558, 381] on input "**" at bounding box center [552, 390] width 89 height 43
type input "*"
type input "****"
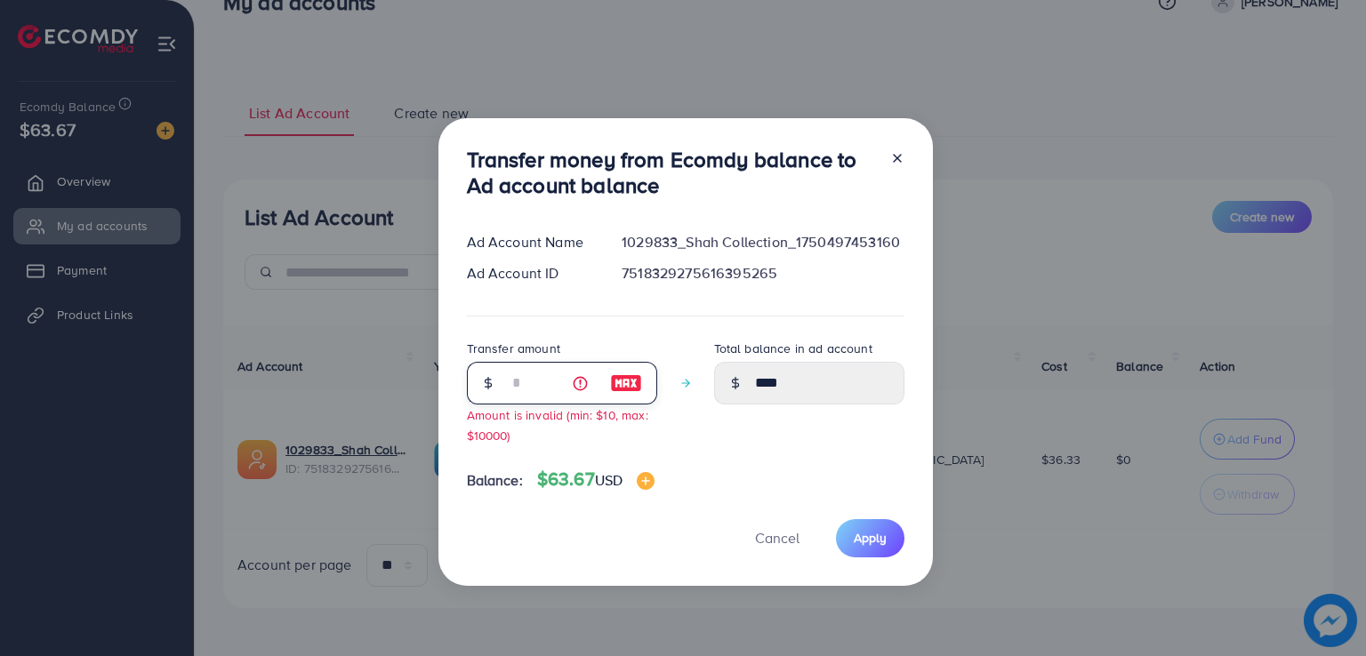
type input "****"
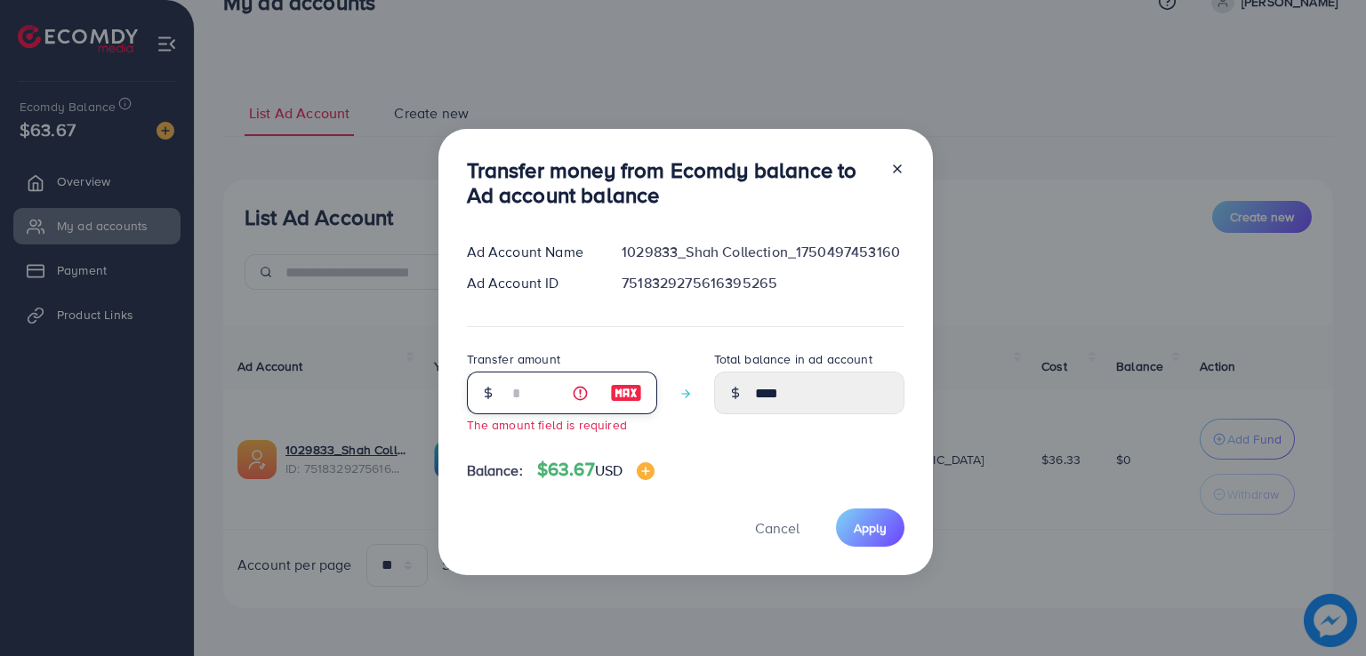
type input "*"
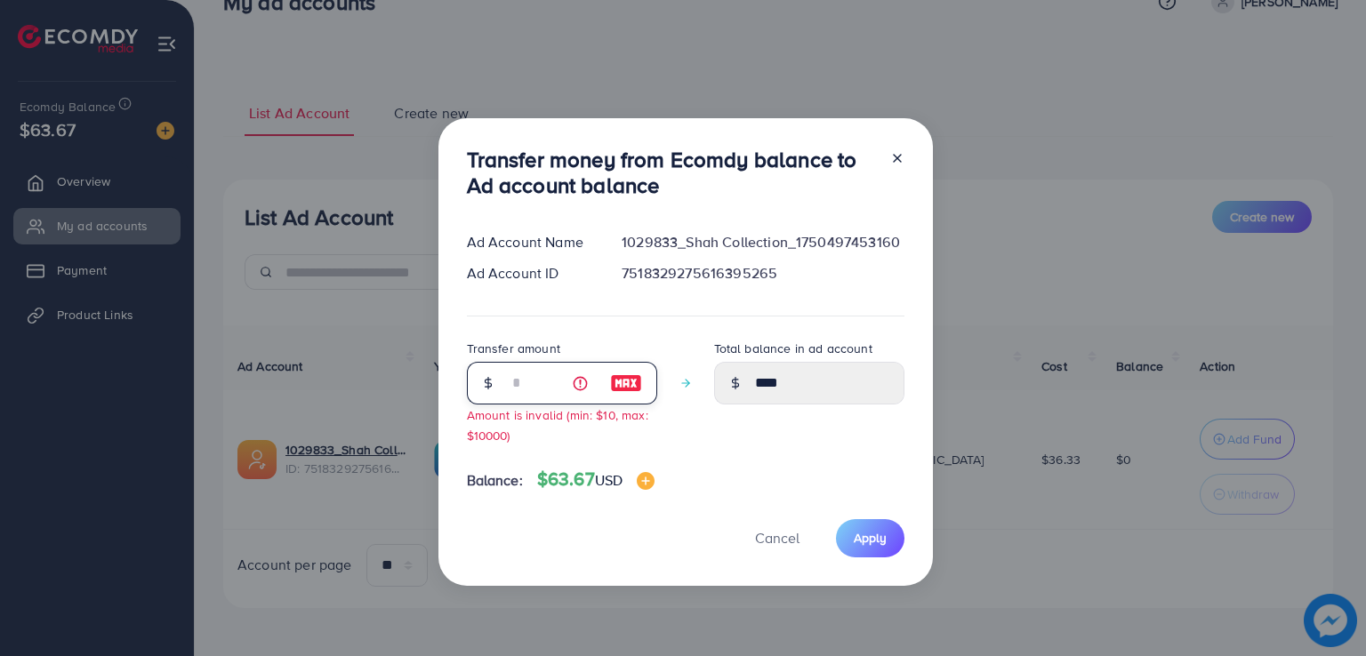
type input "****"
type input "**"
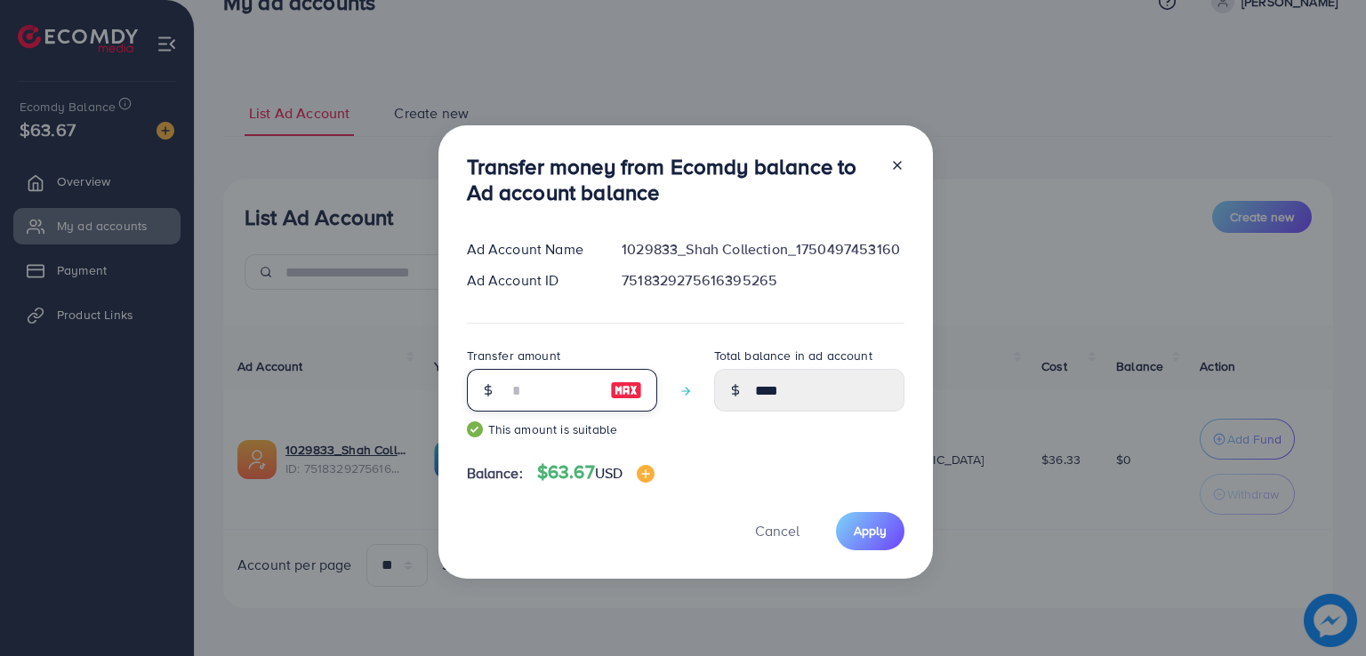
type input "*****"
type input "**"
type input "*****"
type input "**"
click at [890, 164] on icon at bounding box center [897, 165] width 14 height 14
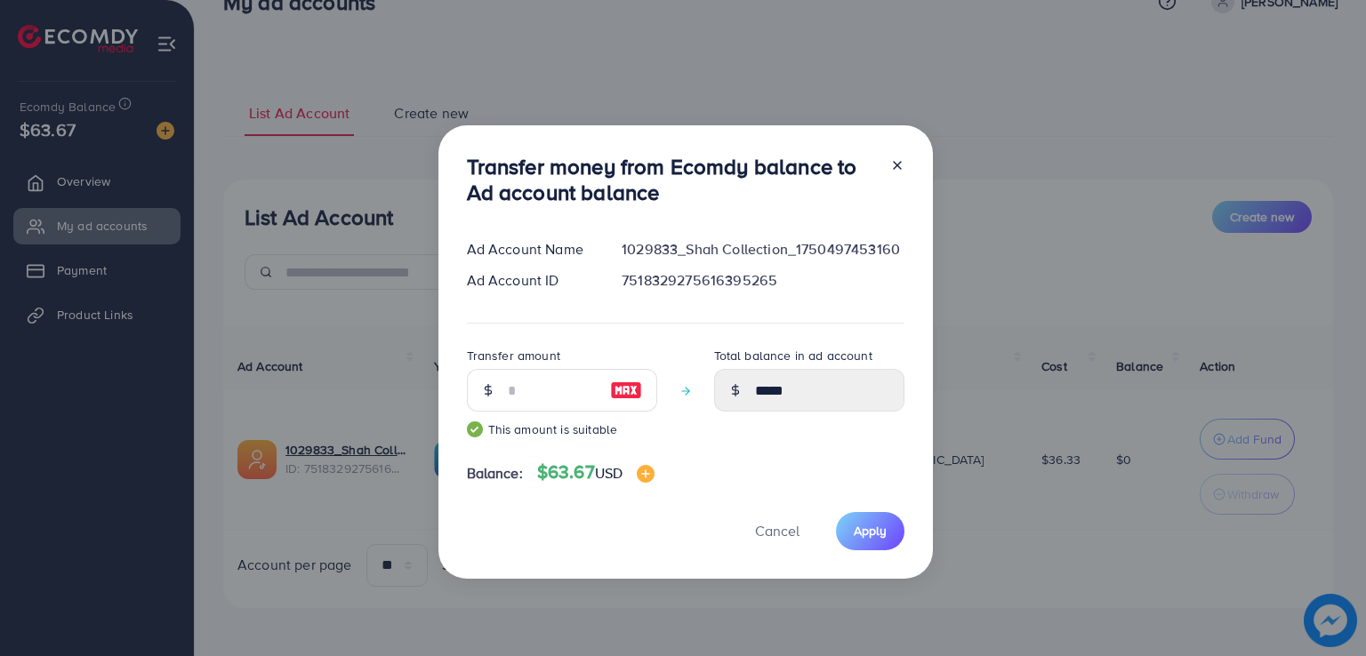
type input "*"
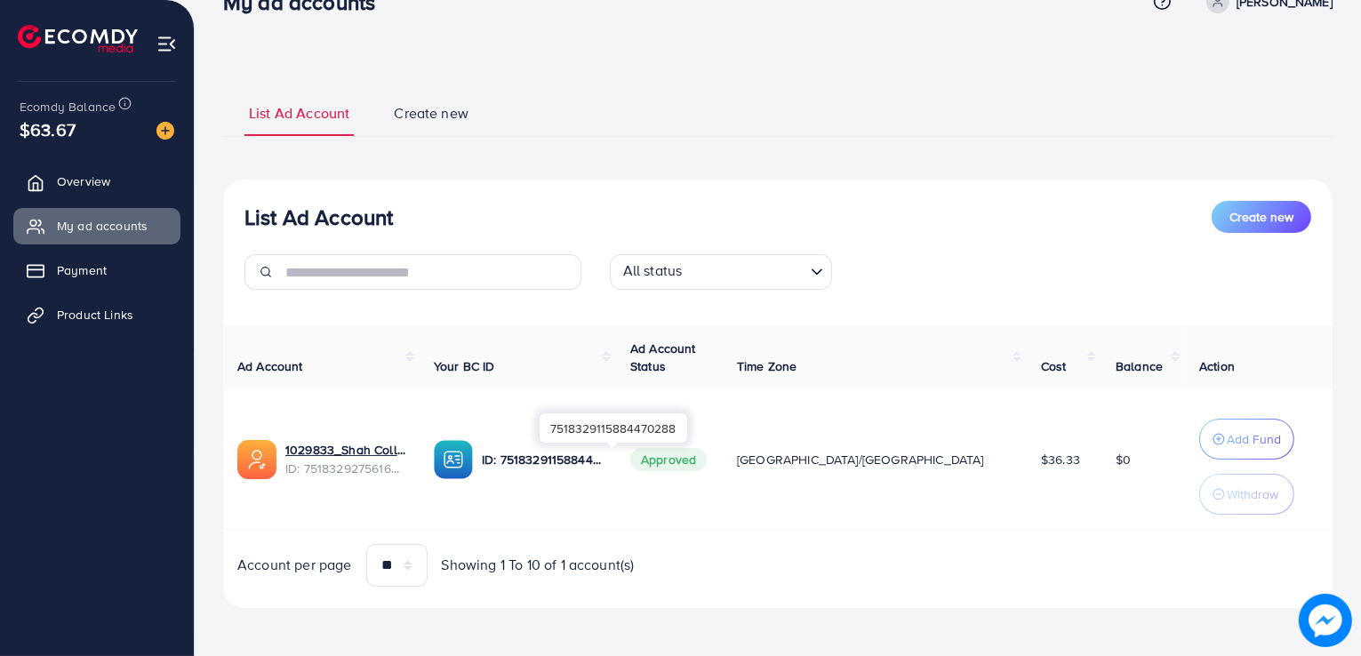
click at [583, 461] on p "ID: 7518329115884470288" at bounding box center [542, 459] width 120 height 21
drag, startPoint x: 590, startPoint y: 463, endPoint x: 598, endPoint y: 457, distance: 9.5
click at [598, 457] on p "ID: 7518329115884470288" at bounding box center [542, 459] width 120 height 21
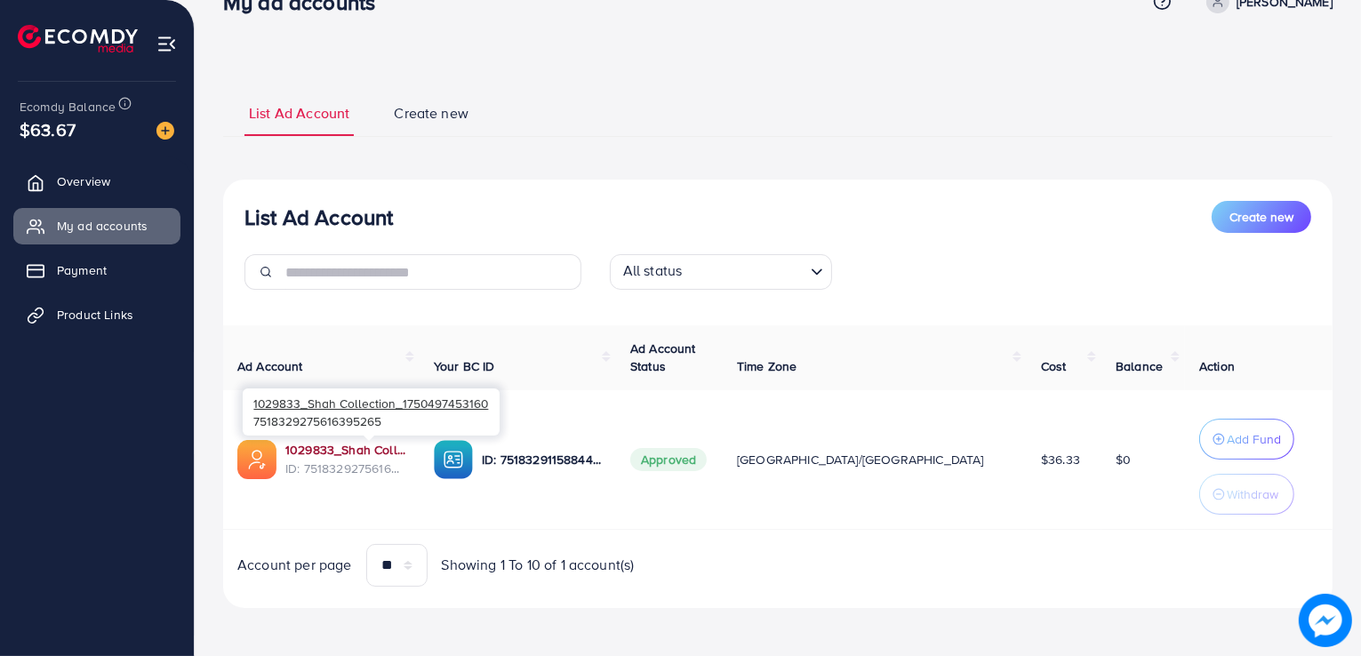
click at [405, 445] on link "1029833_Shah Collection_1750497453160" at bounding box center [345, 450] width 120 height 18
